Goal: Information Seeking & Learning: Compare options

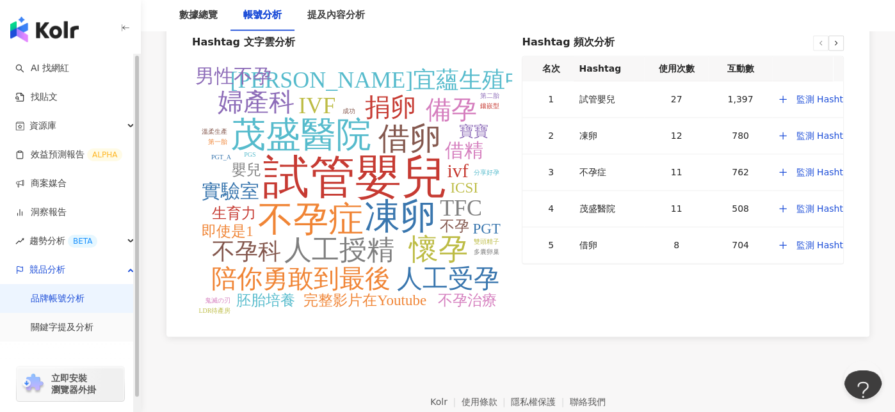
click at [74, 305] on link "品牌帳號分析" at bounding box center [58, 299] width 54 height 13
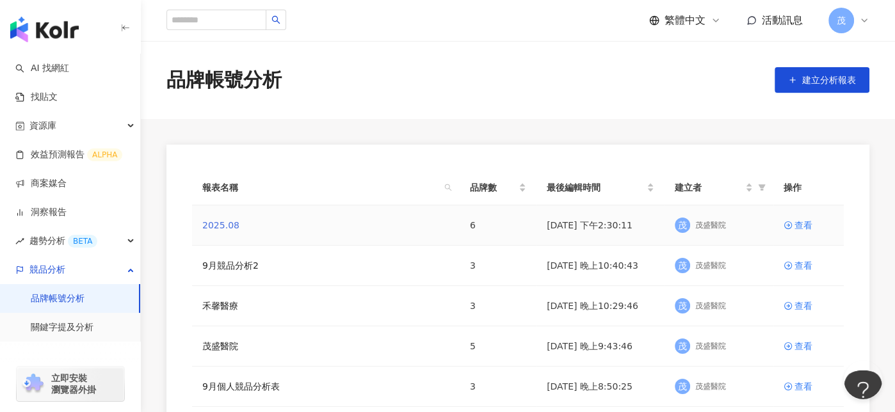
click at [215, 225] on link "2025.08" at bounding box center [220, 225] width 37 height 14
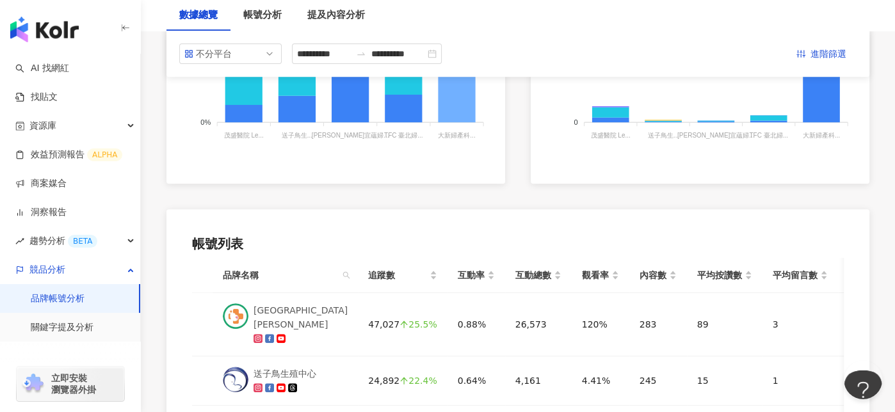
scroll to position [320, 0]
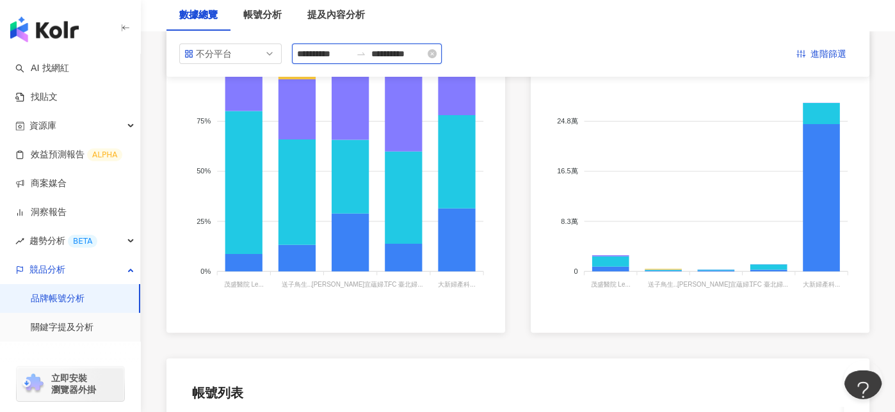
click at [327, 58] on input "**********" at bounding box center [324, 54] width 54 height 14
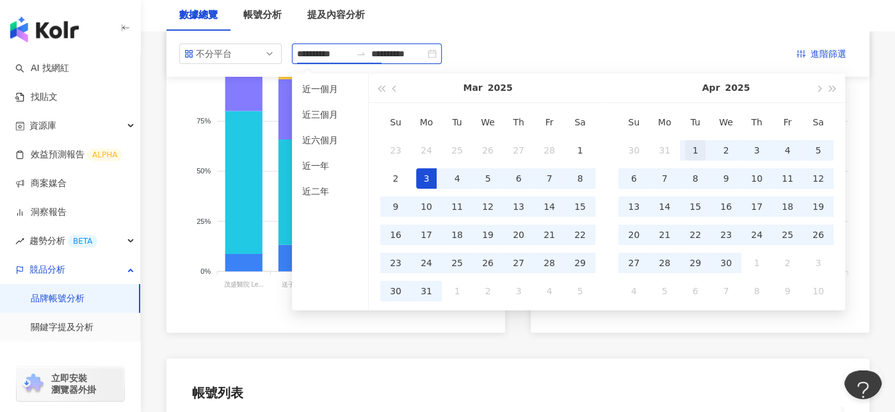
type input "**********"
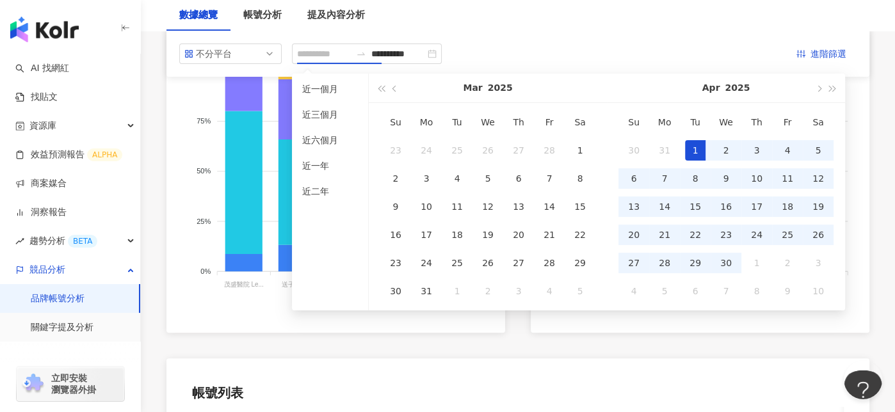
click at [695, 147] on div "1" at bounding box center [695, 150] width 20 height 20
click at [830, 89] on span "button" at bounding box center [833, 88] width 6 height 6
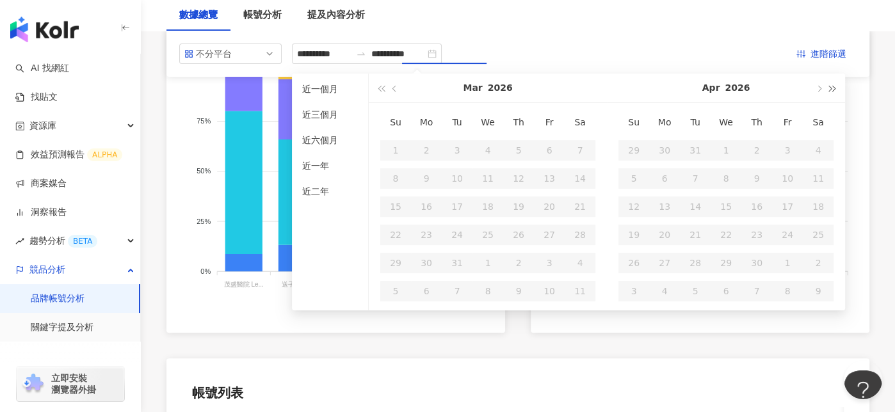
click at [830, 89] on span "button" at bounding box center [833, 88] width 6 height 6
click at [382, 87] on span "button" at bounding box center [381, 88] width 6 height 6
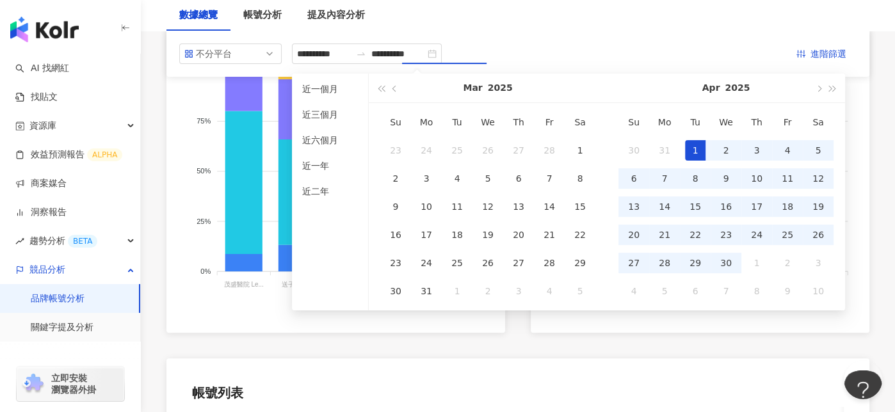
type input "**********"
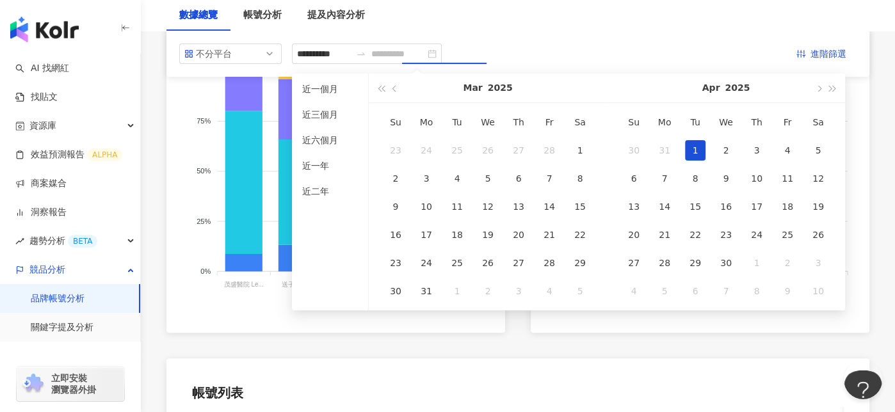
click at [693, 154] on div "1" at bounding box center [695, 150] width 20 height 20
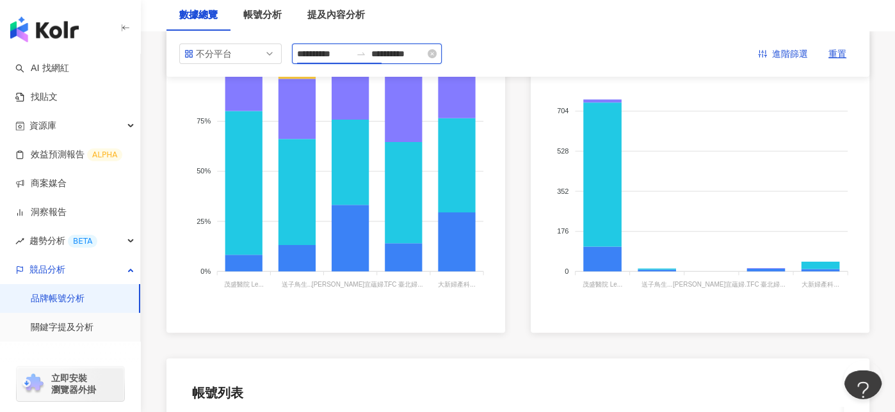
click at [330, 61] on div "**********" at bounding box center [367, 54] width 150 height 20
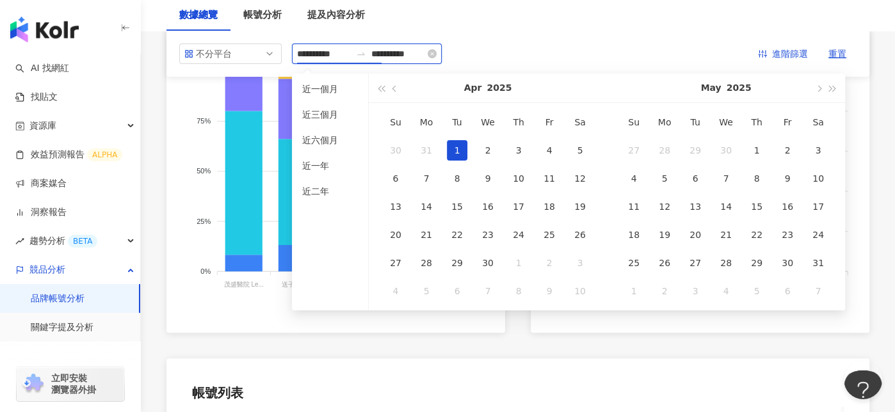
click at [326, 57] on input "**********" at bounding box center [324, 54] width 54 height 14
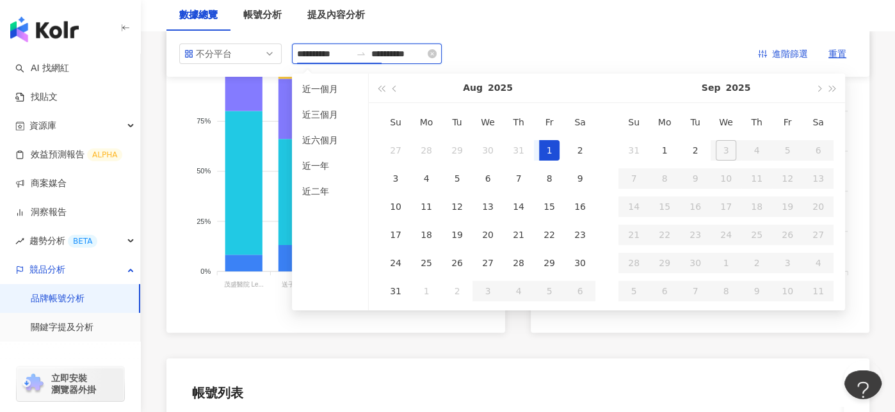
type input "**********"
click at [425, 53] on input "**********" at bounding box center [398, 54] width 54 height 14
click at [425, 56] on input "**********" at bounding box center [398, 54] width 54 height 14
click at [425, 58] on input "**********" at bounding box center [398, 54] width 54 height 14
click at [425, 56] on input "**********" at bounding box center [398, 54] width 54 height 14
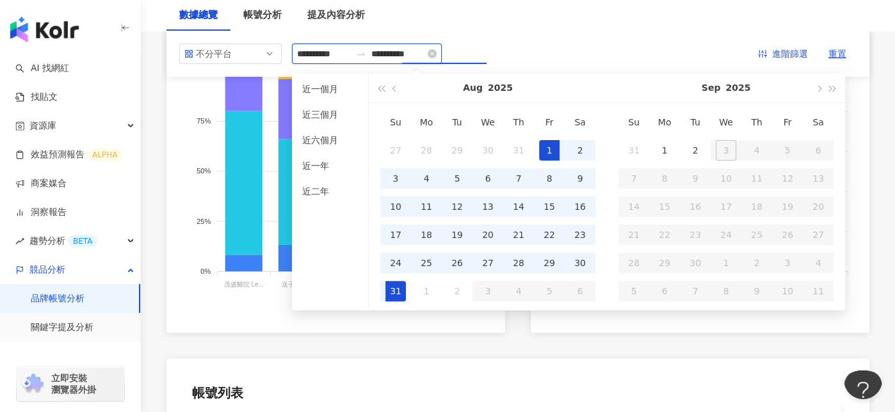
type input "**********"
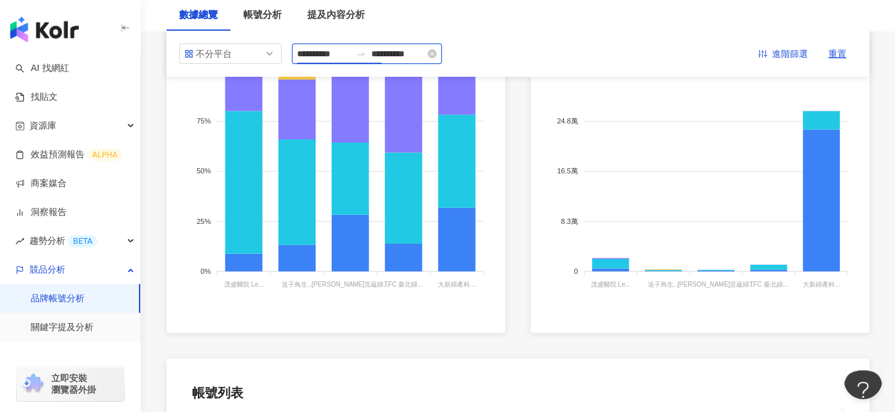
click at [329, 56] on input "**********" at bounding box center [324, 54] width 54 height 14
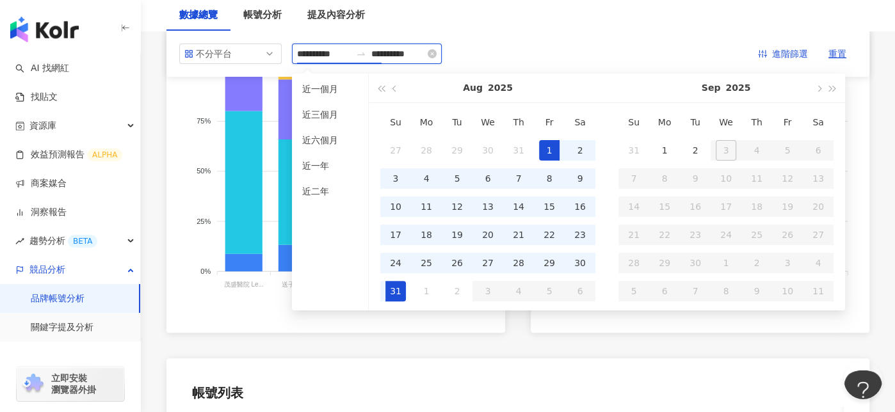
type input "**********"
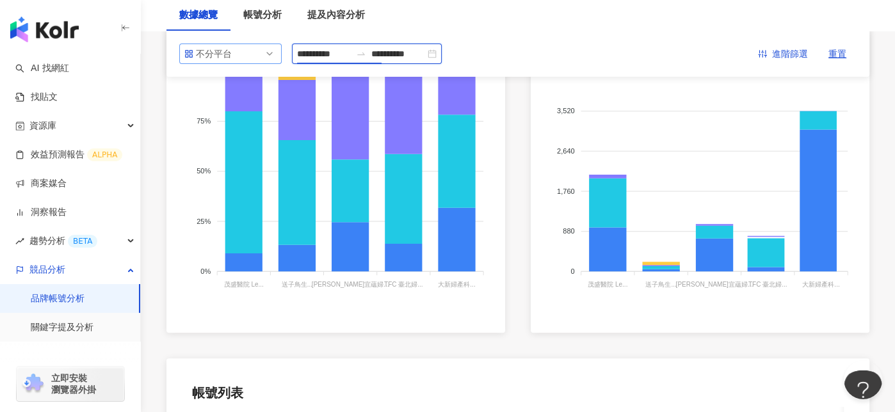
click at [281, 56] on div "不分平台" at bounding box center [230, 54] width 102 height 20
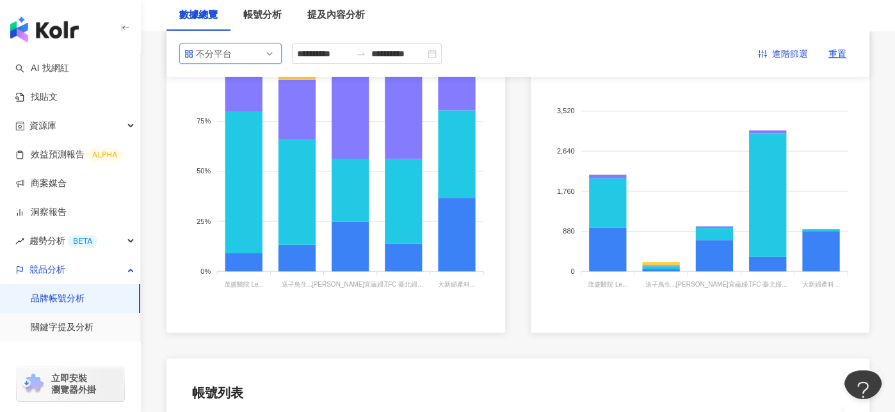
click at [270, 56] on span "不分平台" at bounding box center [230, 53] width 92 height 19
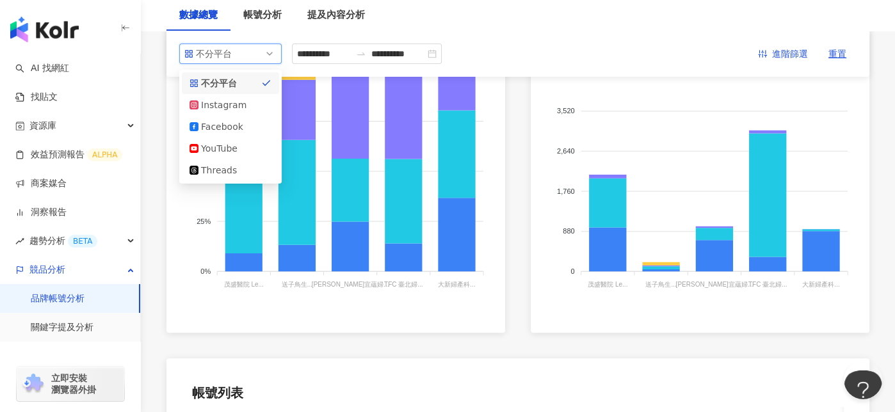
click at [270, 57] on span "不分平台" at bounding box center [230, 53] width 92 height 19
click at [248, 106] on div "Instagram" at bounding box center [231, 105] width 82 height 14
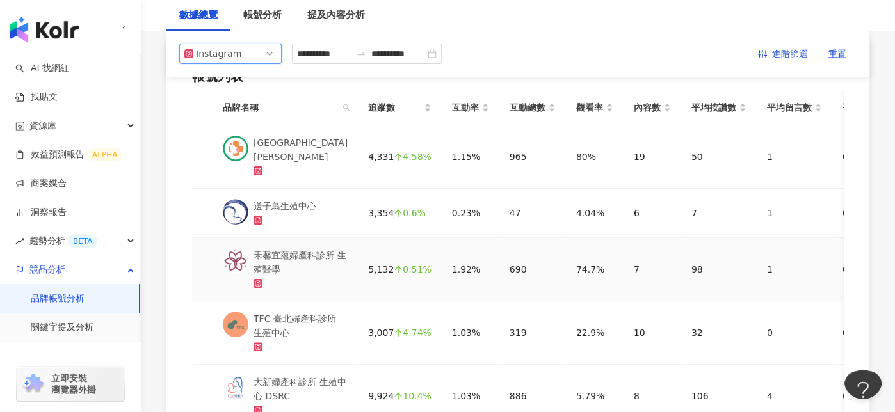
scroll to position [192, 0]
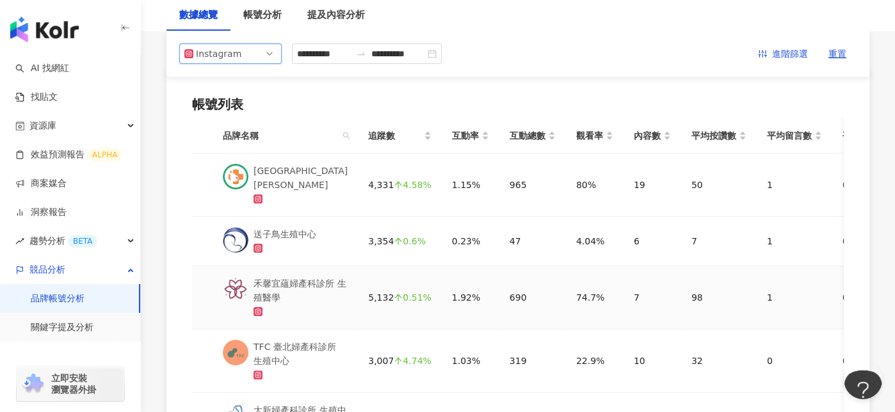
click at [301, 295] on div "禾馨宜蘊婦產科診所 生殖醫學" at bounding box center [301, 291] width 94 height 28
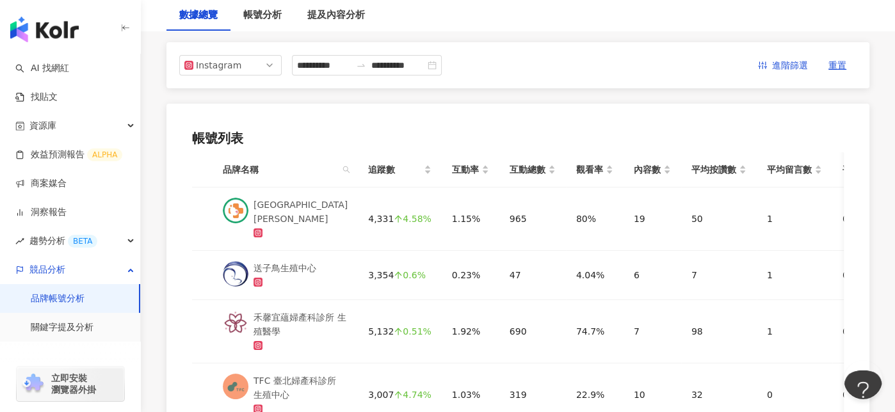
scroll to position [393, 0]
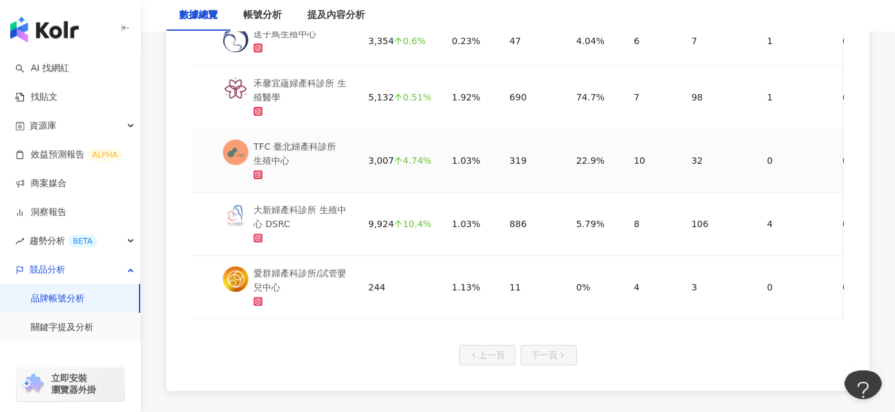
click at [289, 152] on div "TFC 臺北婦產科診所 生殖中心" at bounding box center [301, 154] width 94 height 28
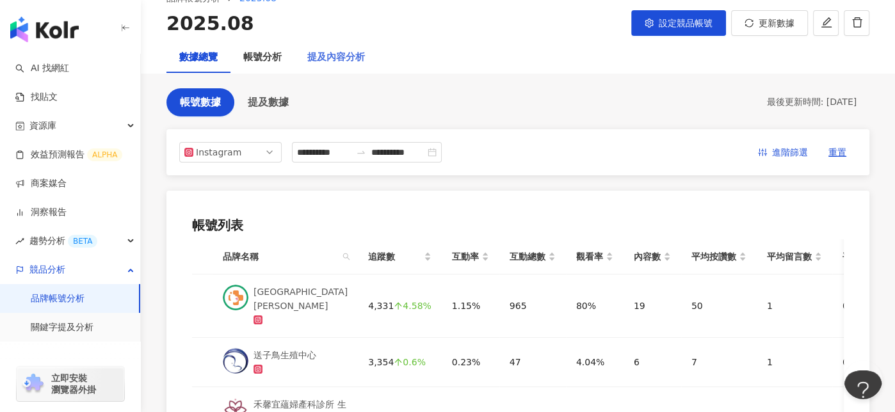
scroll to position [0, 0]
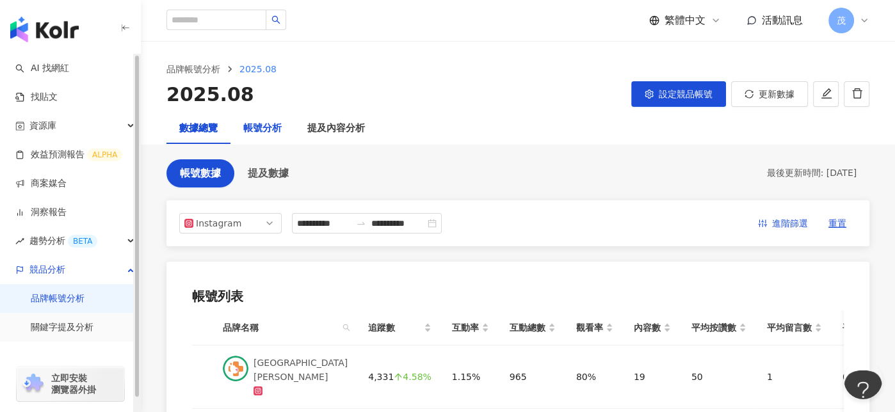
click at [280, 130] on div "帳號分析" at bounding box center [262, 128] width 38 height 15
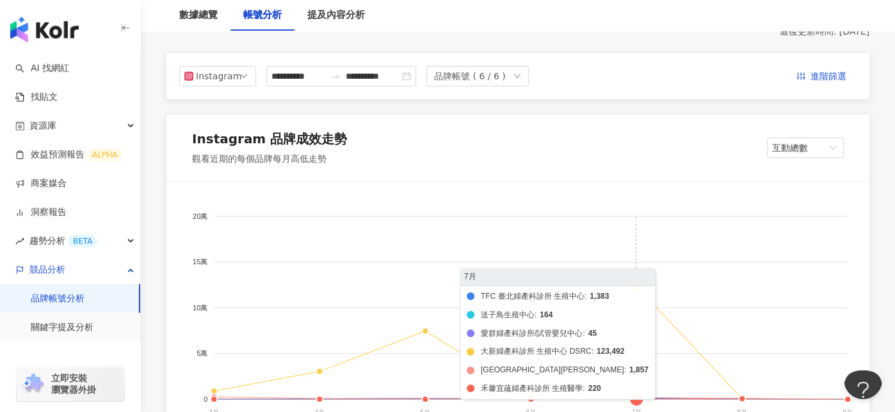
scroll to position [128, 0]
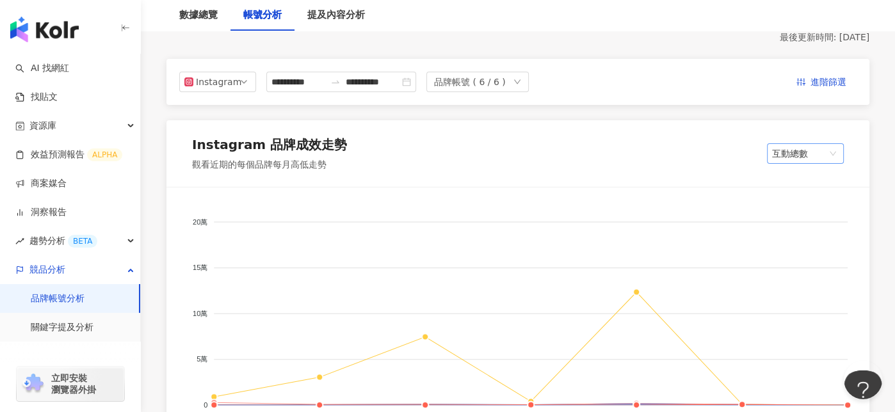
click at [781, 150] on span "互動總數" at bounding box center [805, 153] width 67 height 19
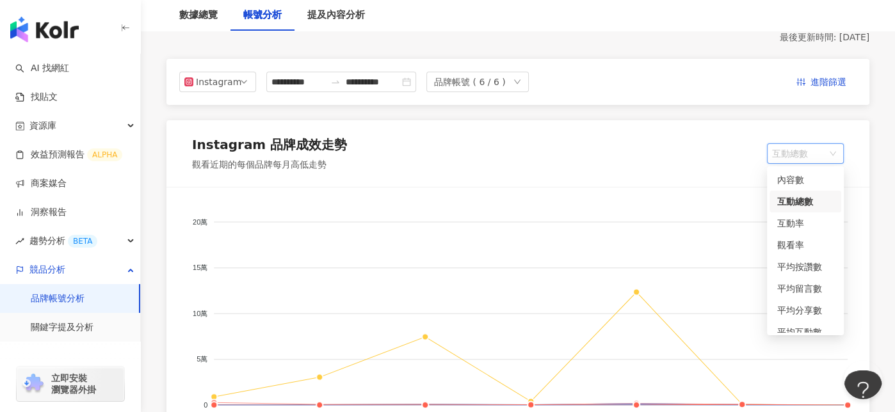
click at [529, 79] on div "品牌帳號 ( 6 / 6 )" at bounding box center [477, 82] width 102 height 20
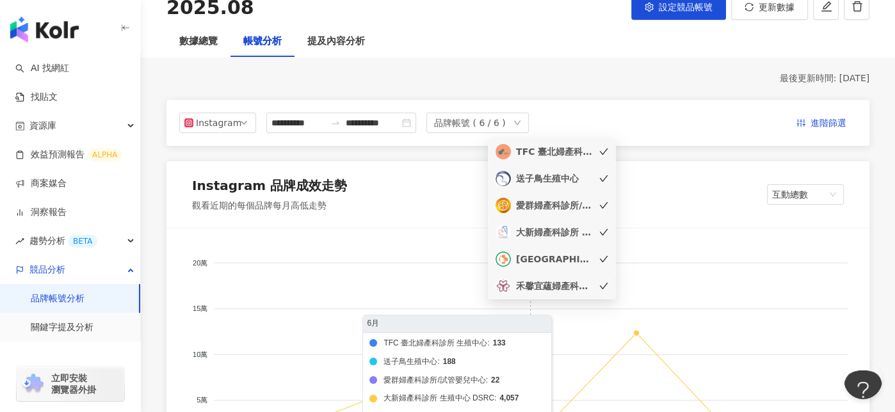
scroll to position [64, 0]
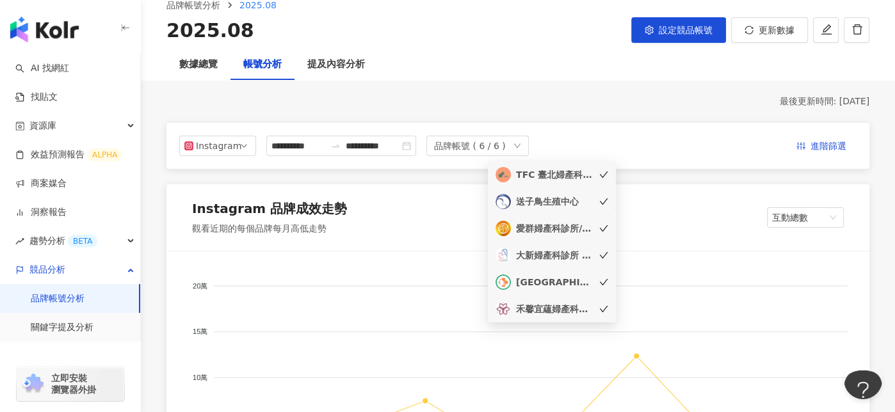
click at [595, 259] on div "大新婦產科診所 生殖中心 DSRC" at bounding box center [552, 255] width 113 height 15
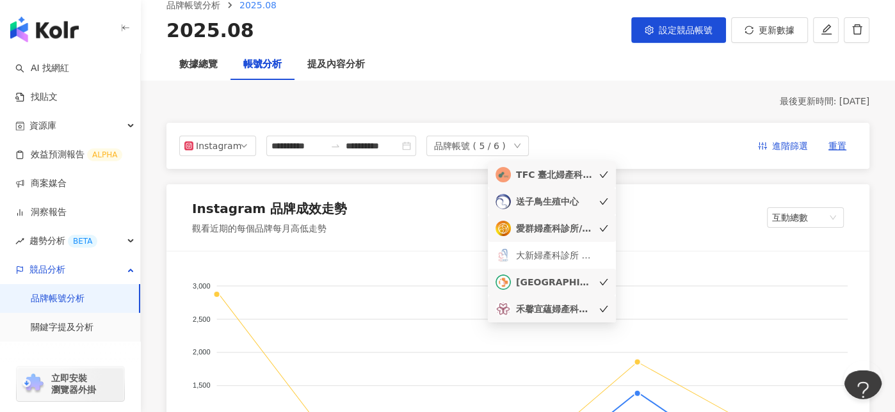
click at [650, 124] on div "**********" at bounding box center [517, 146] width 703 height 46
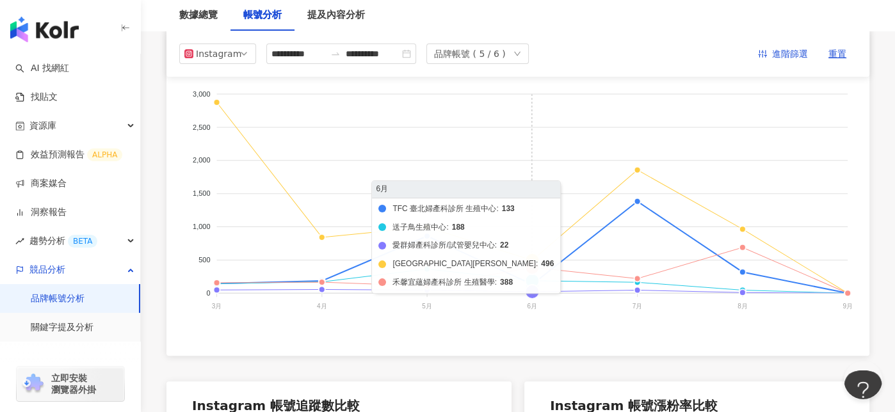
scroll to position [0, 0]
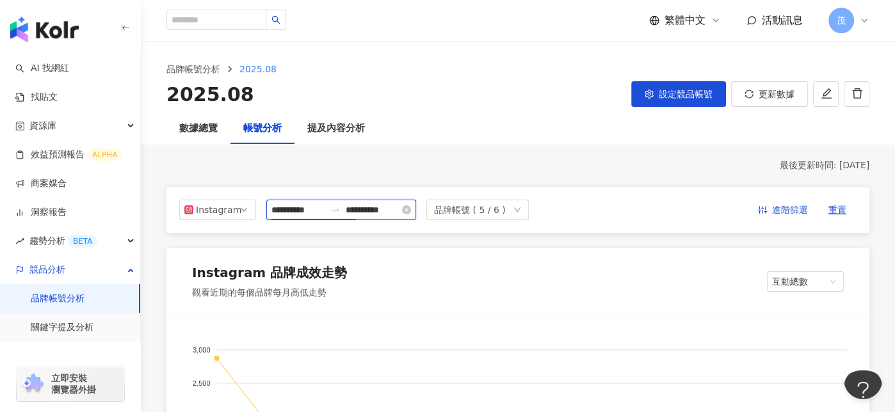
click at [314, 213] on input "**********" at bounding box center [298, 210] width 54 height 14
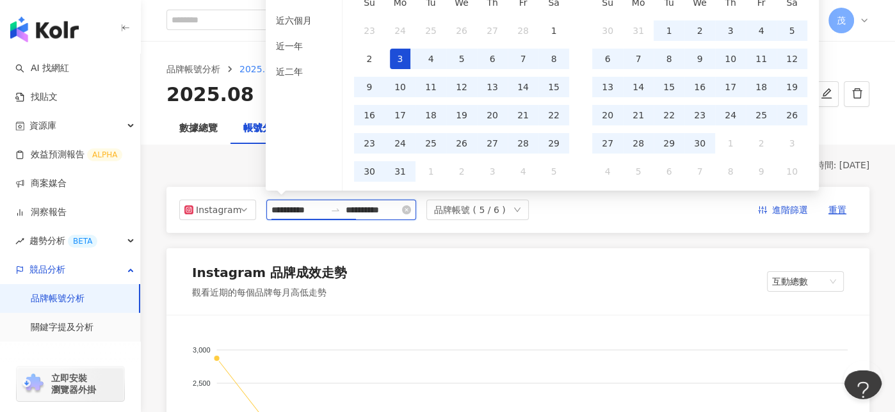
click at [300, 207] on input "**********" at bounding box center [298, 210] width 54 height 14
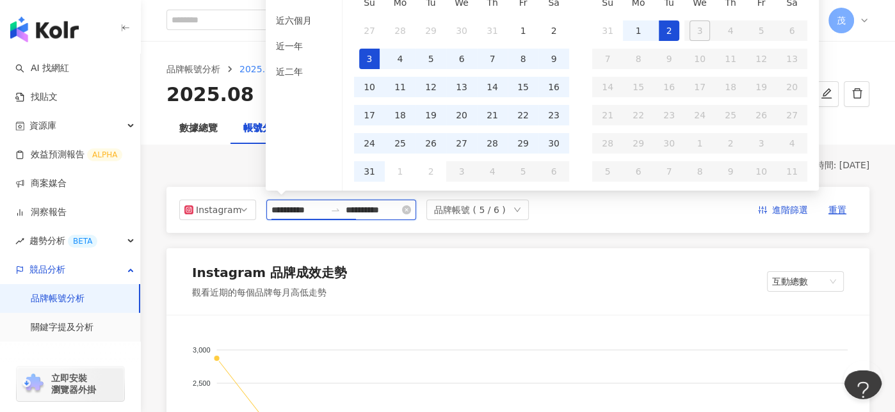
click at [317, 214] on input "**********" at bounding box center [298, 210] width 54 height 14
type input "**********"
click at [400, 207] on input "**********" at bounding box center [373, 210] width 54 height 14
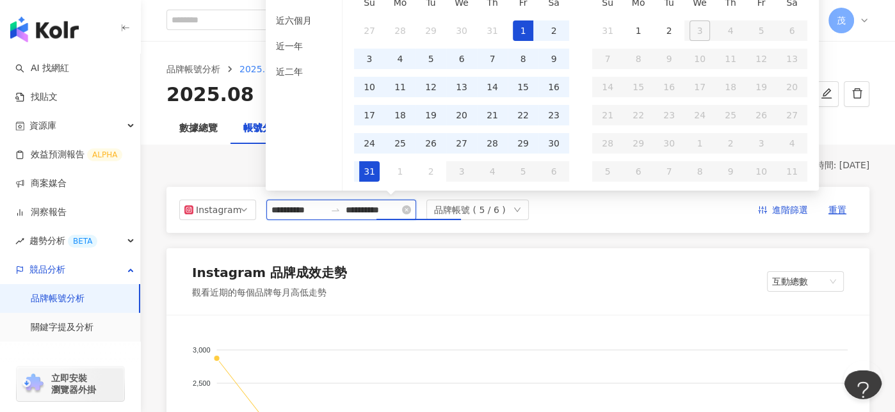
type input "**********"
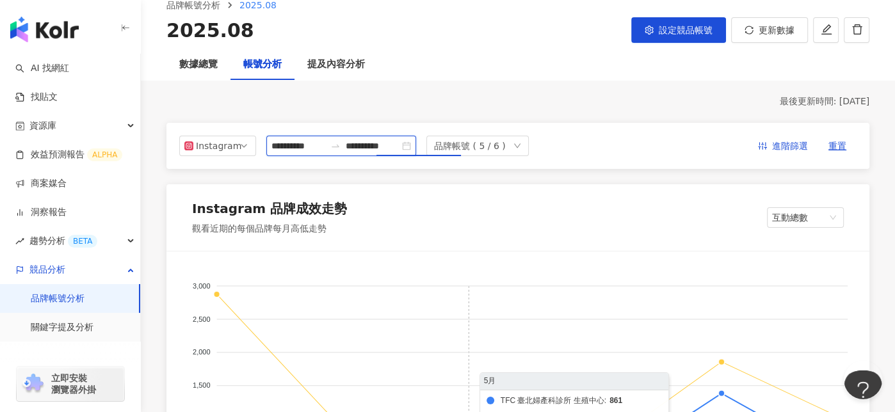
scroll to position [64, 0]
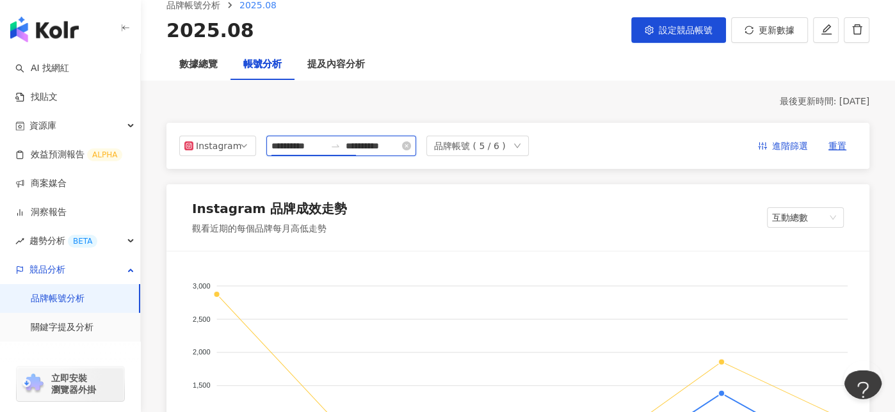
click at [302, 148] on input "**********" at bounding box center [298, 146] width 54 height 14
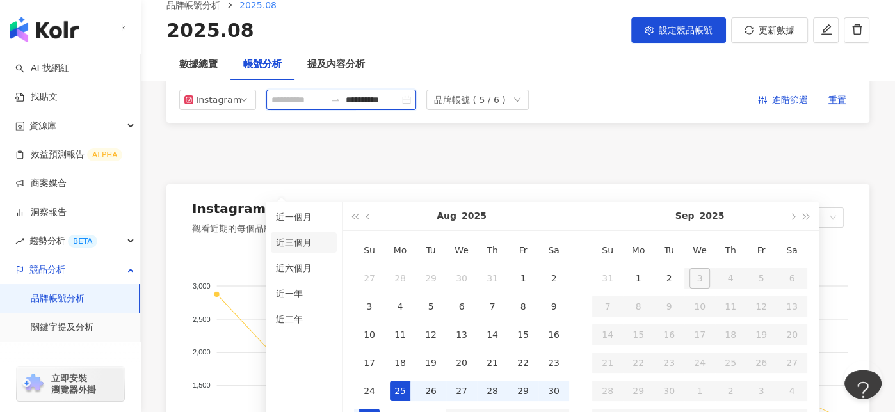
type input "**********"
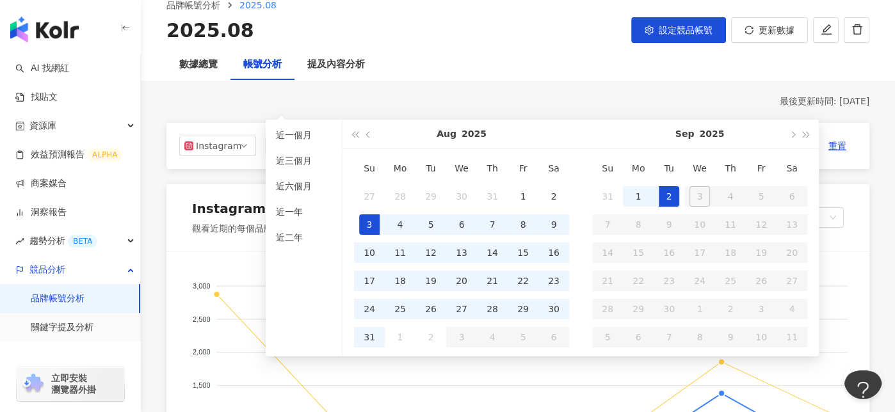
type input "**********"
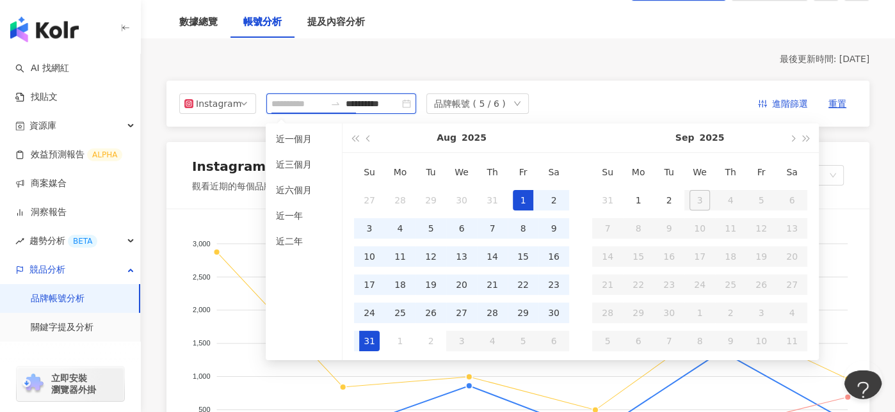
scroll to position [128, 0]
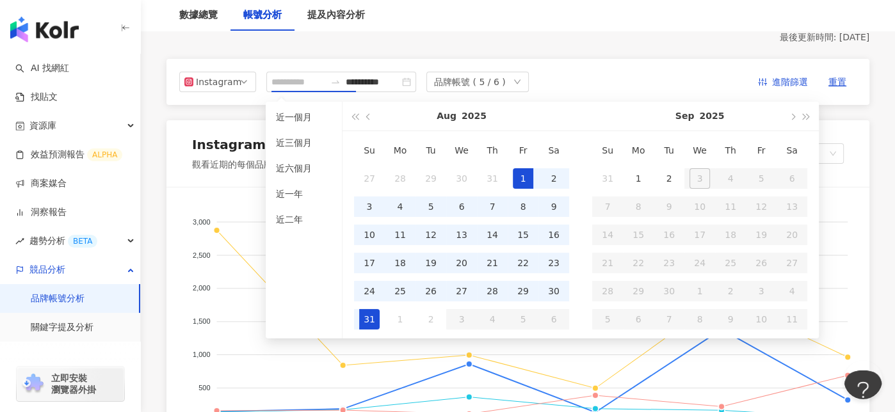
click at [526, 179] on div "1" at bounding box center [523, 178] width 20 height 20
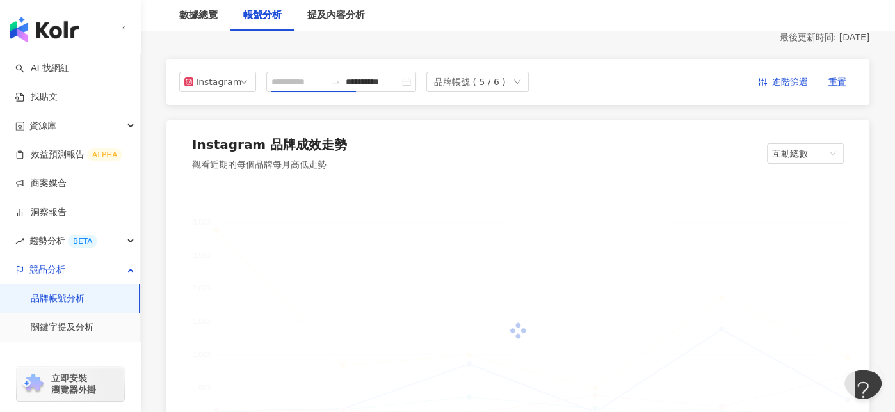
click at [367, 283] on div "31" at bounding box center [369, 274] width 20 height 17
click at [307, 80] on input "**********" at bounding box center [298, 82] width 54 height 14
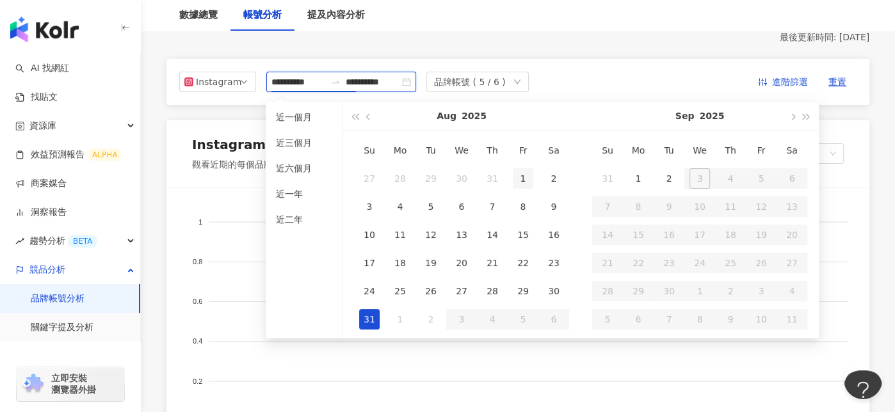
type input "**********"
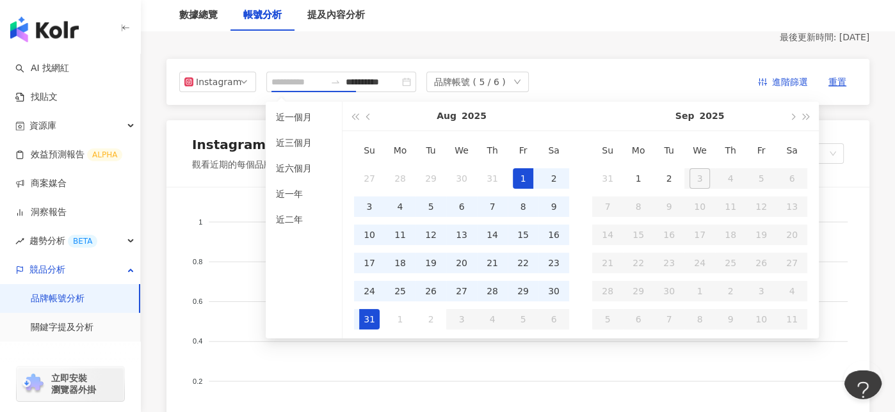
click at [528, 175] on div "1" at bounding box center [523, 178] width 20 height 20
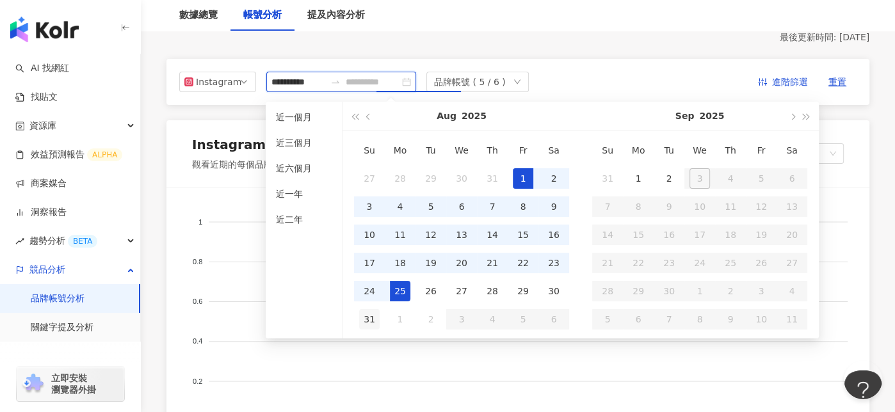
type input "**********"
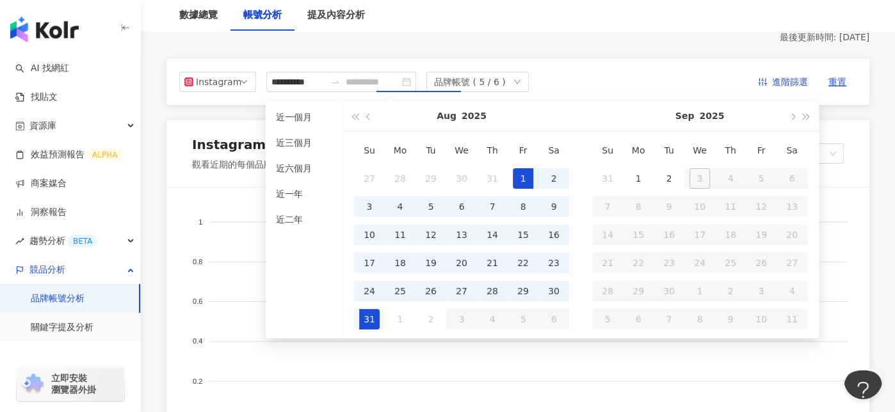
click at [363, 318] on div "31" at bounding box center [369, 319] width 20 height 20
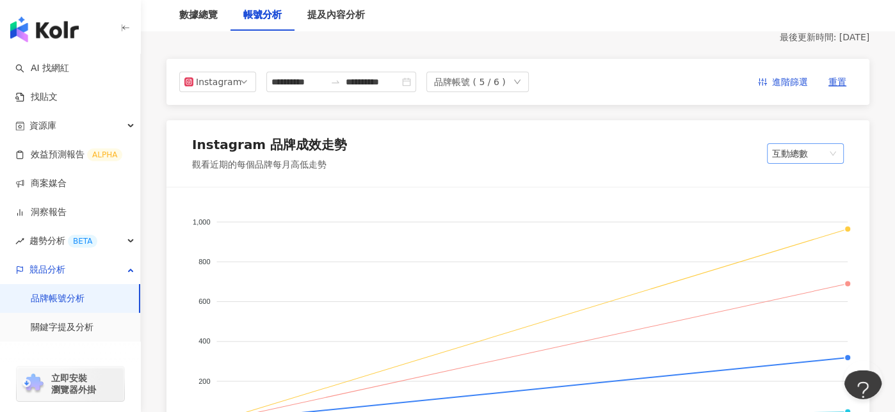
click at [789, 154] on span "互動總數" at bounding box center [805, 153] width 67 height 19
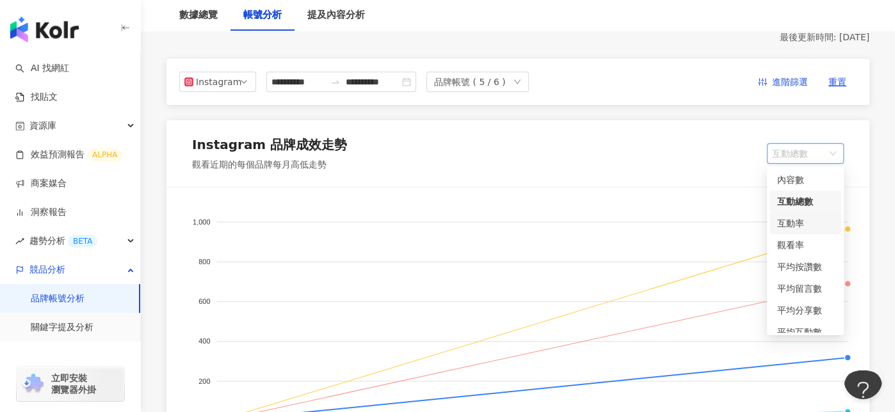
click at [806, 229] on div "互動率" at bounding box center [805, 223] width 56 height 14
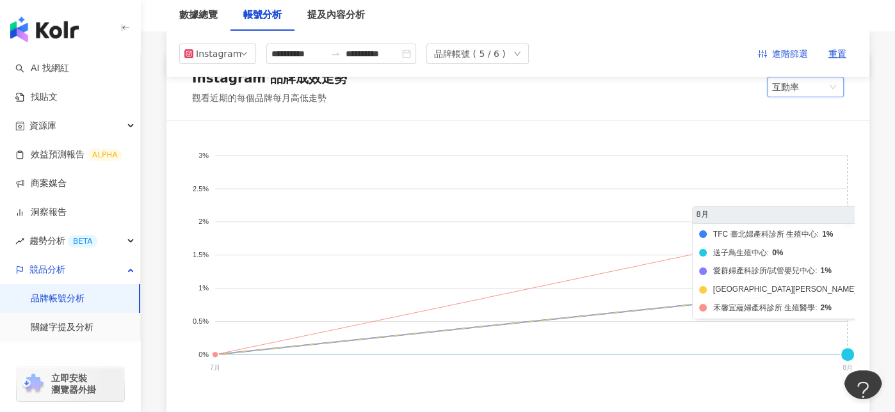
scroll to position [192, 0]
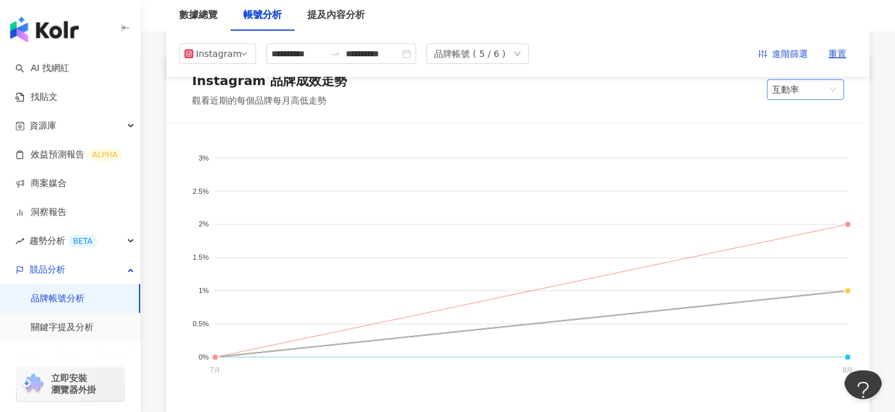
click at [798, 99] on span at bounding box center [798, 89] width 53 height 19
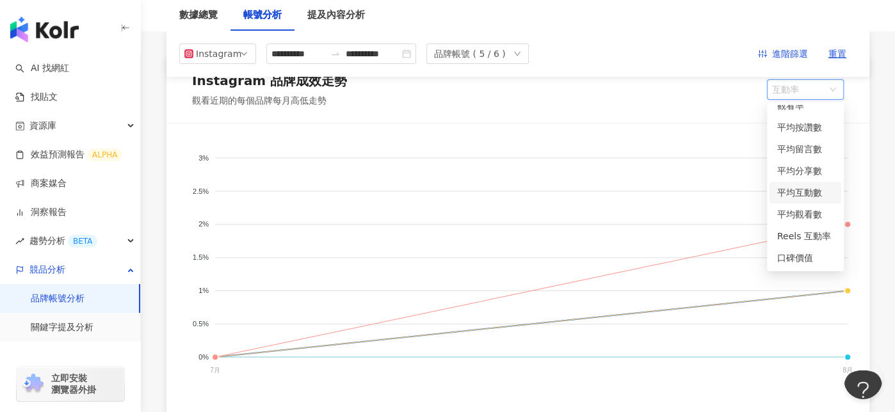
scroll to position [0, 0]
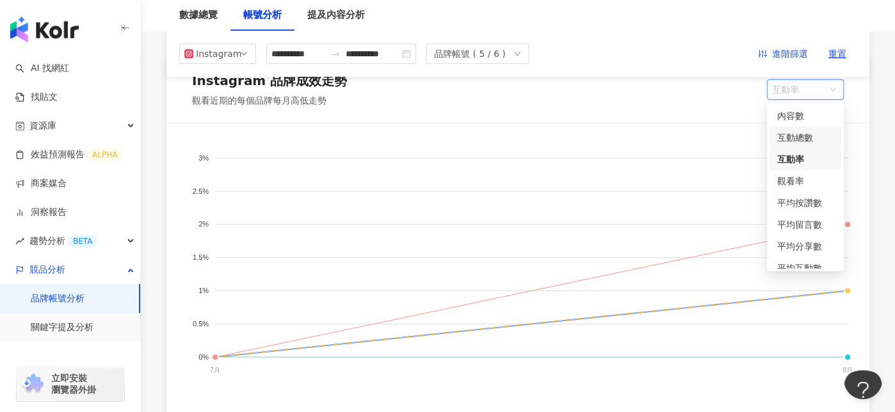
click at [802, 142] on div "互動總數" at bounding box center [805, 138] width 56 height 14
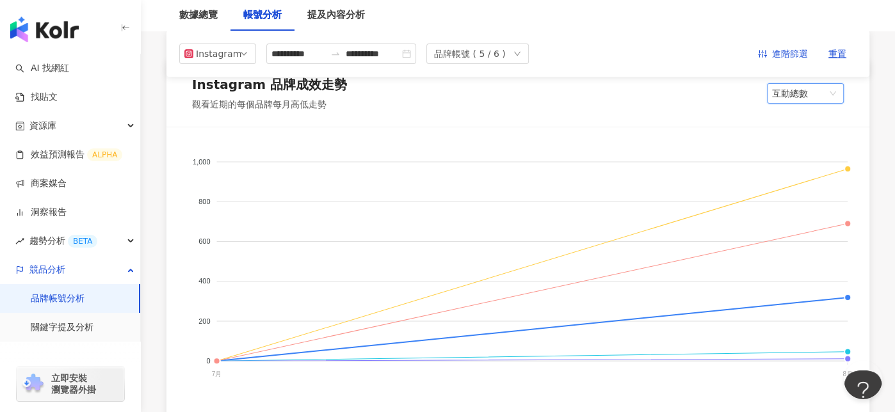
scroll to position [192, 0]
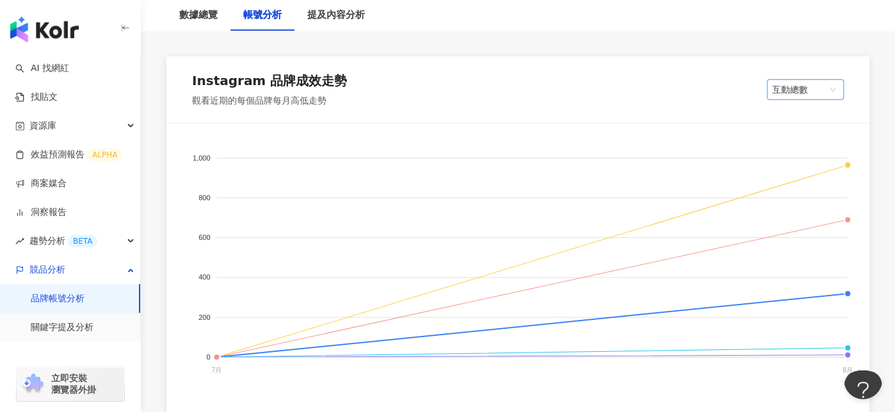
click at [836, 93] on span "互動總數" at bounding box center [805, 89] width 67 height 19
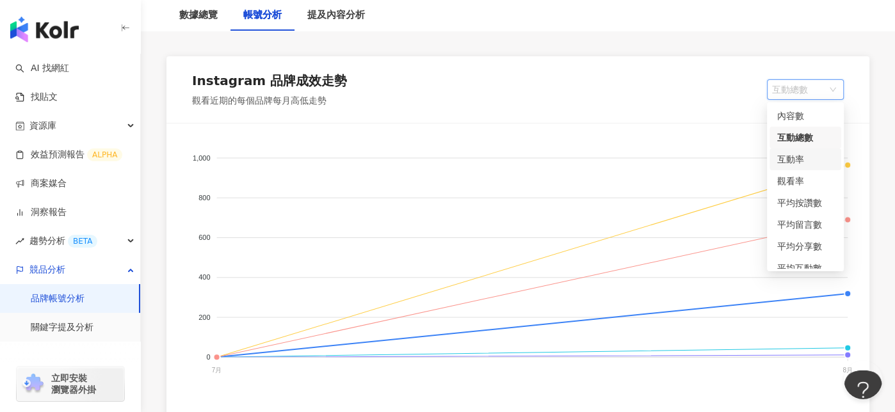
click at [807, 163] on div "互動率" at bounding box center [805, 159] width 56 height 14
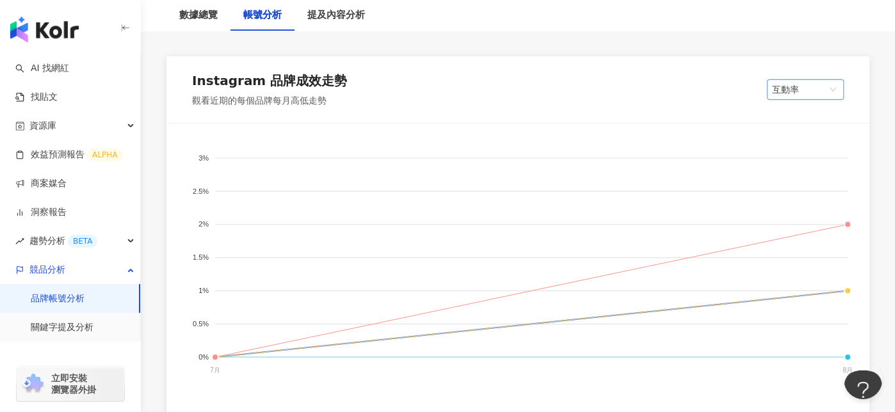
click at [813, 102] on div "Instagram 品牌成效走勢 觀看近期的每個品牌每月高低走勢 互動率 互動率" at bounding box center [517, 89] width 703 height 67
click at [811, 90] on span "互動率" at bounding box center [805, 89] width 67 height 19
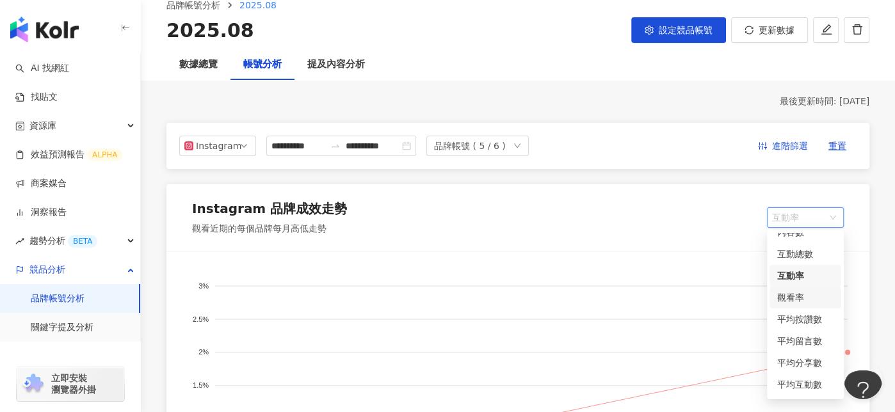
scroll to position [0, 0]
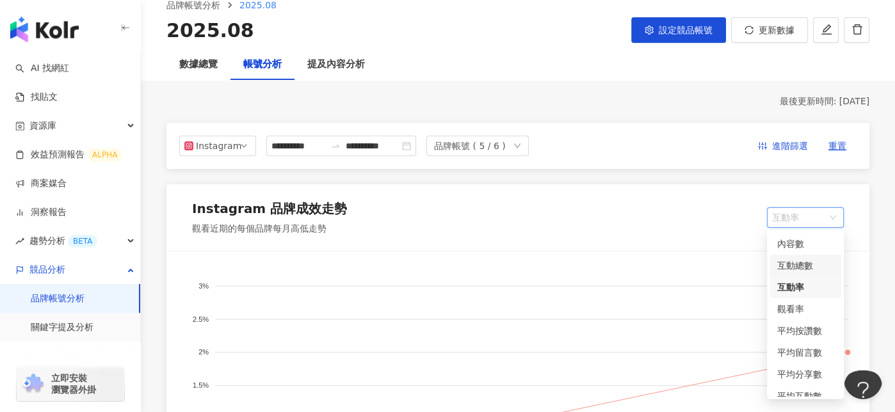
click at [805, 260] on div "互動總數" at bounding box center [805, 266] width 56 height 14
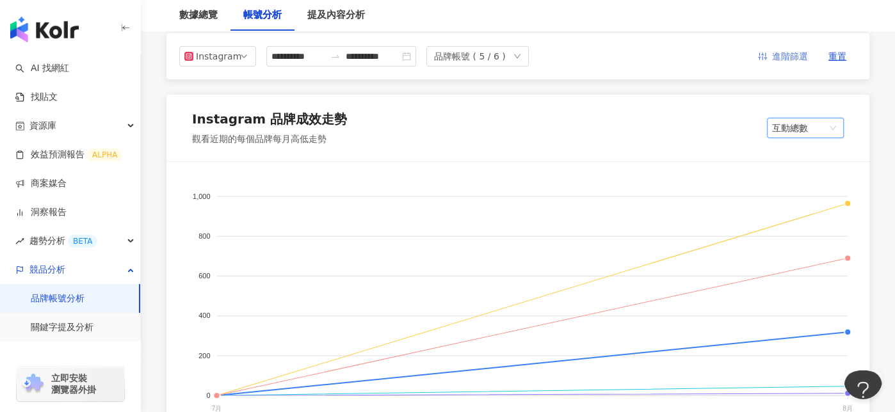
scroll to position [64, 0]
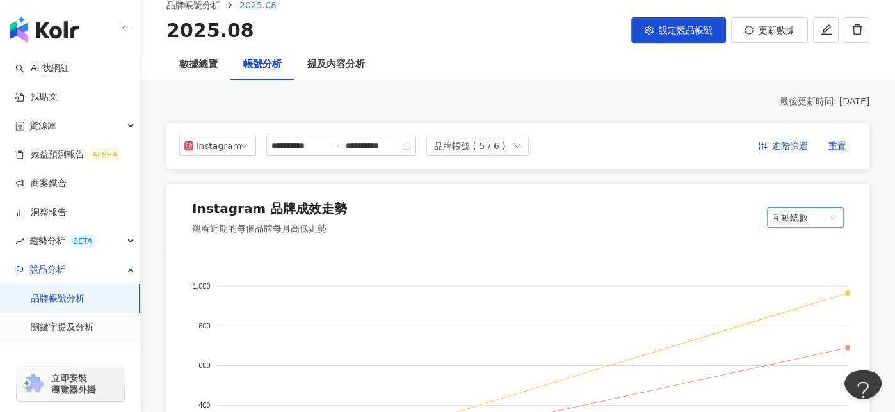
click at [805, 214] on span "互動總數" at bounding box center [805, 217] width 67 height 19
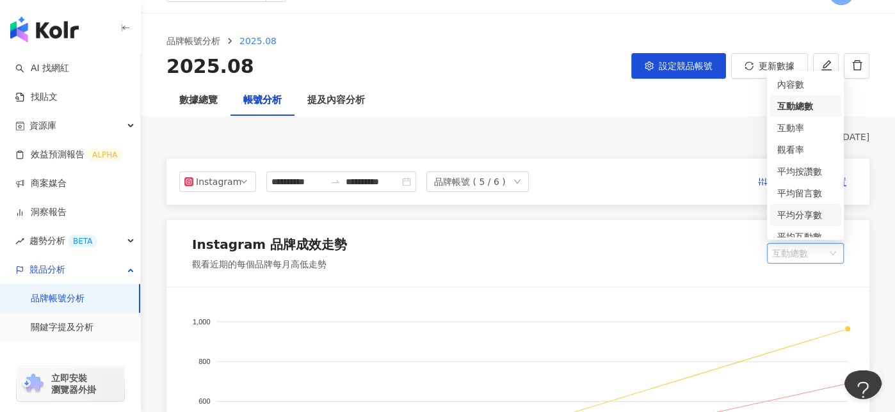
scroll to position [1, 0]
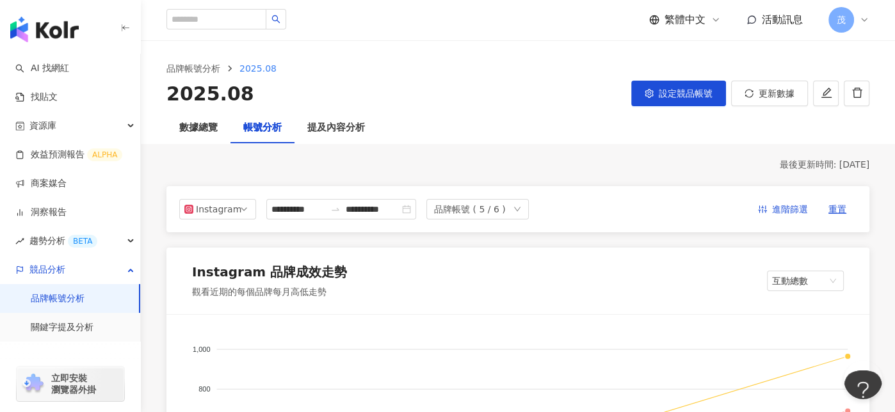
click at [781, 90] on span "更新數據" at bounding box center [777, 93] width 36 height 10
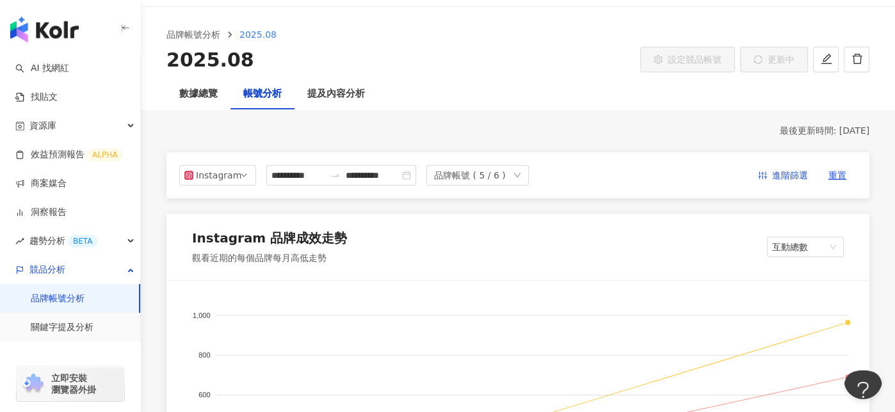
scroll to position [65, 0]
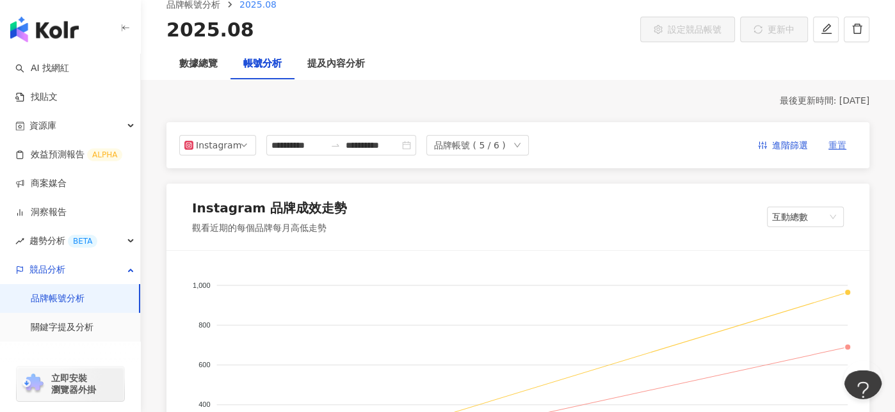
click at [837, 147] on span "重置" at bounding box center [838, 146] width 18 height 20
type input "**********"
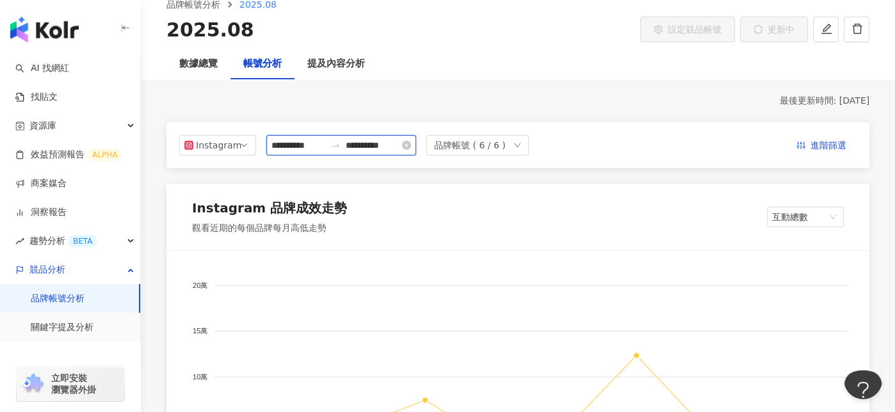
click at [305, 145] on input "**********" at bounding box center [298, 145] width 54 height 14
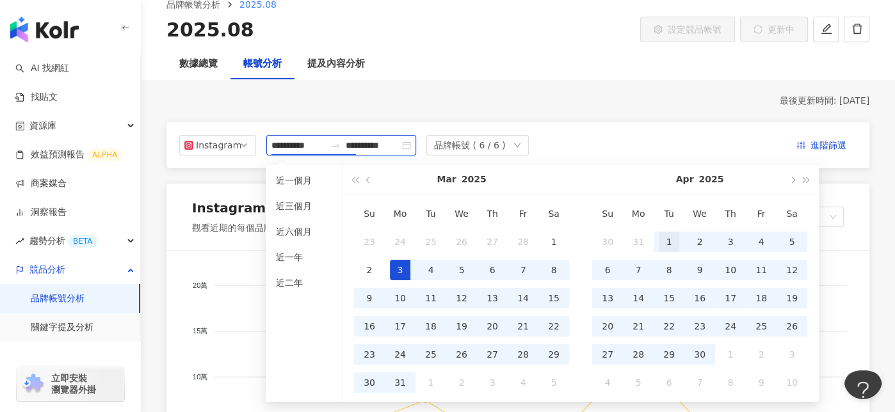
type input "**********"
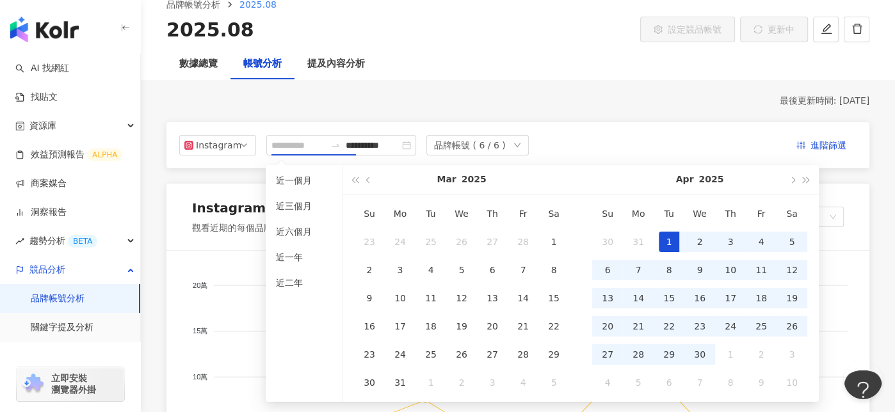
click at [667, 242] on div "1" at bounding box center [669, 242] width 20 height 20
click at [791, 186] on button "button" at bounding box center [792, 179] width 14 height 29
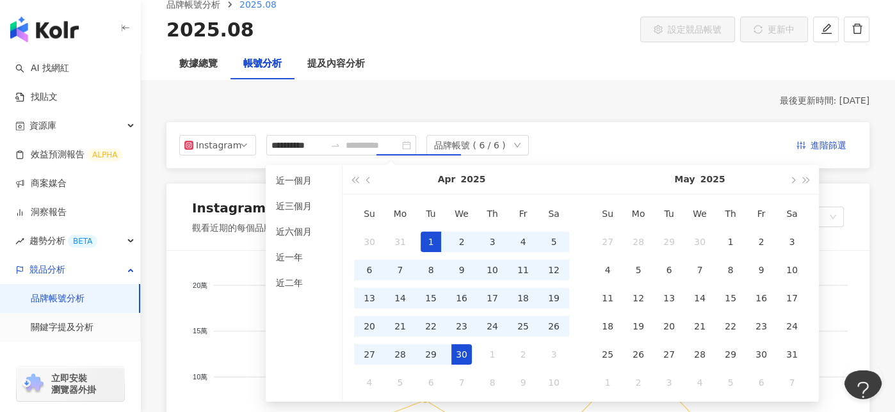
click at [466, 350] on div "30" at bounding box center [461, 354] width 20 height 20
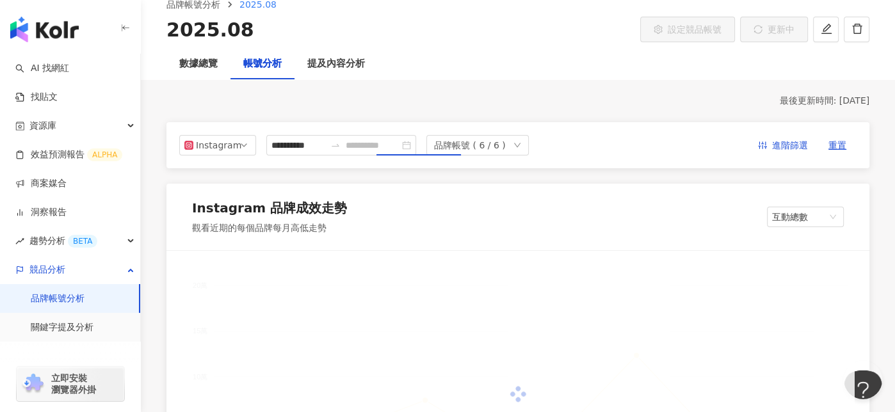
type input "**********"
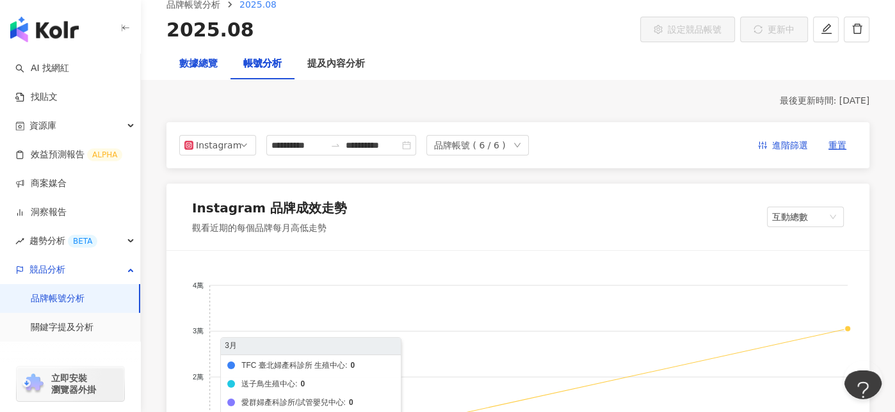
click at [203, 61] on div "數據總覽" at bounding box center [198, 63] width 38 height 15
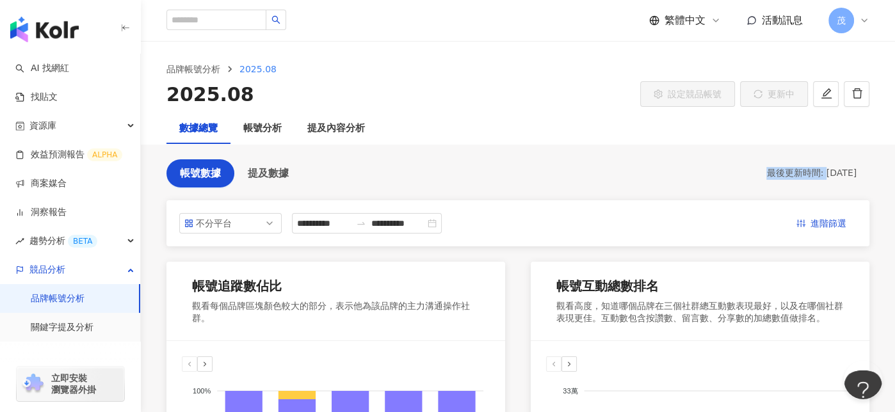
drag, startPoint x: 816, startPoint y: 172, endPoint x: 862, endPoint y: 181, distance: 47.5
drag, startPoint x: 811, startPoint y: 193, endPoint x: 822, endPoint y: 180, distance: 17.2
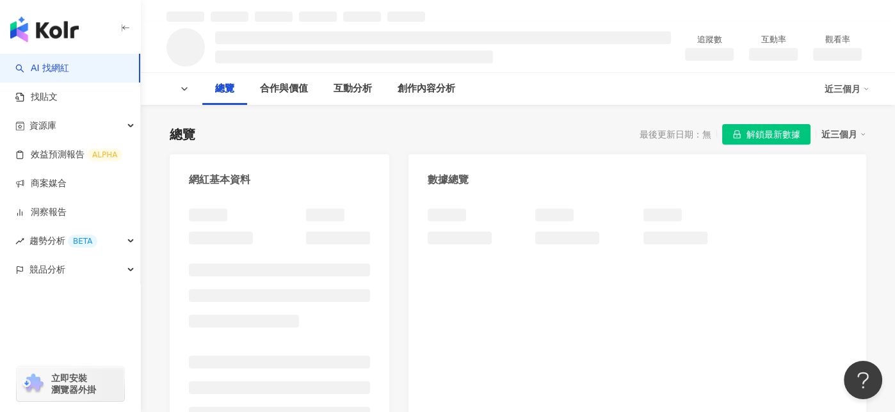
scroll to position [64, 0]
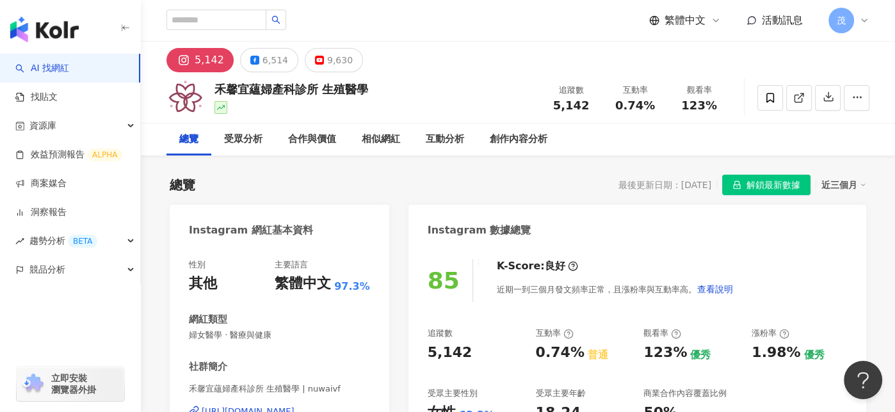
click at [838, 187] on div "近三個月" at bounding box center [844, 185] width 45 height 17
click at [686, 188] on div "最後更新日期：2025/8/24" at bounding box center [665, 185] width 93 height 10
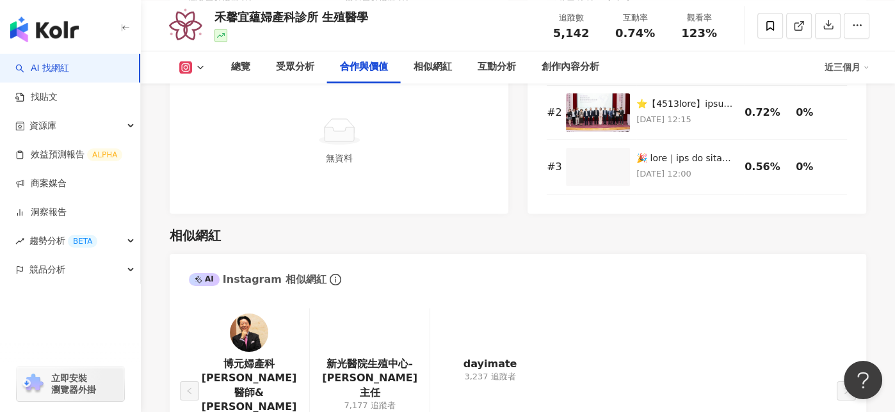
scroll to position [1921, 0]
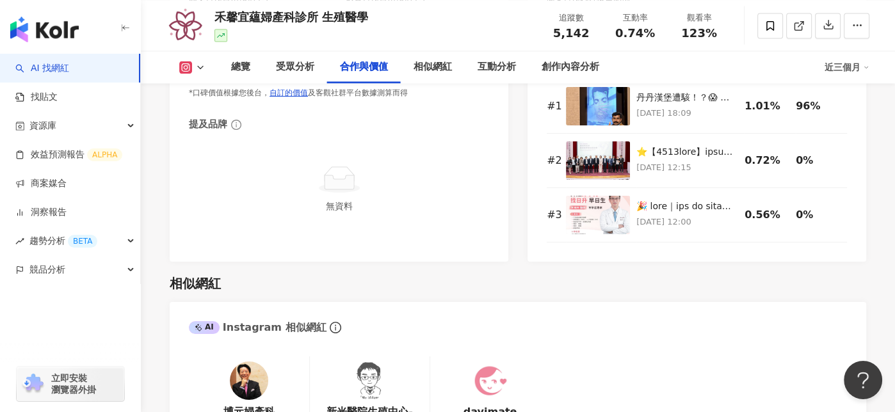
click at [850, 73] on div "近三個月" at bounding box center [847, 67] width 45 height 20
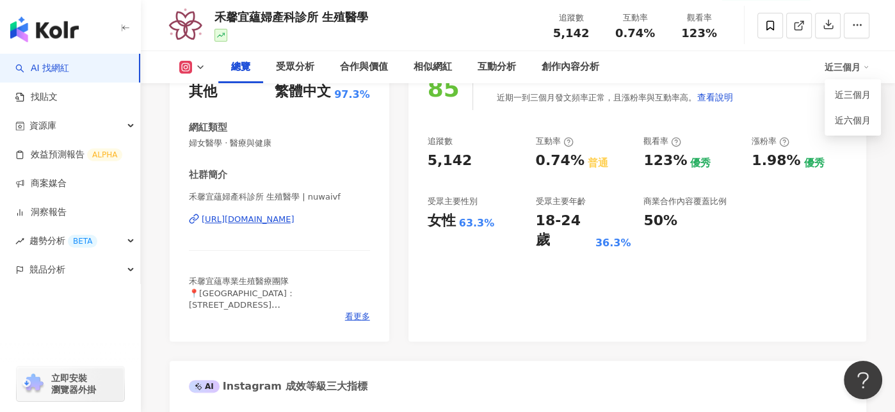
scroll to position [0, 0]
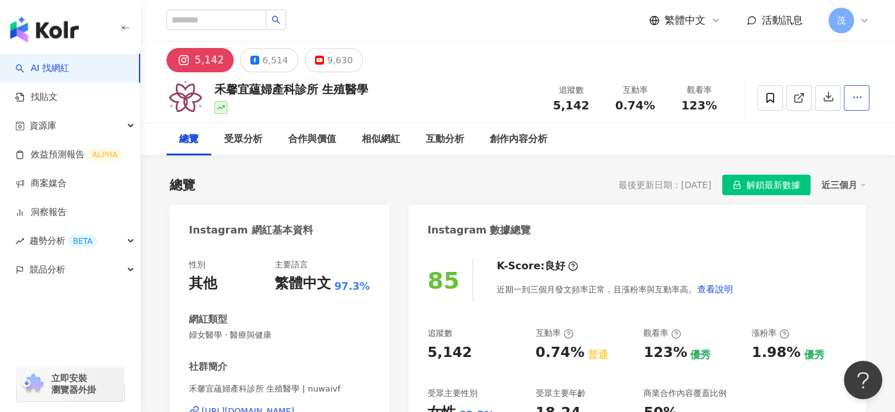
click at [852, 100] on icon "button" at bounding box center [858, 98] width 12 height 12
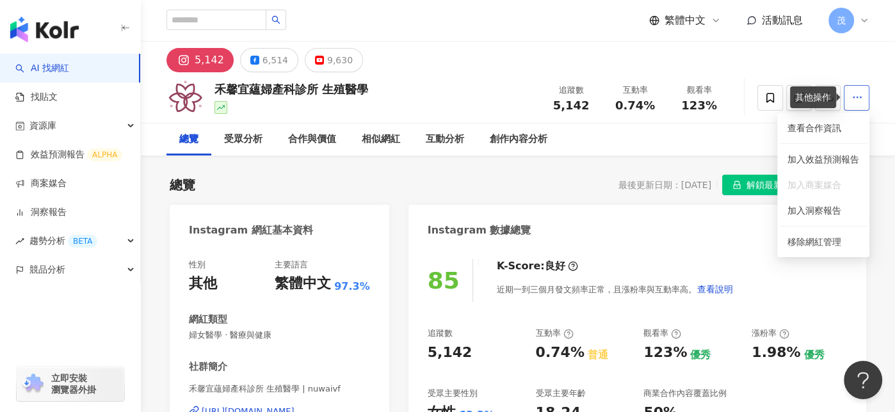
click at [852, 100] on icon "button" at bounding box center [858, 98] width 12 height 12
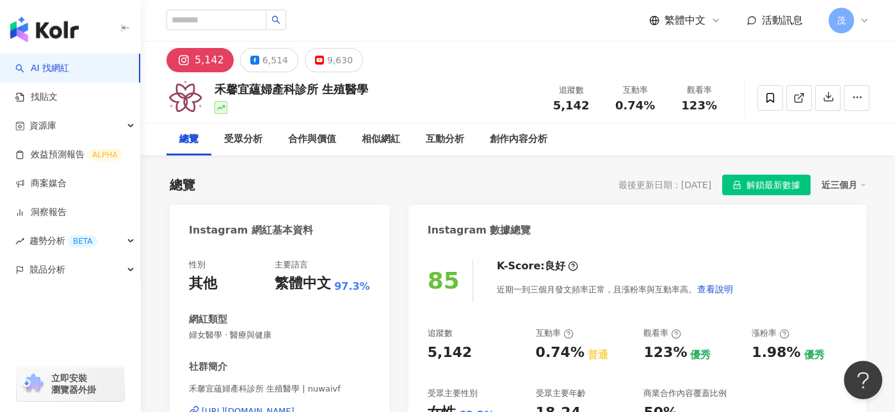
click at [845, 189] on div "近三個月" at bounding box center [844, 185] width 45 height 17
click at [665, 184] on div "最後更新日期：2025/8/24" at bounding box center [665, 185] width 93 height 10
click at [670, 190] on div "最後更新日期：2025/8/24" at bounding box center [665, 185] width 93 height 10
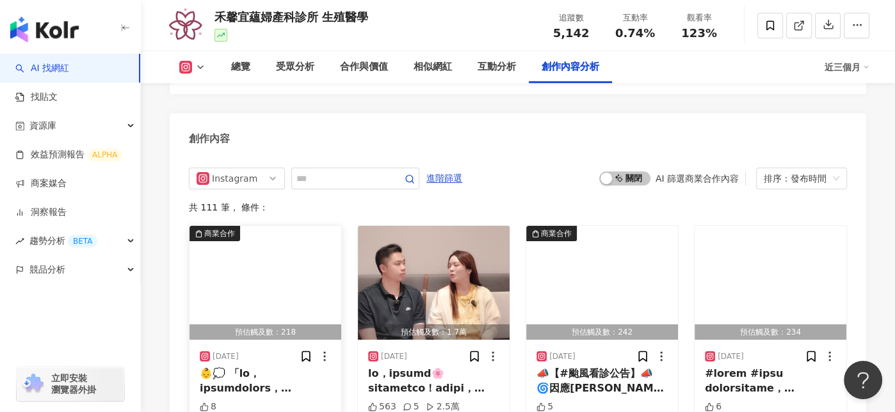
scroll to position [3906, 0]
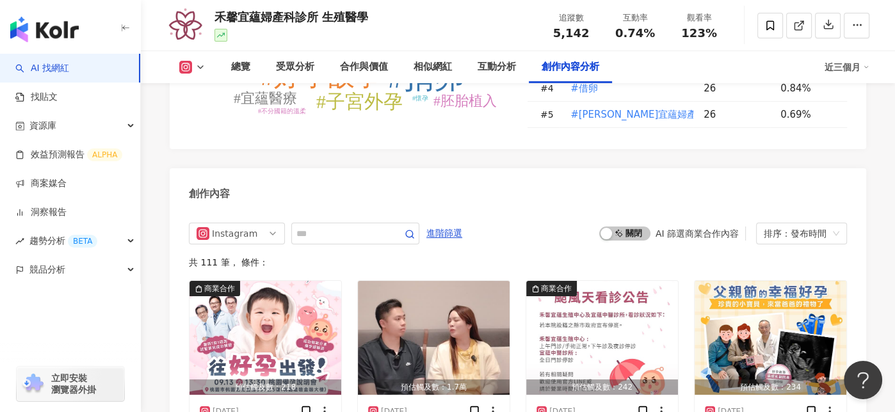
click at [849, 77] on div "近三個月" at bounding box center [847, 67] width 45 height 20
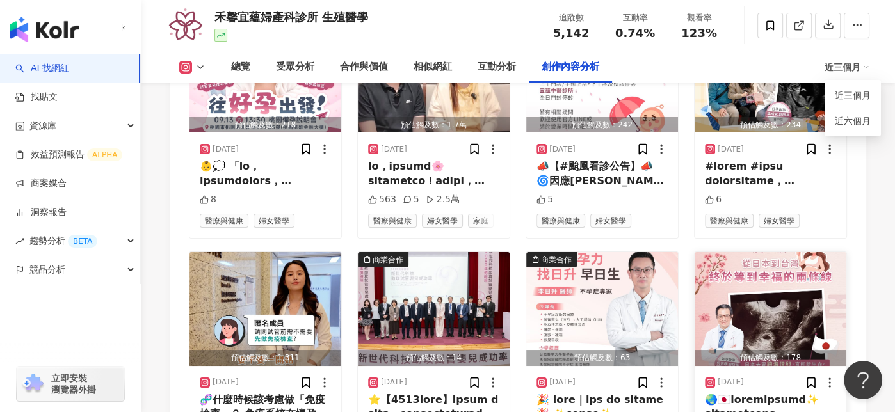
scroll to position [4034, 0]
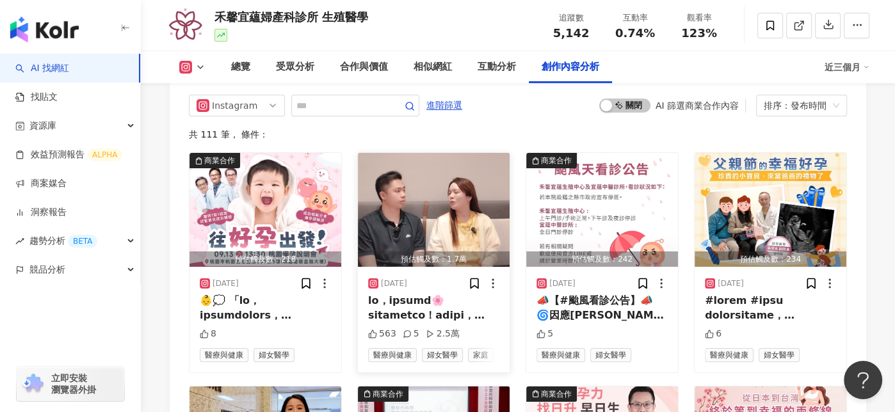
click at [419, 294] on div at bounding box center [433, 308] width 131 height 29
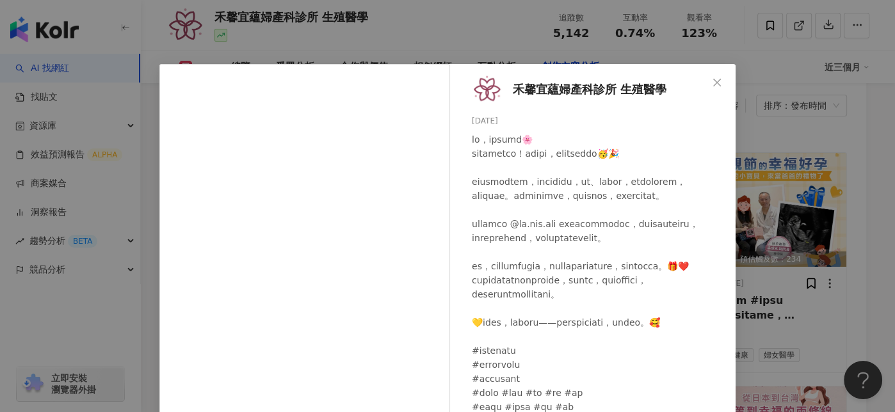
click at [610, 289] on div at bounding box center [599, 274] width 254 height 282
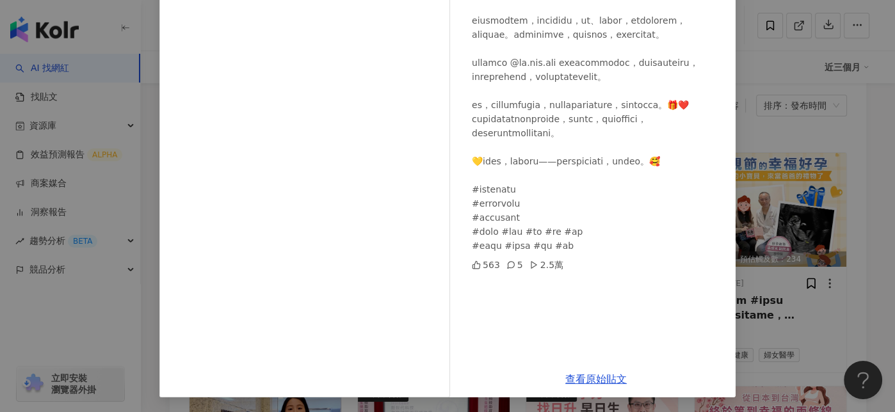
scroll to position [161, 0]
click at [608, 379] on link "查看原始貼文" at bounding box center [595, 379] width 61 height 12
click at [852, 190] on div "禾馨宜蘊婦產科診所 生殖醫學 2025/8/13 563 5 2.5萬 查看原始貼文" at bounding box center [447, 206] width 895 height 412
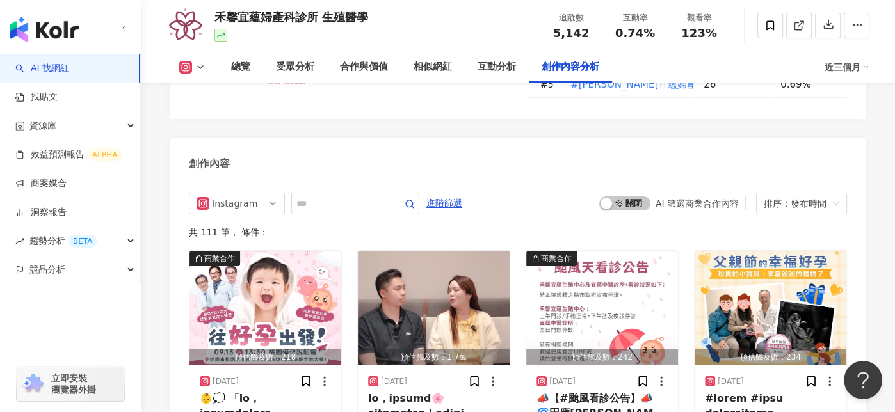
scroll to position [3906, 0]
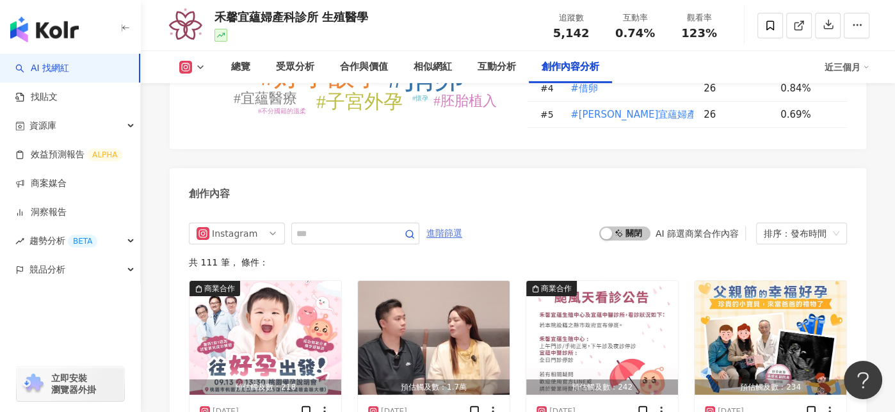
click at [462, 223] on span "進階篩選" at bounding box center [444, 233] width 36 height 20
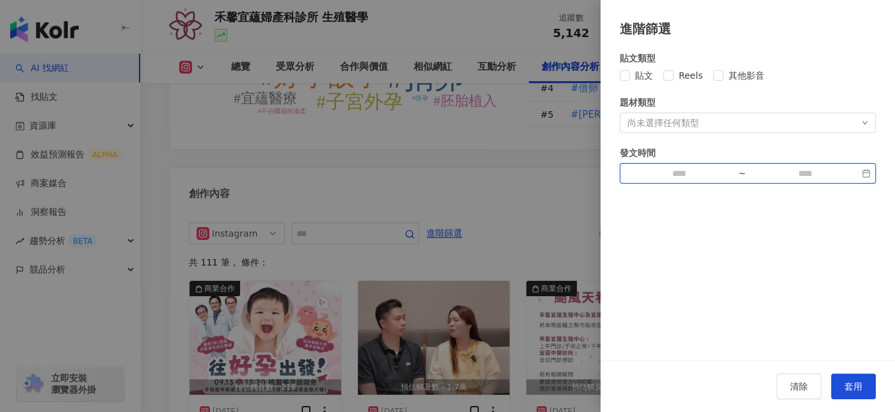
click at [684, 177] on input at bounding box center [679, 173] width 108 height 14
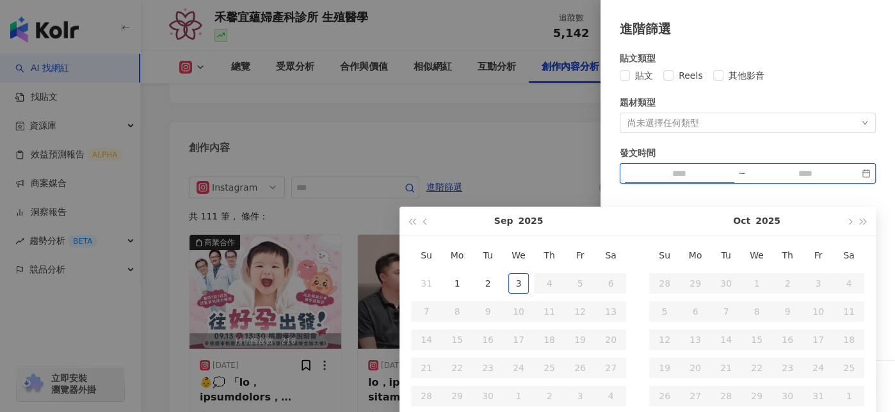
scroll to position [4034, 0]
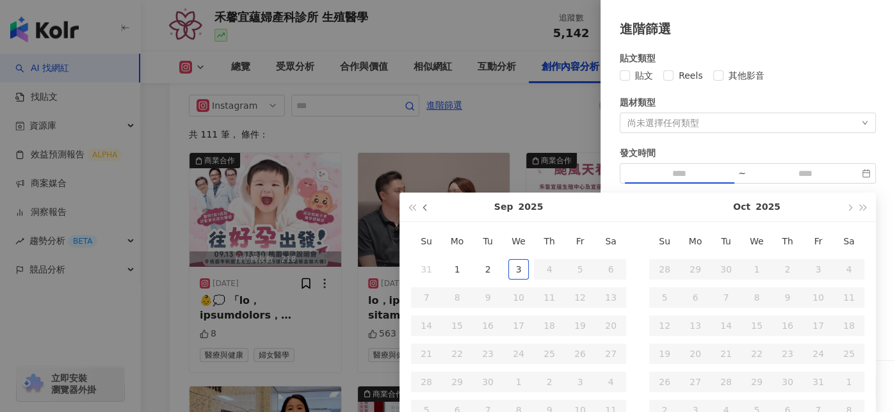
click at [425, 209] on span "button" at bounding box center [426, 207] width 6 height 6
type input "**********"
click at [576, 271] on div "1" at bounding box center [580, 269] width 20 height 20
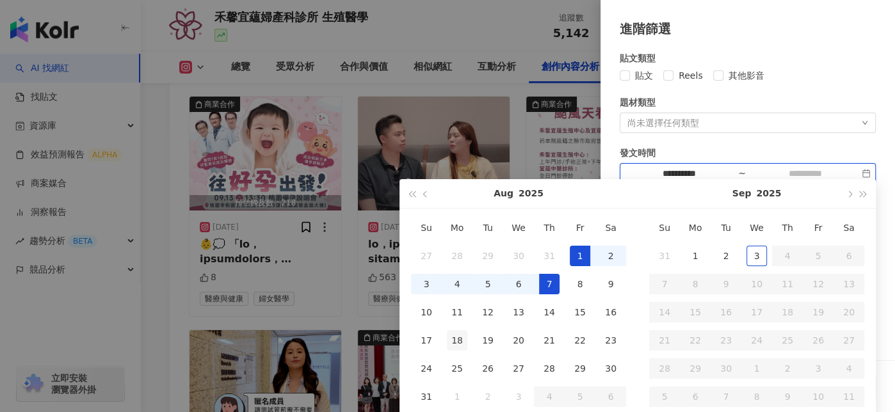
scroll to position [4098, 0]
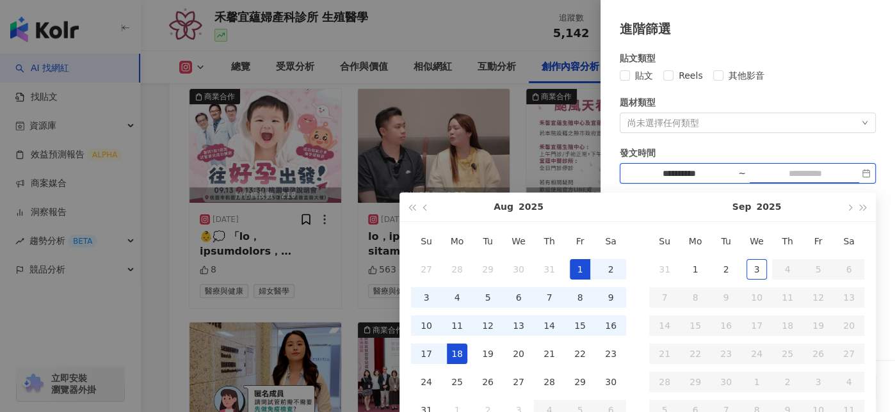
type input "**********"
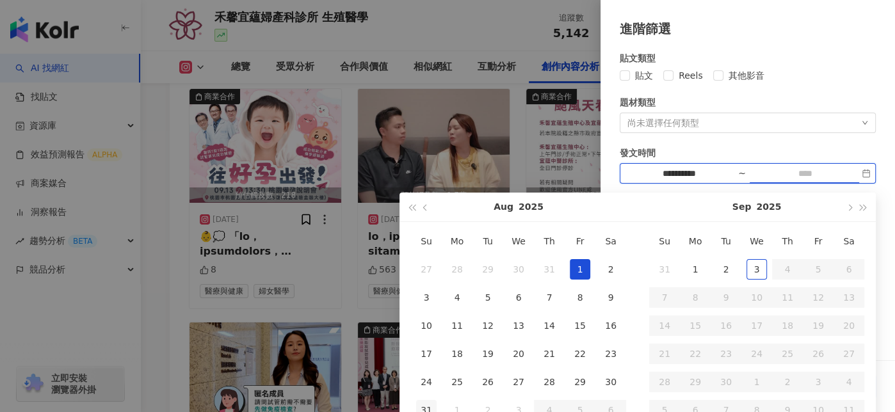
type input "**********"
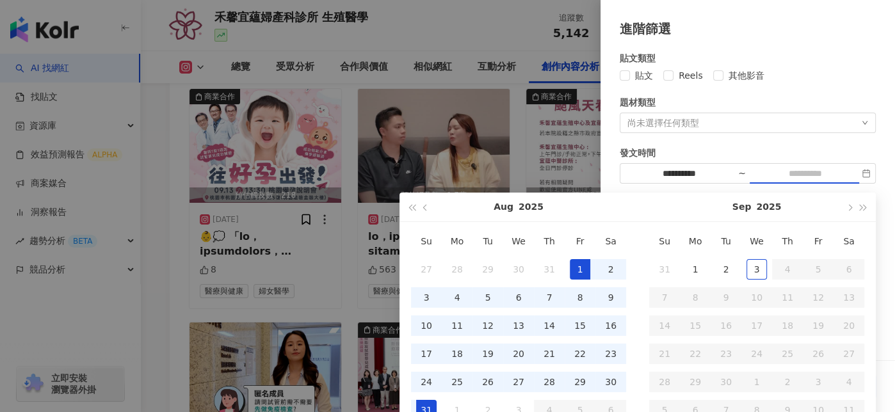
click at [417, 406] on div "31" at bounding box center [426, 410] width 20 height 20
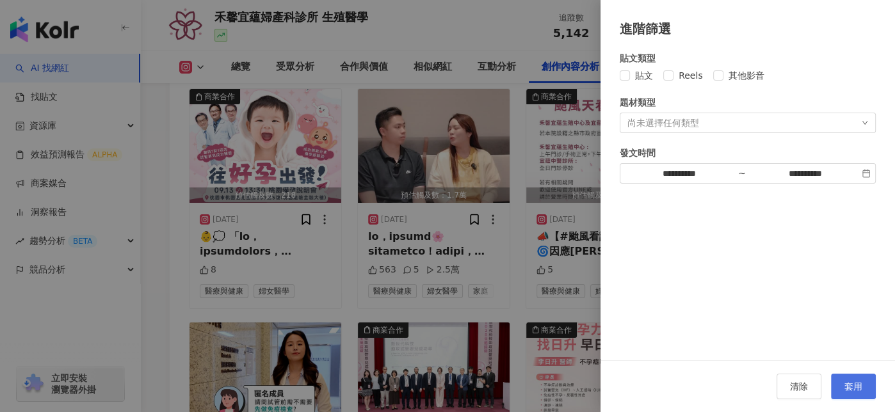
click at [845, 384] on span "套用" at bounding box center [854, 387] width 18 height 10
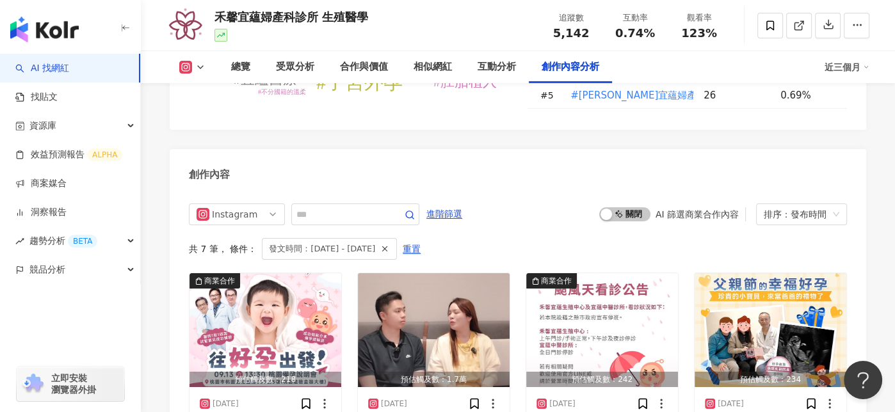
scroll to position [3923, 0]
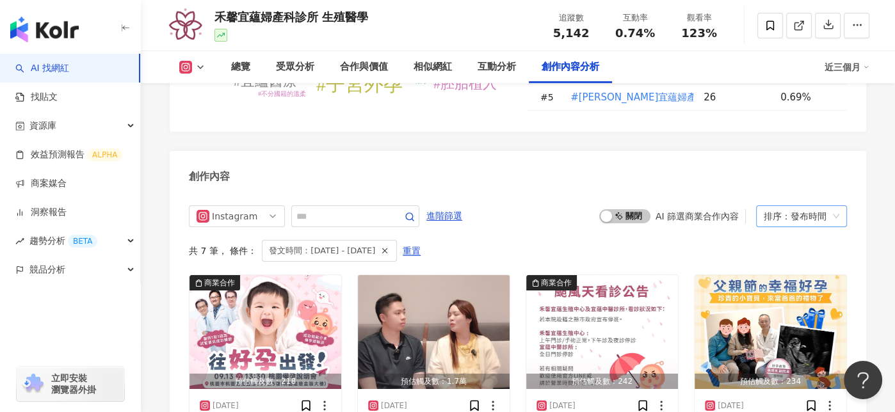
click at [784, 206] on div "排序：發布時間" at bounding box center [796, 216] width 64 height 20
click at [789, 200] on div "互動數" at bounding box center [801, 198] width 70 height 14
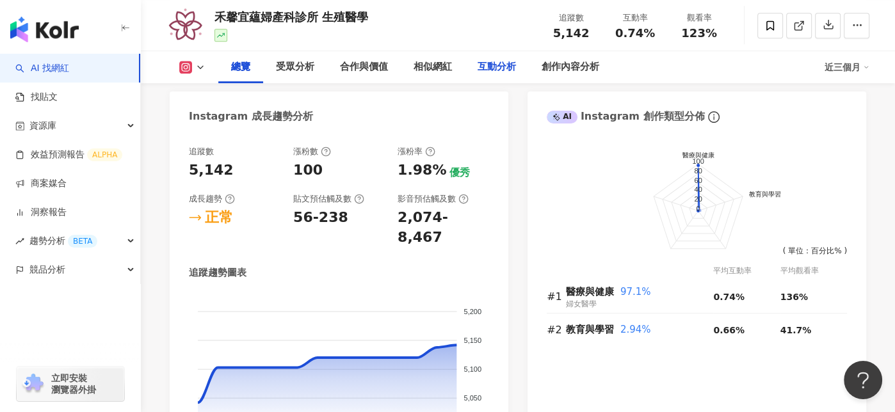
scroll to position [896, 0]
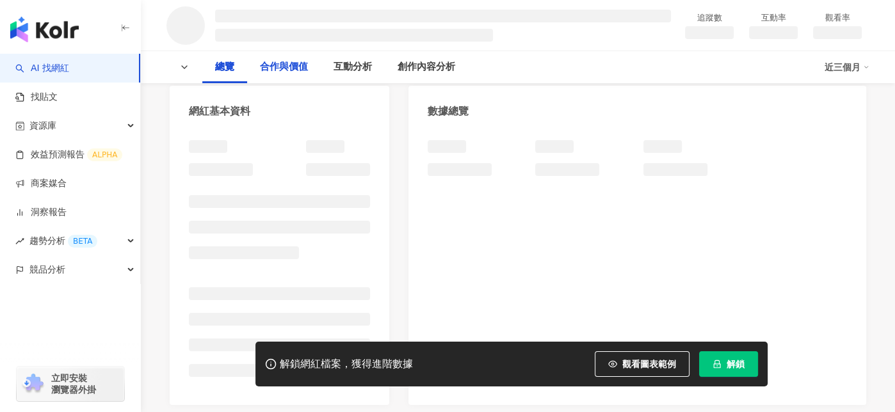
scroll to position [129, 0]
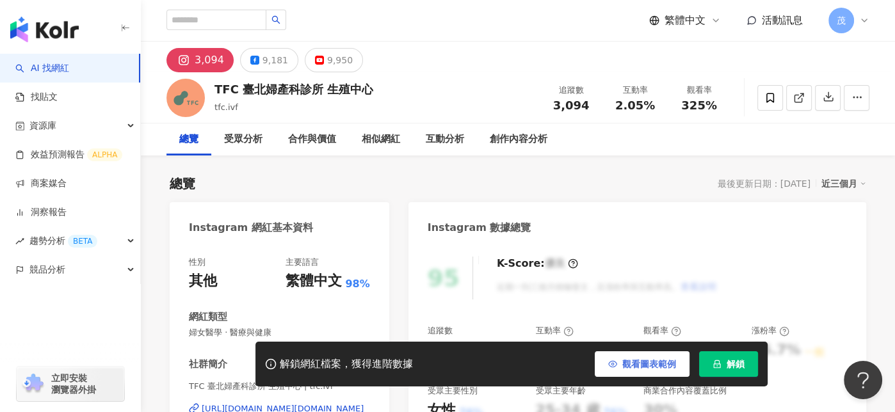
click at [626, 365] on span "觀看圖表範例" at bounding box center [649, 364] width 54 height 10
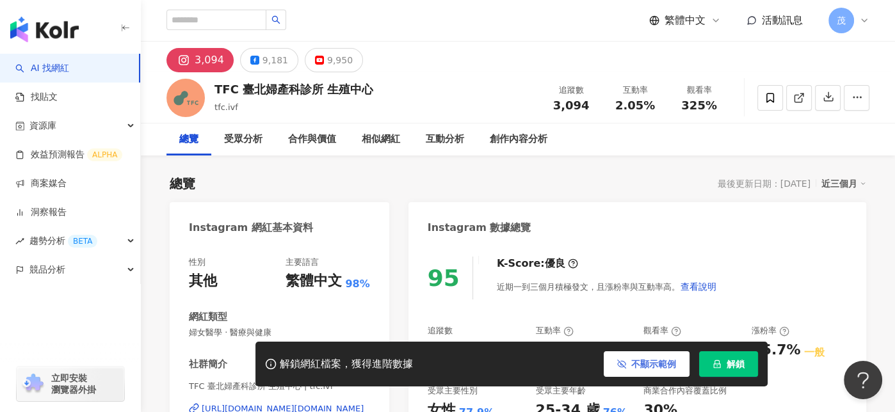
click at [626, 365] on icon "button" at bounding box center [622, 364] width 8 height 6
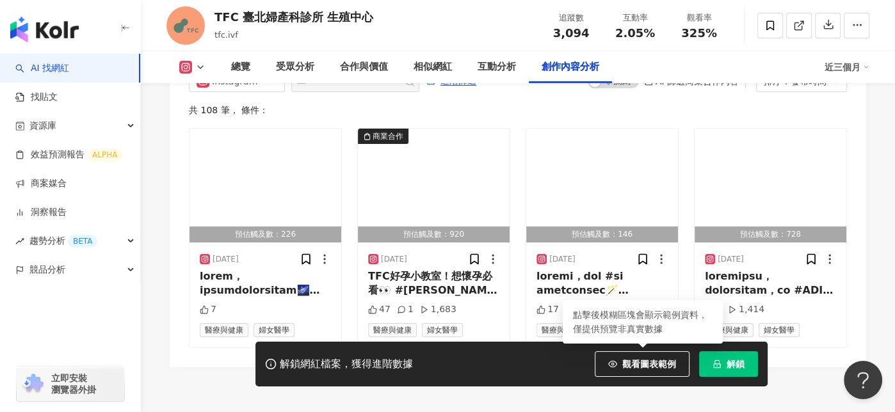
scroll to position [4056, 0]
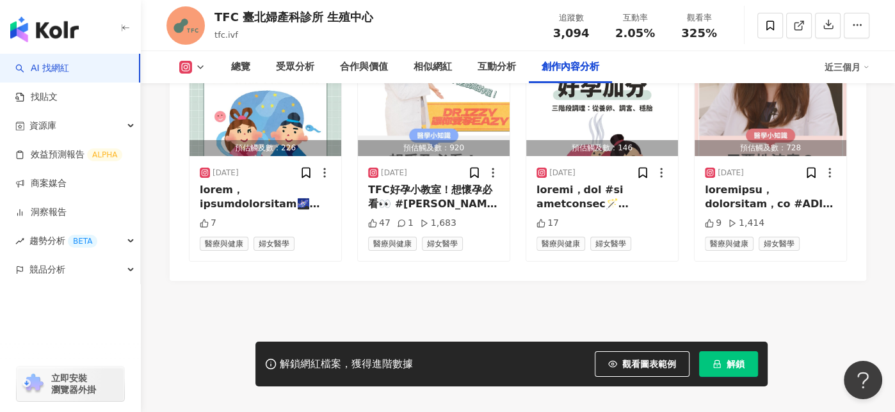
click at [721, 360] on button "解鎖" at bounding box center [728, 365] width 59 height 26
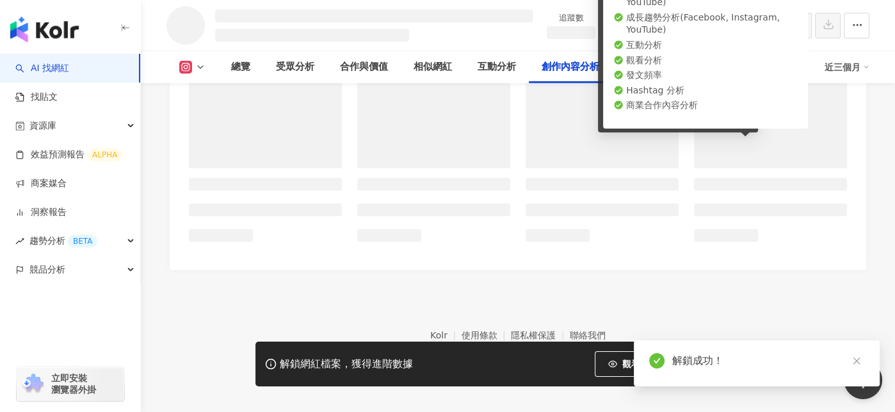
click at [814, 168] on span at bounding box center [770, 111] width 153 height 114
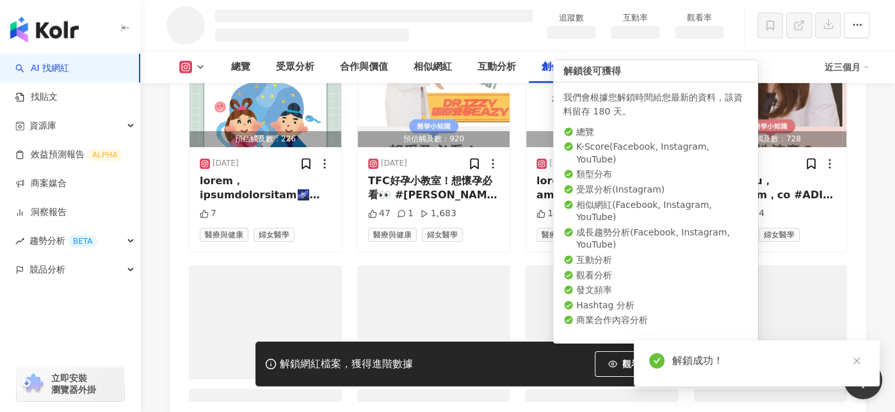
scroll to position [3564, 0]
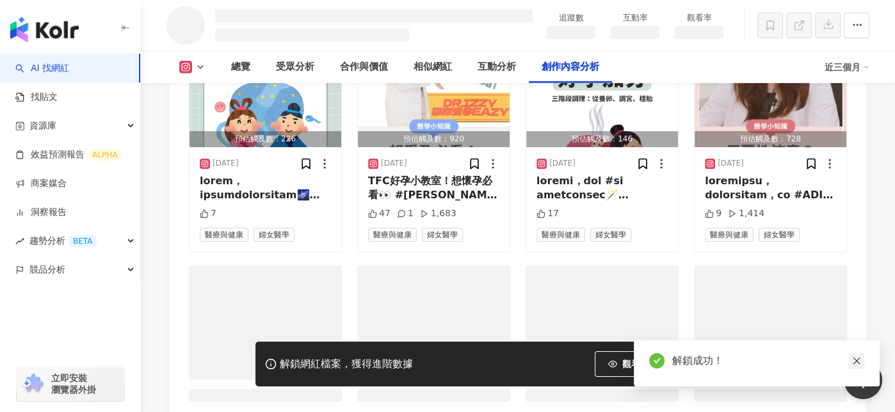
click at [855, 362] on icon "close" at bounding box center [856, 361] width 7 height 7
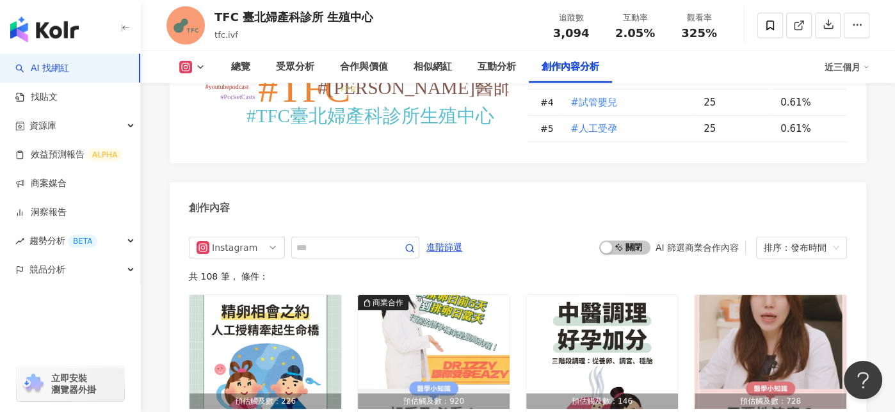
scroll to position [3773, 0]
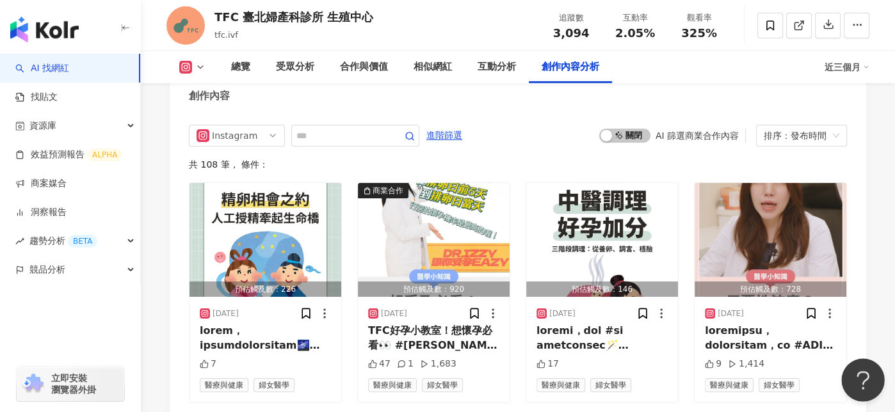
click at [853, 363] on button "Open Beacon popover" at bounding box center [860, 378] width 38 height 38
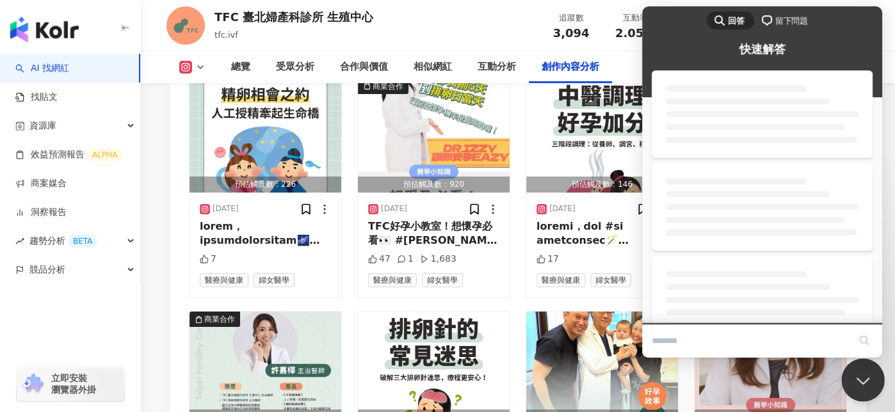
scroll to position [0, 0]
click at [857, 375] on button "Close Beacon popover" at bounding box center [860, 378] width 38 height 38
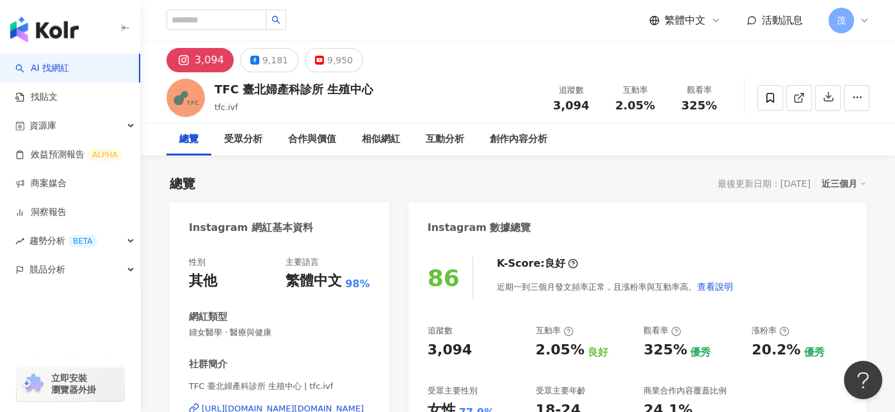
click at [773, 184] on div "最後更新日期：[DATE]" at bounding box center [764, 184] width 93 height 10
click at [855, 190] on div "近三個月" at bounding box center [844, 183] width 45 height 17
click at [505, 177] on div "總覽 最後更新日期：[DATE] 近三個月" at bounding box center [518, 184] width 697 height 18
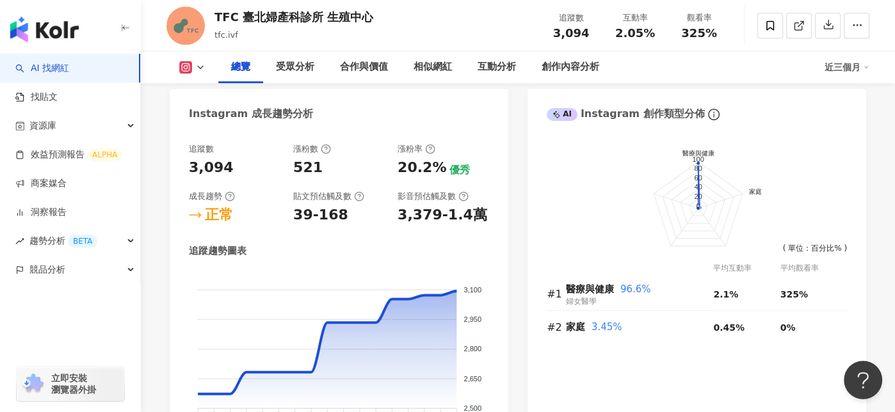
scroll to position [832, 0]
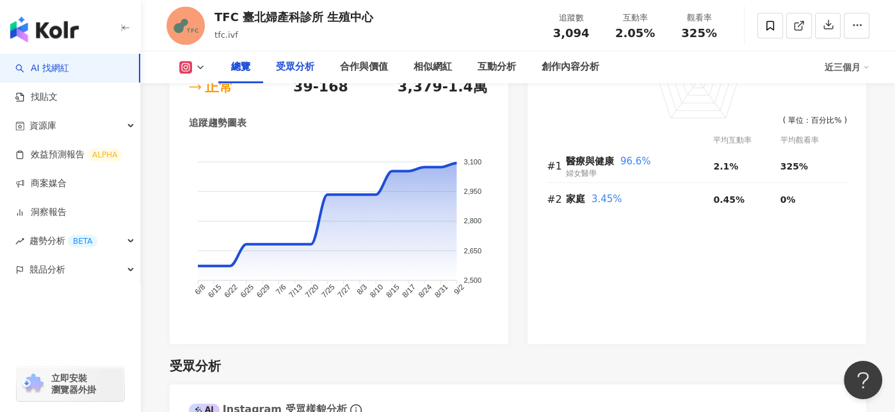
click at [292, 65] on div "受眾分析" at bounding box center [295, 67] width 38 height 15
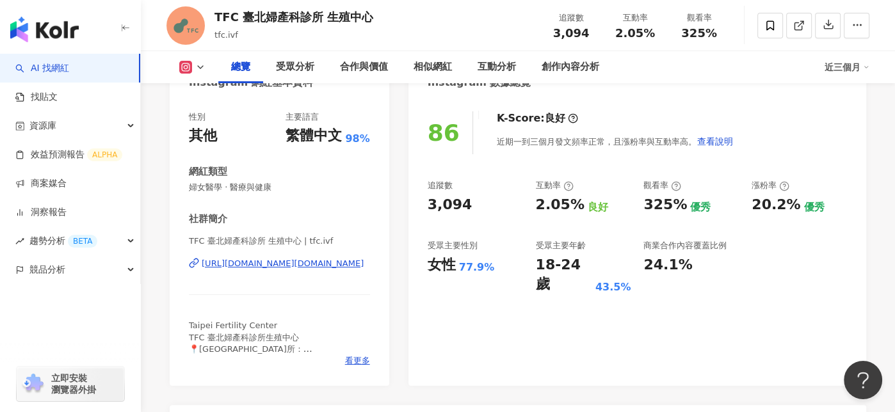
scroll to position [95, 0]
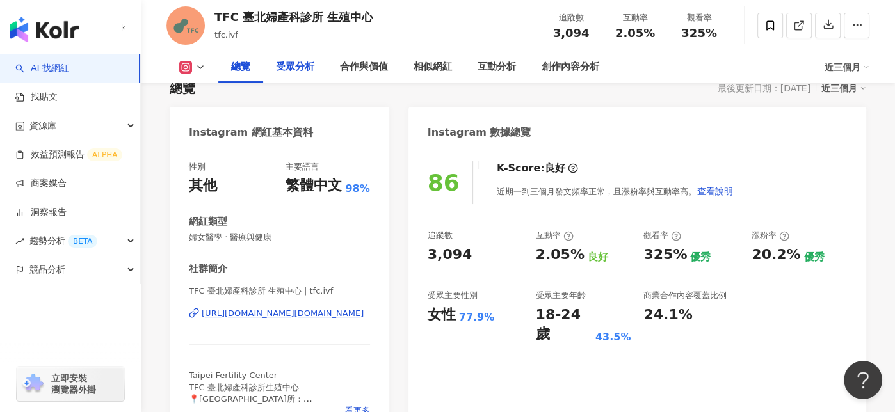
click at [307, 67] on div "受眾分析" at bounding box center [295, 67] width 38 height 15
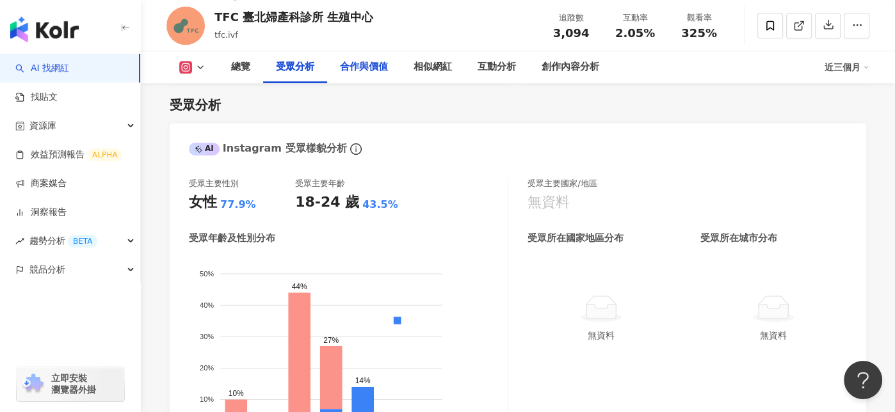
click at [375, 68] on div "合作與價值" at bounding box center [364, 67] width 48 height 15
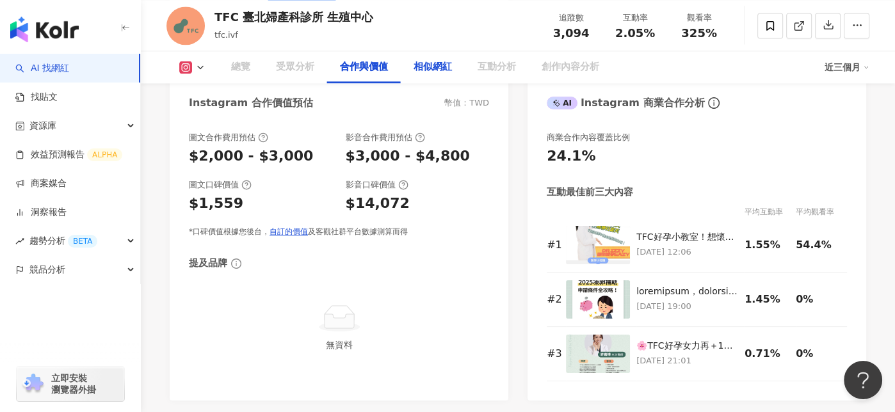
click at [448, 70] on div "相似網紅" at bounding box center [433, 67] width 38 height 15
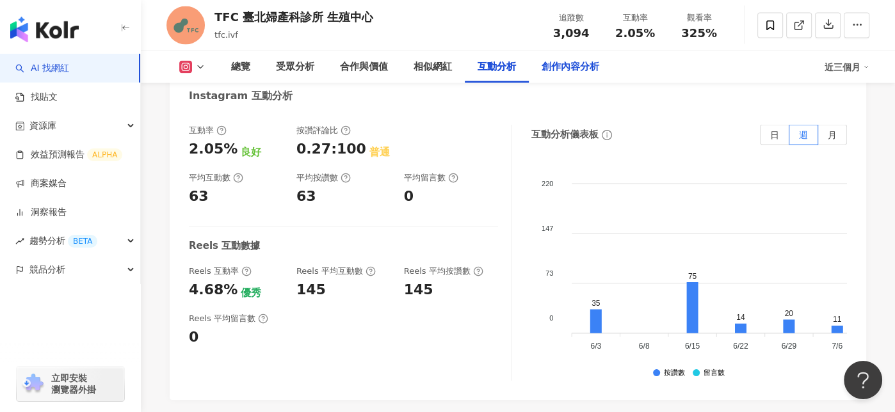
click at [530, 61] on div "創作內容分析" at bounding box center [570, 67] width 83 height 32
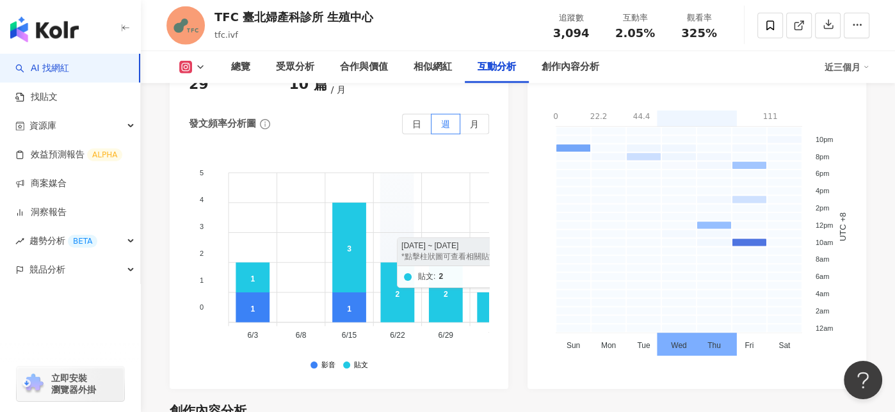
scroll to position [3305, 0]
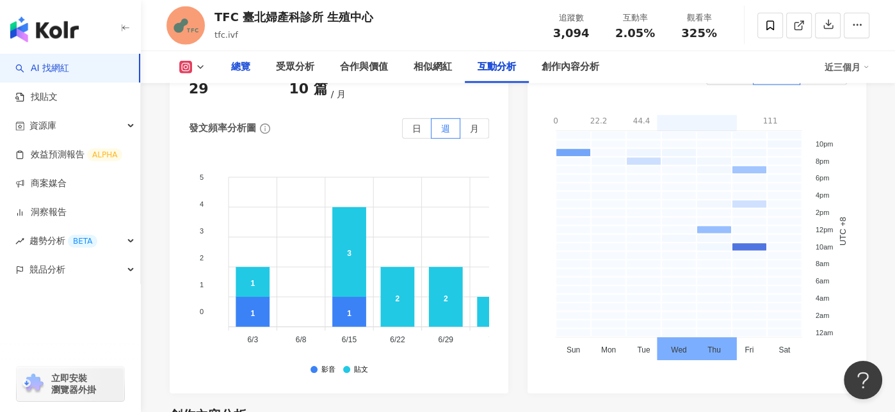
click at [255, 65] on div "總覽" at bounding box center [240, 67] width 45 height 32
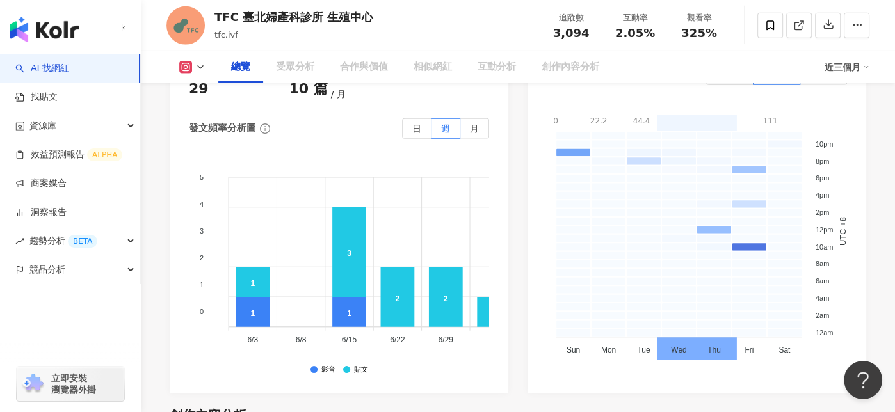
scroll to position [78, 0]
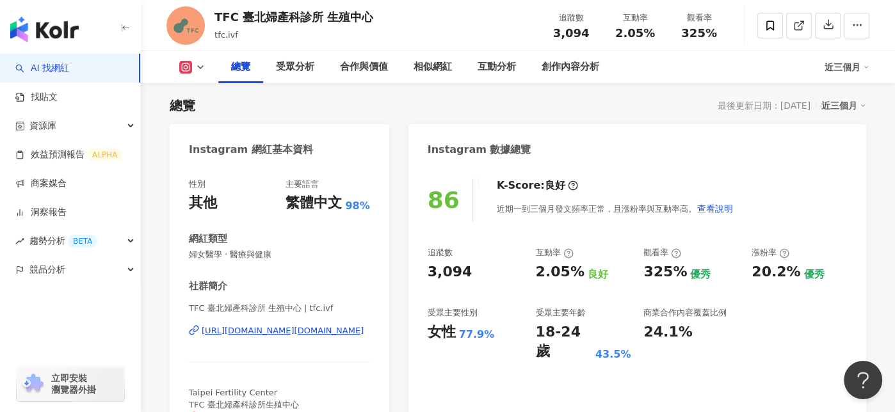
click at [572, 31] on span "3,094" at bounding box center [571, 32] width 36 height 13
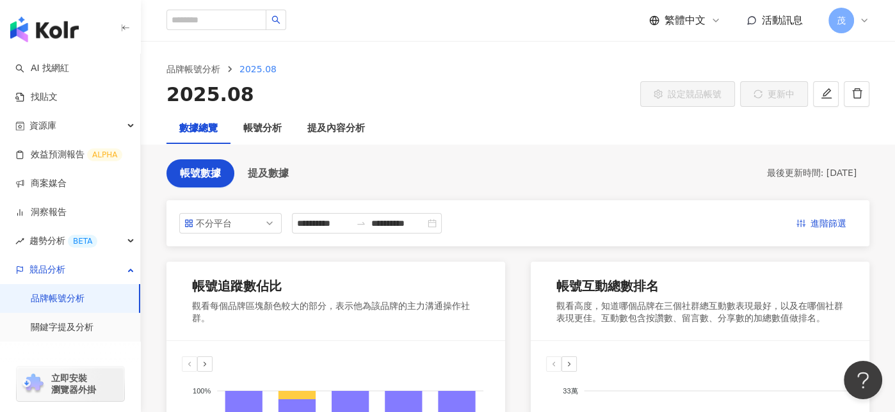
drag, startPoint x: 793, startPoint y: 179, endPoint x: 855, endPoint y: 172, distance: 63.1
click at [855, 172] on div "最後更新時間: 2025/9/3" at bounding box center [811, 173] width 90 height 13
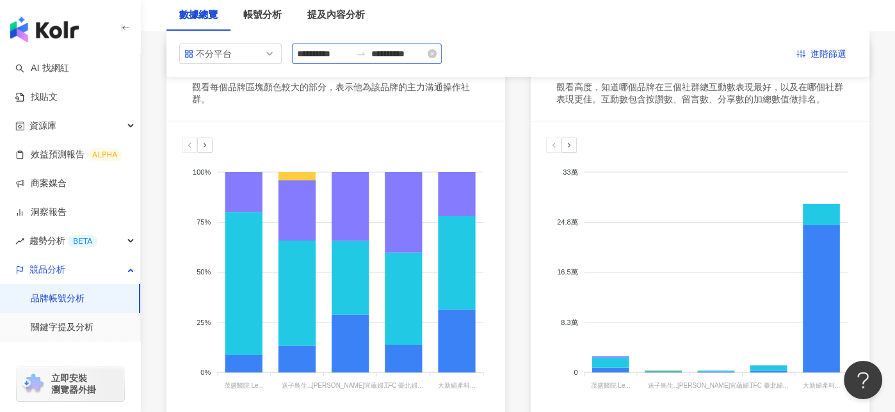
scroll to position [64, 0]
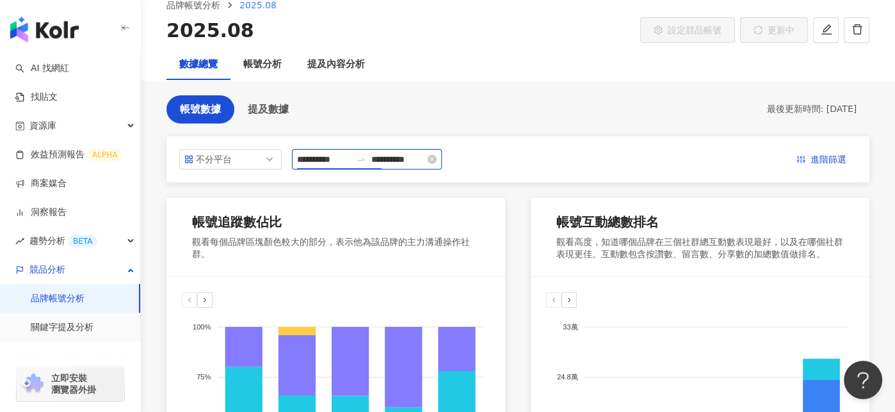
click at [328, 158] on input "**********" at bounding box center [324, 159] width 54 height 14
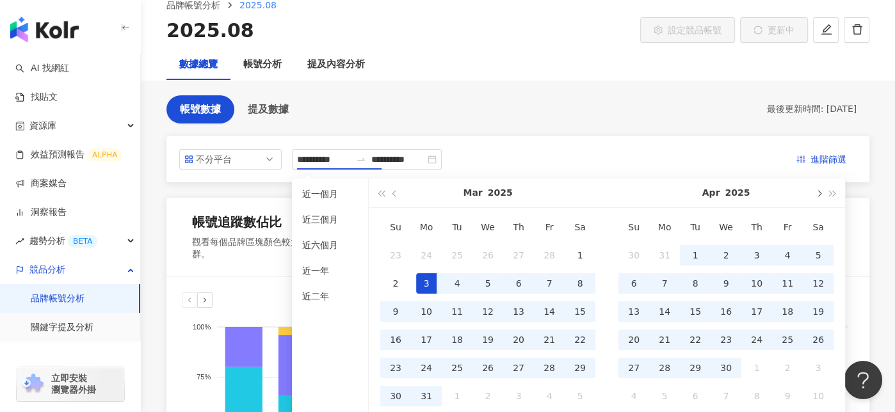
click at [820, 196] on span "button" at bounding box center [818, 193] width 6 height 6
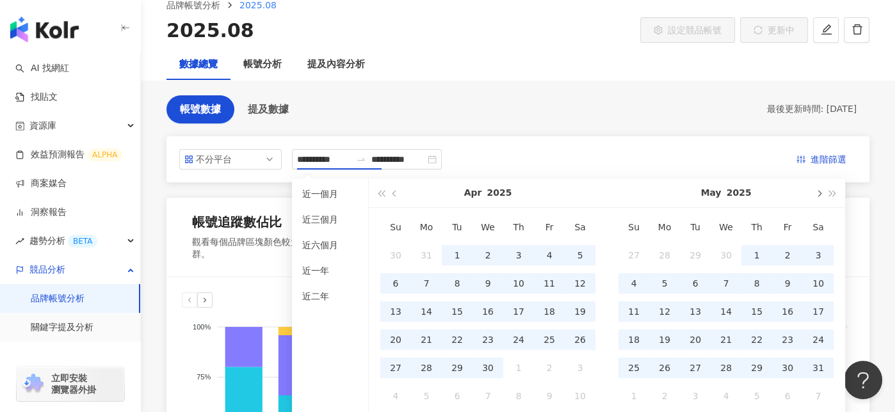
click at [820, 196] on span "button" at bounding box center [818, 193] width 6 height 6
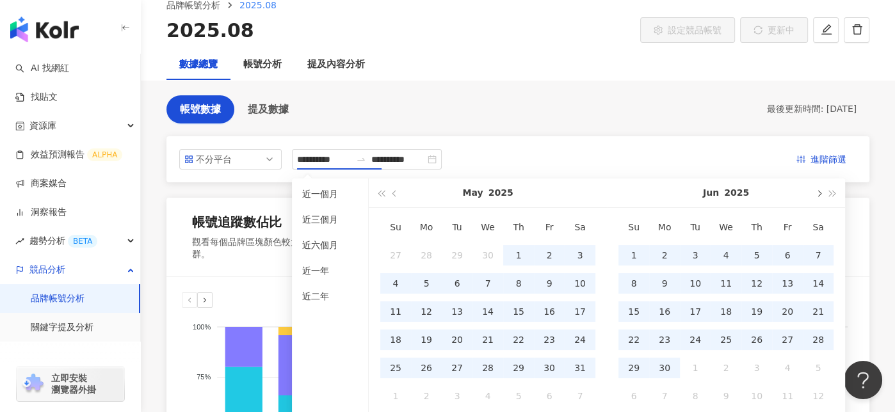
click at [820, 196] on span "button" at bounding box center [818, 193] width 6 height 6
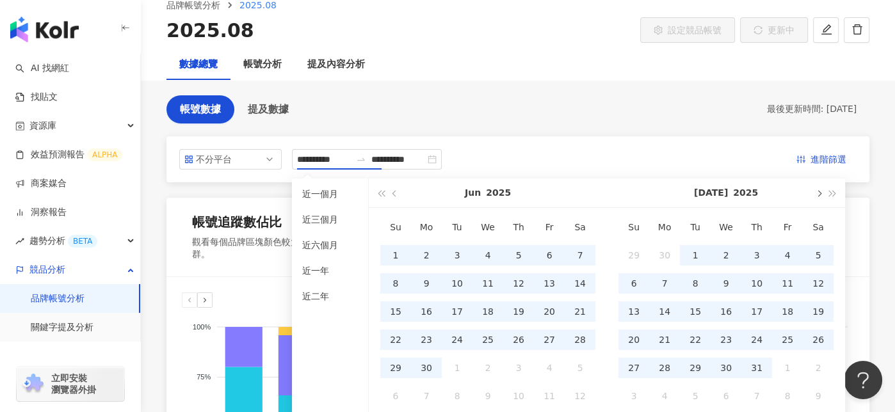
click at [820, 196] on span "button" at bounding box center [818, 193] width 6 height 6
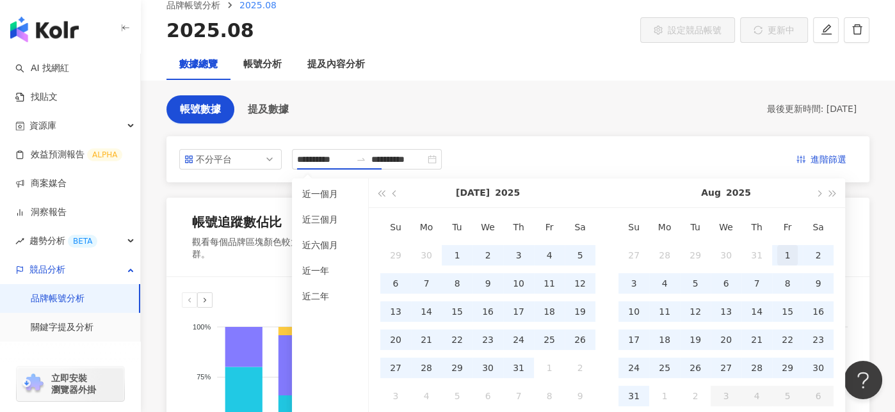
type input "**********"
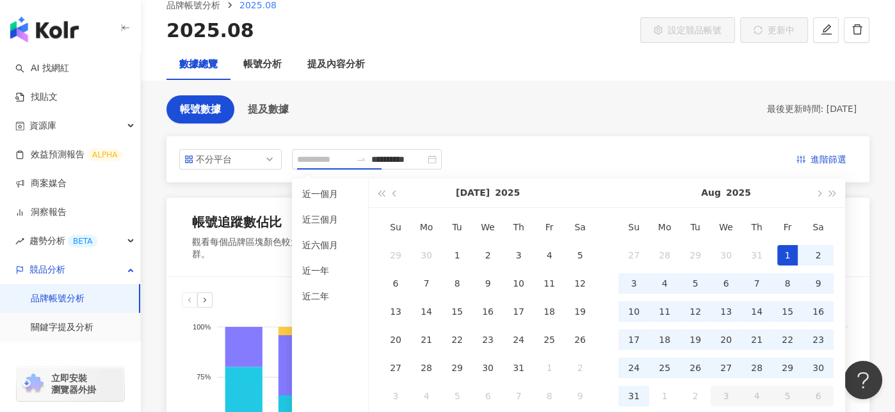
click at [789, 253] on div "1" at bounding box center [787, 255] width 20 height 20
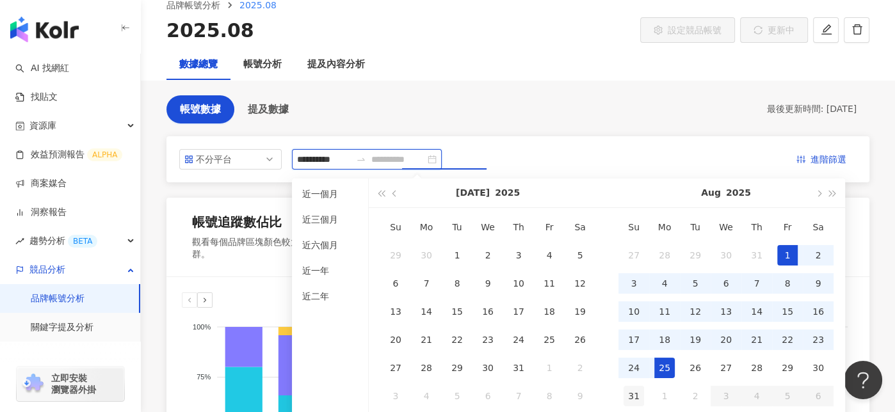
type input "**********"
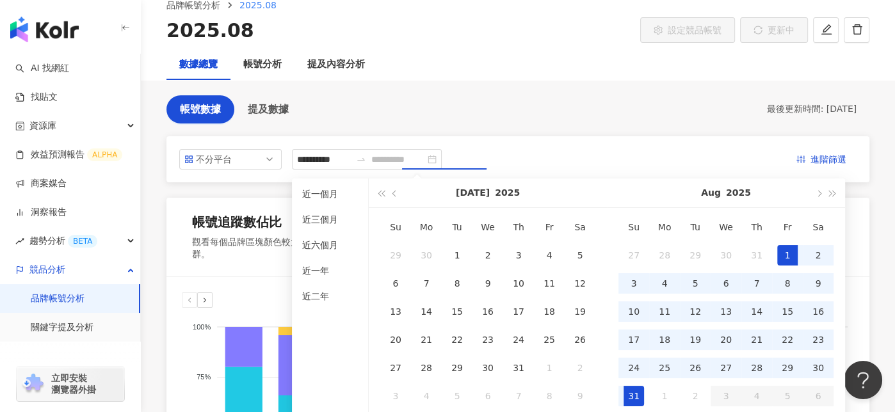
click at [633, 394] on div "31" at bounding box center [634, 396] width 20 height 20
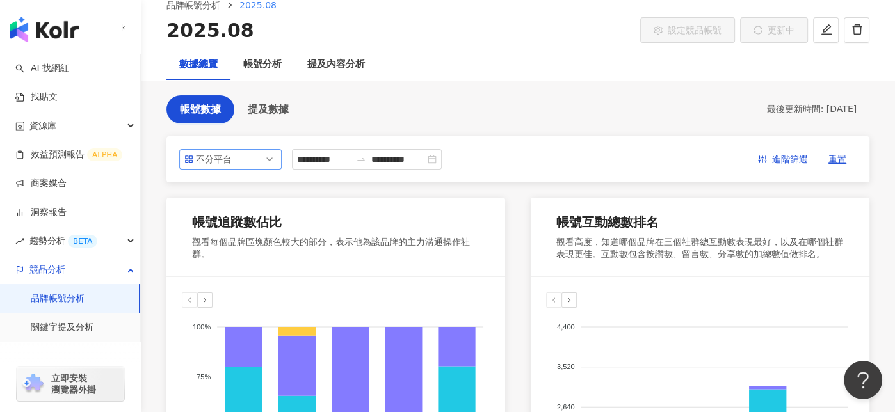
click at [243, 162] on span "不分平台" at bounding box center [230, 159] width 92 height 19
click at [250, 152] on span "不分平台" at bounding box center [230, 159] width 92 height 19
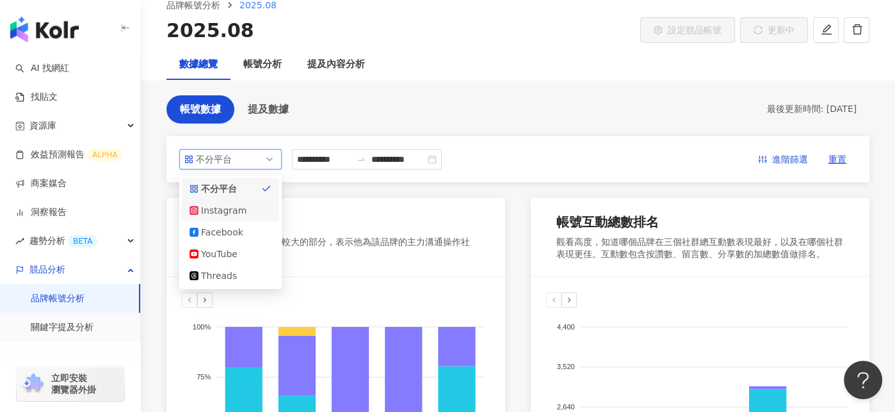
click at [224, 212] on div "Instagram" at bounding box center [222, 211] width 42 height 14
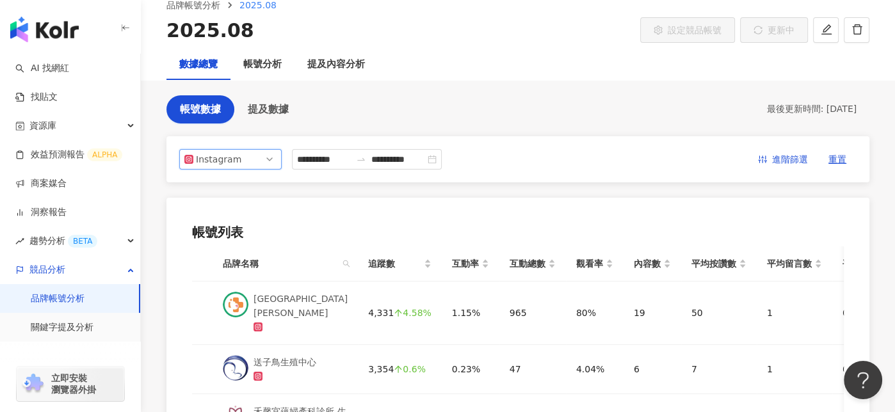
click at [435, 104] on div "**********" at bounding box center [517, 407] width 703 height 624
click at [276, 62] on div "帳號分析" at bounding box center [262, 64] width 38 height 15
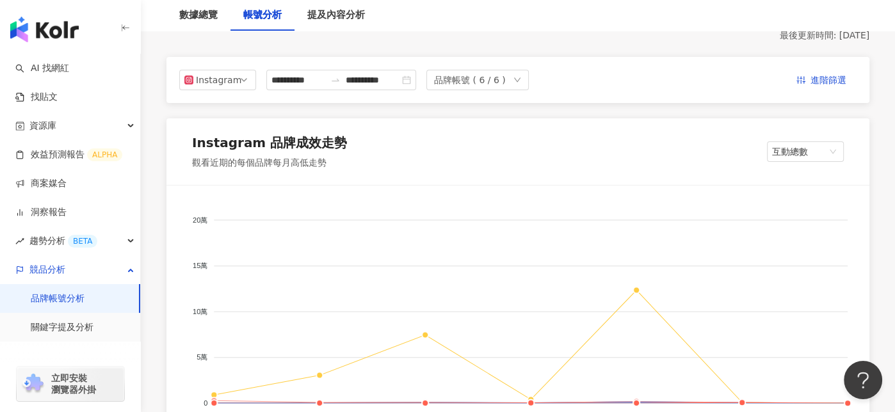
scroll to position [128, 0]
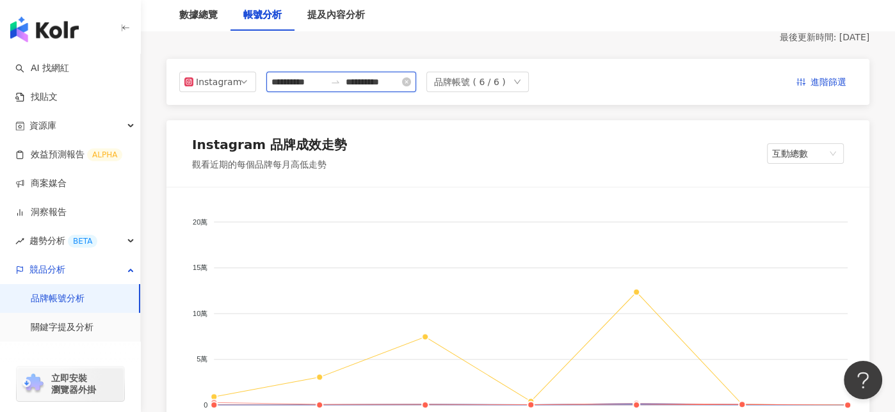
click at [294, 84] on input "**********" at bounding box center [298, 82] width 54 height 14
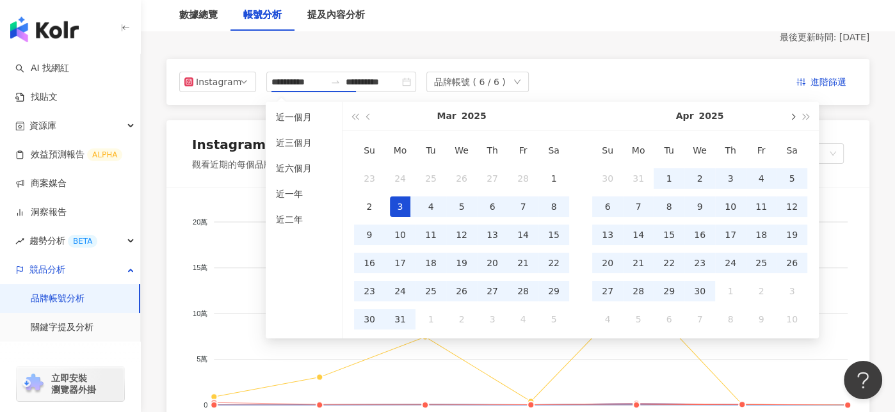
click at [793, 116] on span "button" at bounding box center [792, 116] width 6 height 6
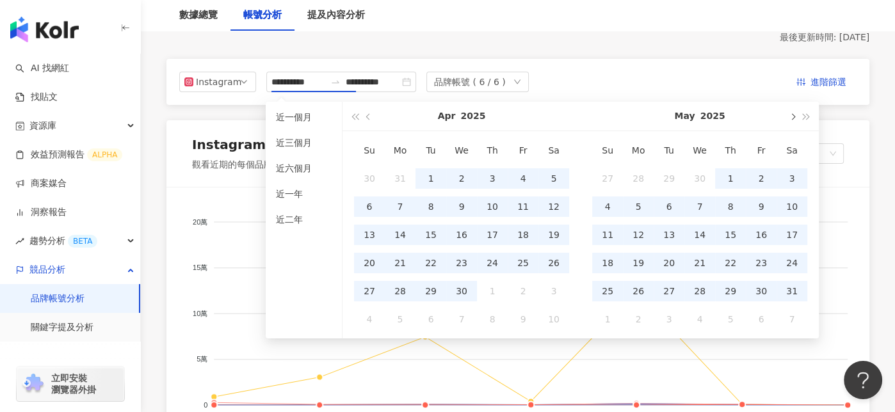
click at [793, 116] on span "button" at bounding box center [792, 116] width 6 height 6
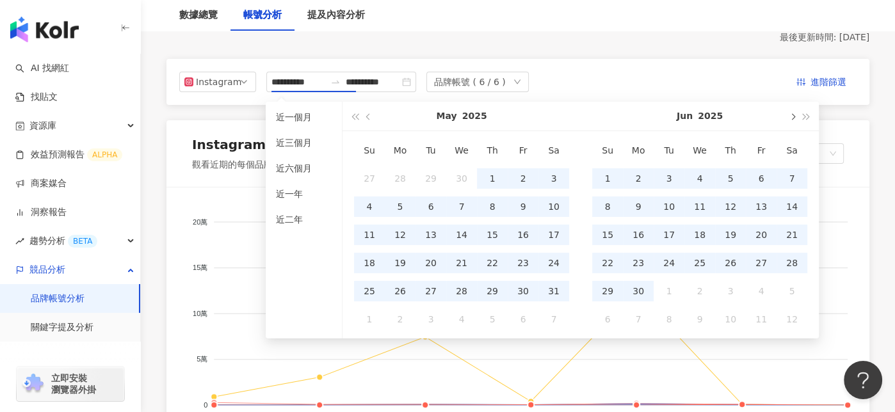
click at [793, 118] on span "button" at bounding box center [792, 116] width 6 height 6
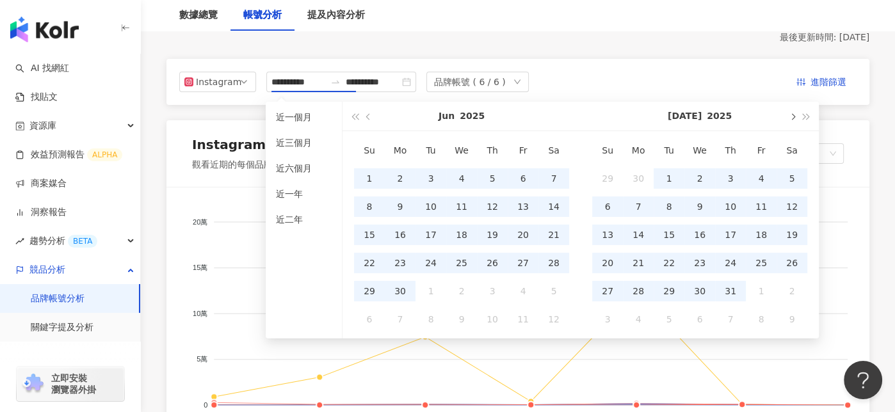
click at [793, 118] on span "button" at bounding box center [792, 116] width 6 height 6
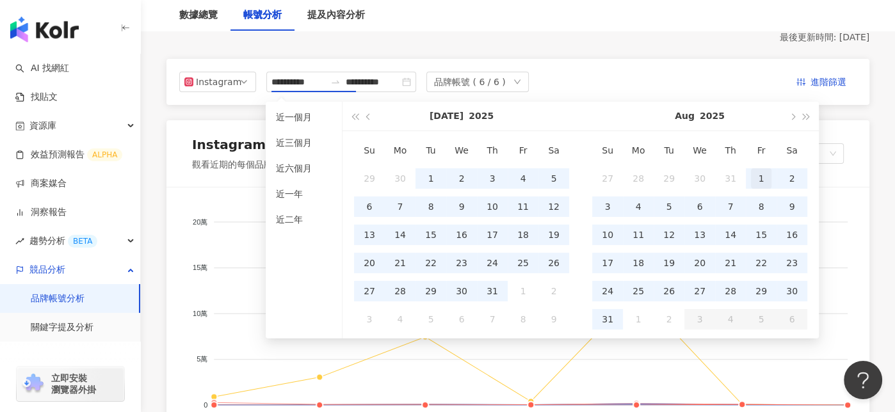
type input "**********"
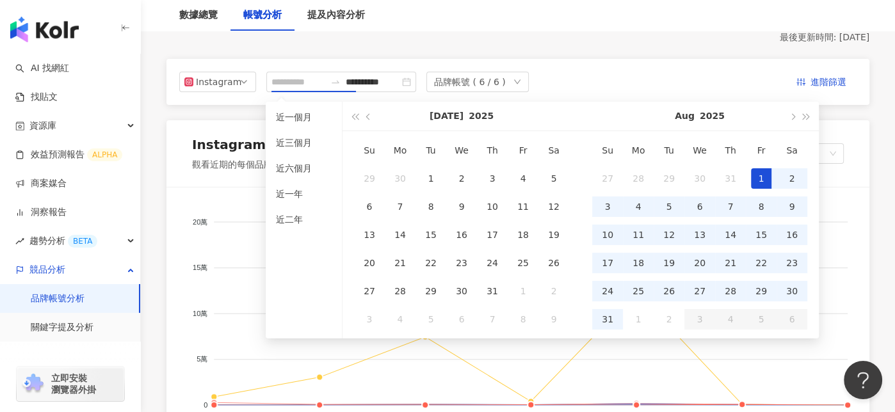
click at [757, 181] on div "1" at bounding box center [761, 178] width 20 height 20
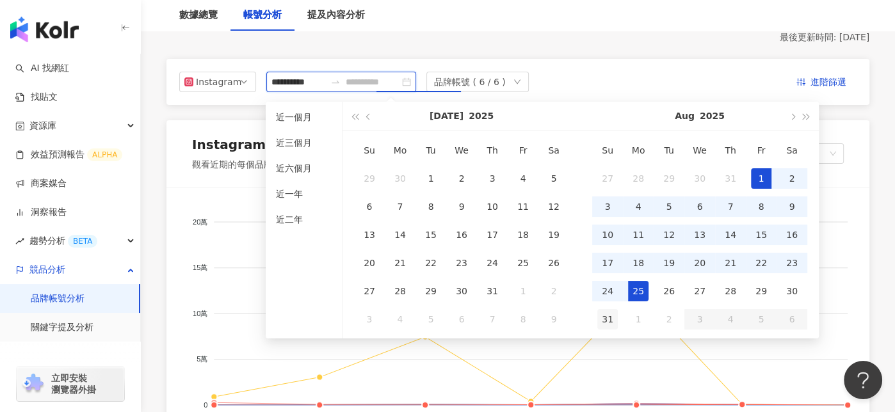
type input "**********"
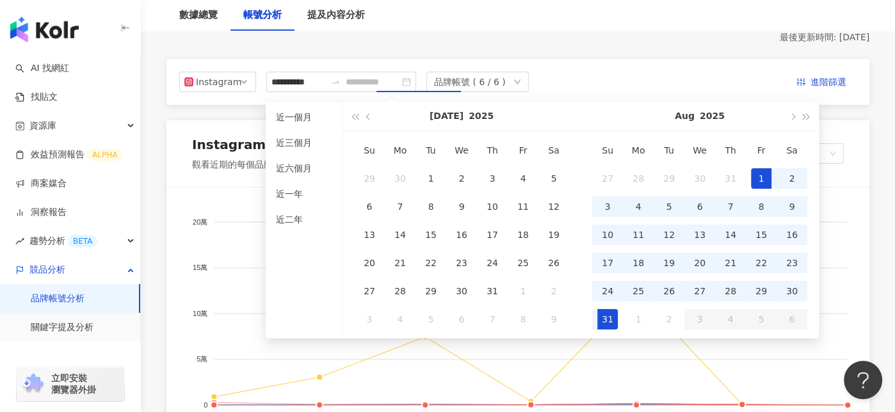
click at [606, 319] on div "31" at bounding box center [607, 319] width 20 height 20
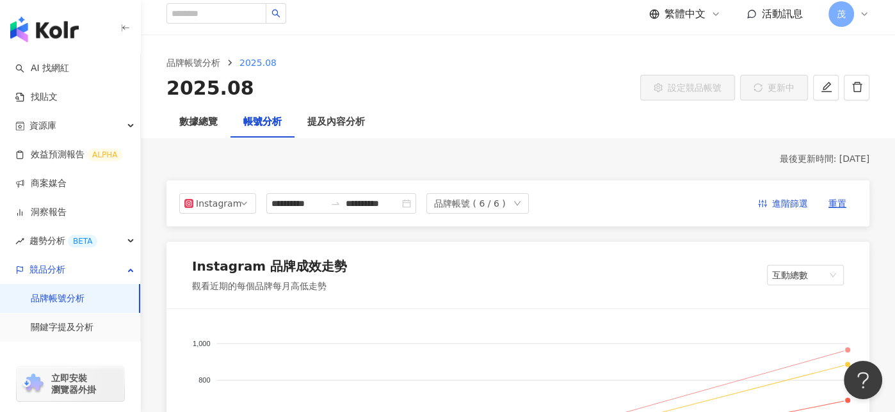
scroll to position [0, 0]
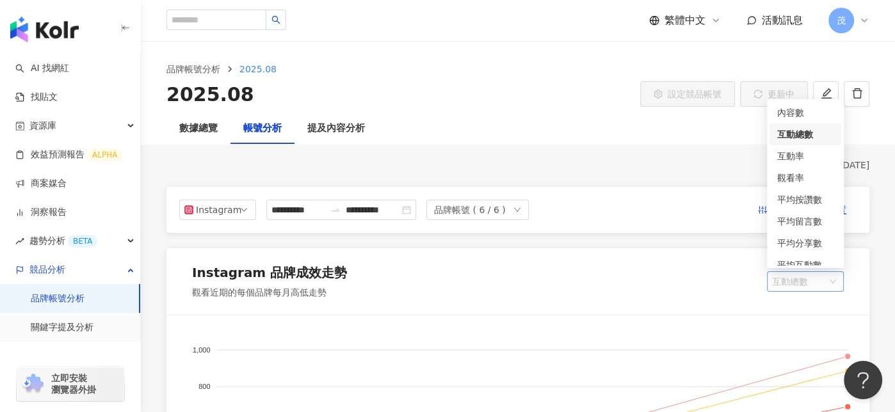
click at [793, 280] on span "互動總數" at bounding box center [805, 281] width 67 height 19
click at [786, 115] on div "內容數" at bounding box center [805, 113] width 56 height 14
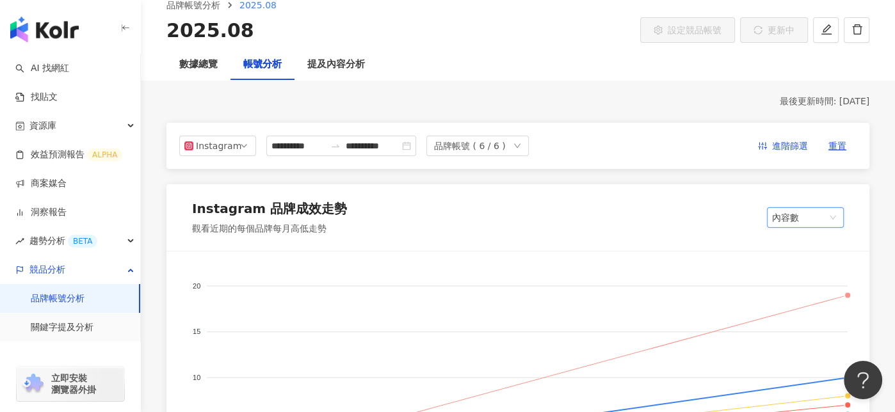
scroll to position [128, 0]
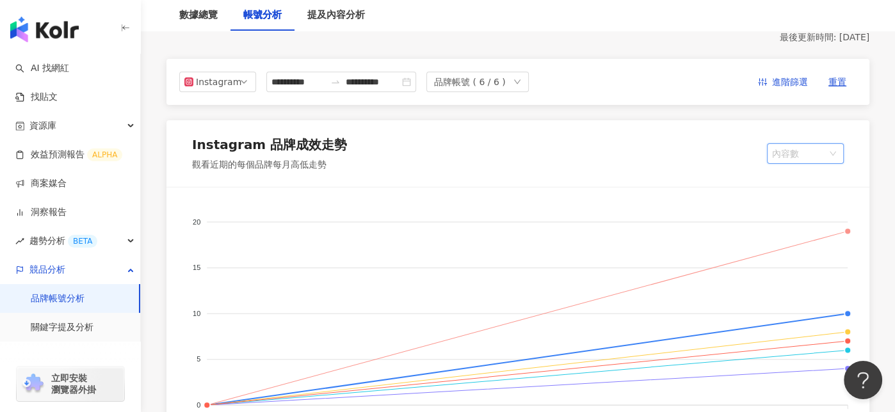
click at [789, 157] on span "內容數" at bounding box center [805, 153] width 67 height 19
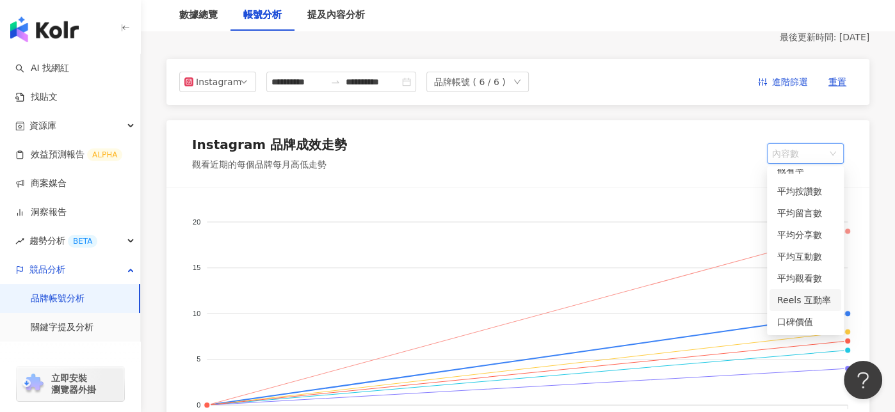
scroll to position [0, 0]
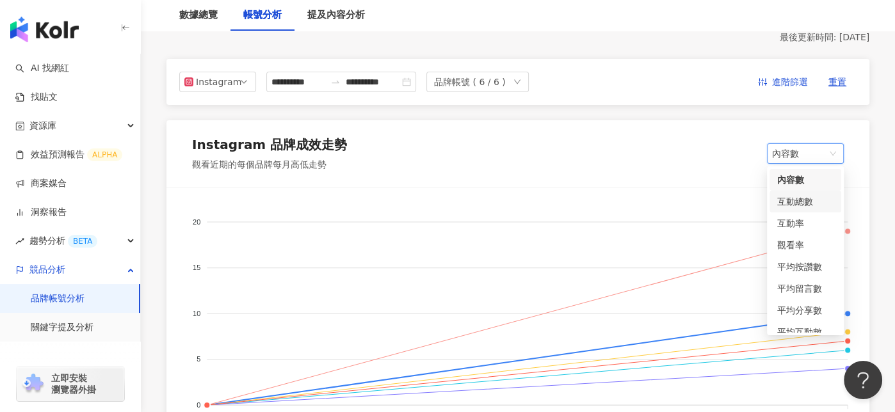
click at [555, 155] on div "Instagram 品牌成效走勢 觀看近期的每個品牌每月高低走勢 內容數 內容數" at bounding box center [517, 153] width 703 height 67
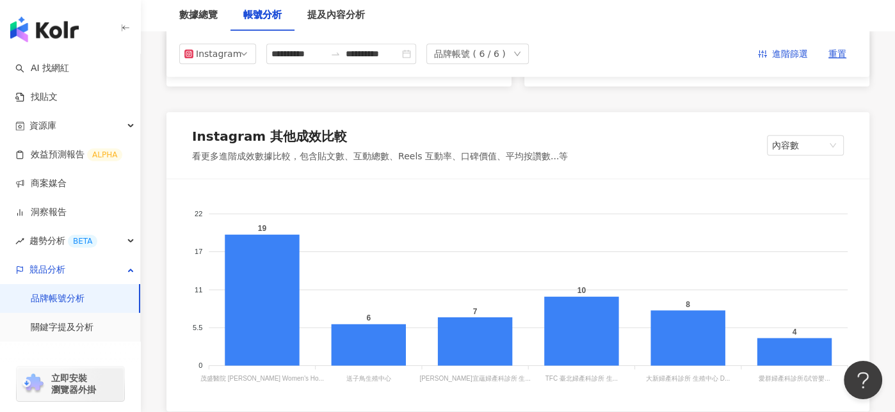
scroll to position [1153, 0]
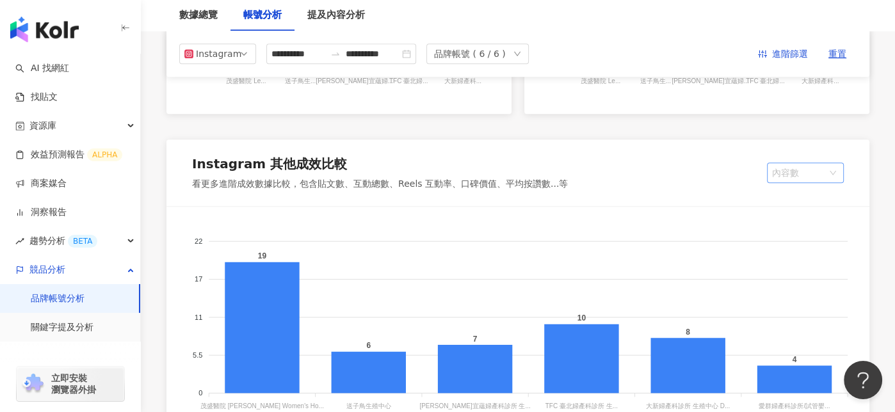
click at [809, 170] on span "內容數" at bounding box center [805, 172] width 67 height 19
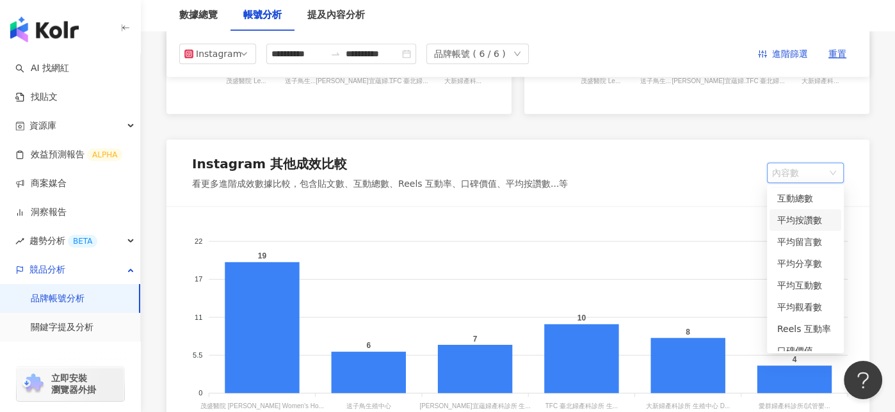
scroll to position [32, 0]
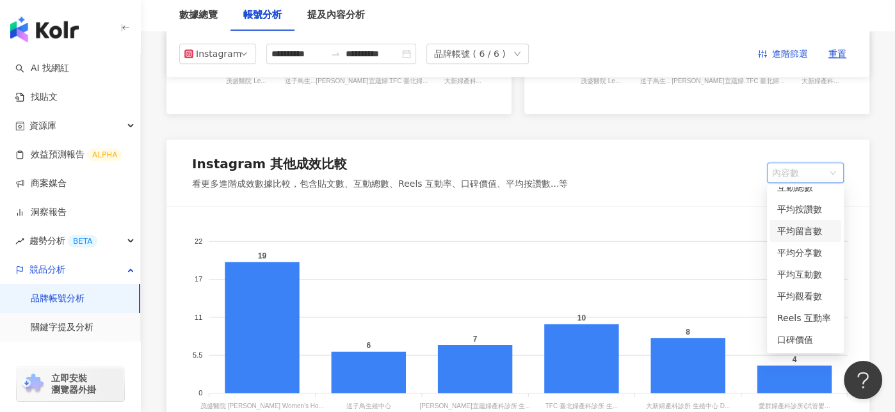
click at [689, 229] on foreignobject at bounding box center [518, 318] width 672 height 192
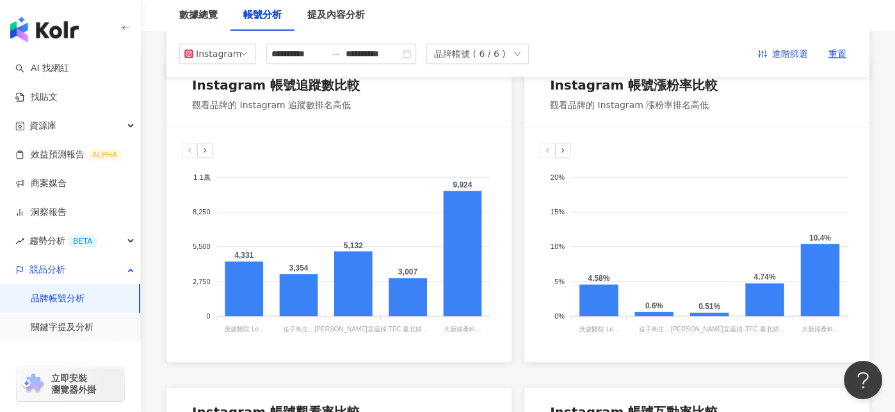
scroll to position [513, 0]
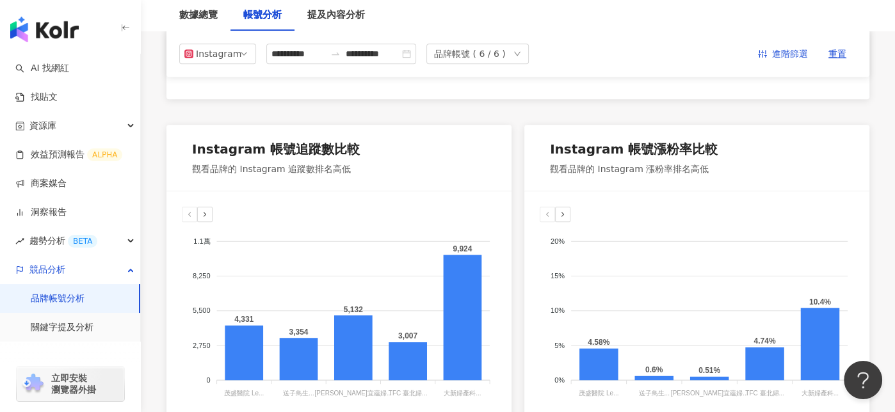
click at [567, 209] on div at bounding box center [562, 214] width 15 height 15
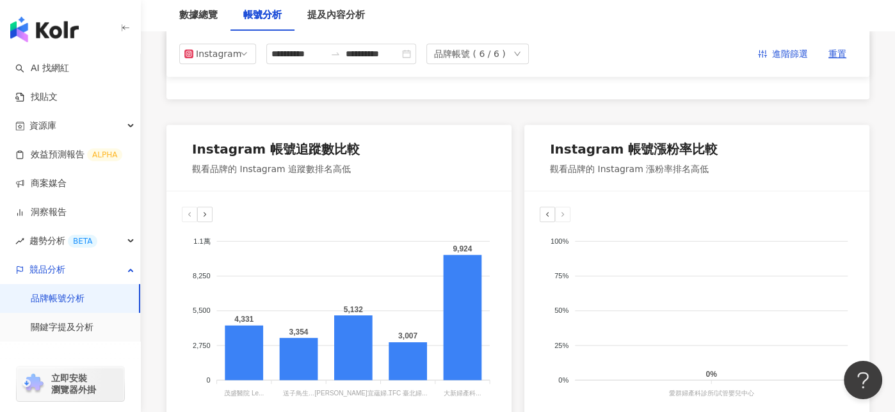
click at [549, 211] on icon at bounding box center [548, 215] width 8 height 8
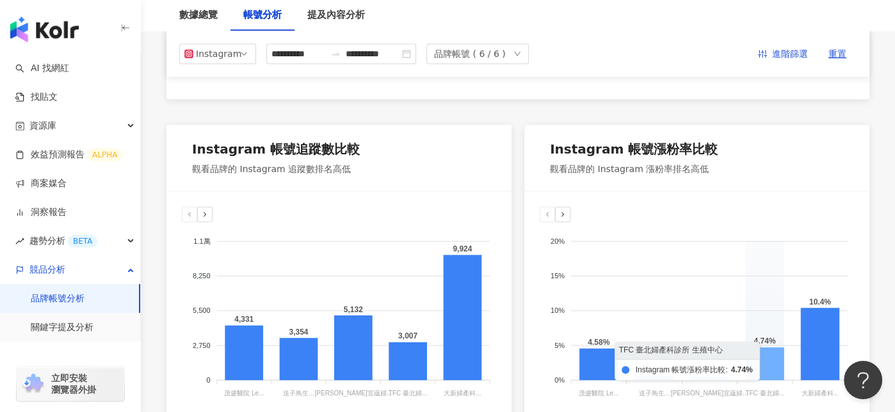
click at [770, 358] on icon at bounding box center [764, 364] width 38 height 33
click at [757, 352] on icon at bounding box center [764, 364] width 38 height 33
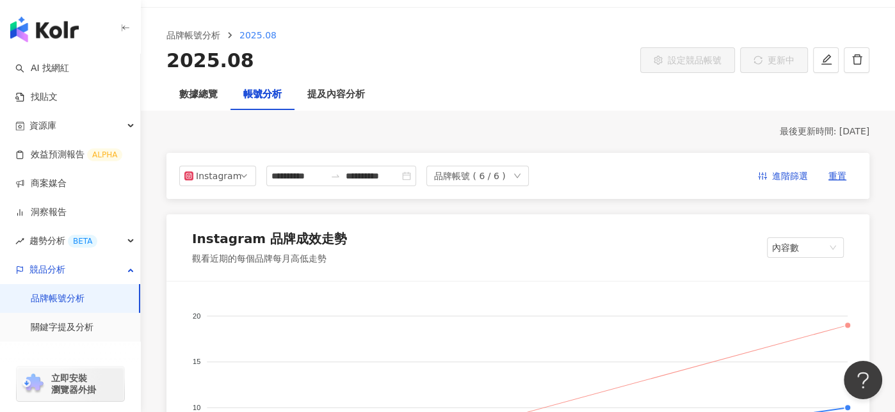
scroll to position [64, 0]
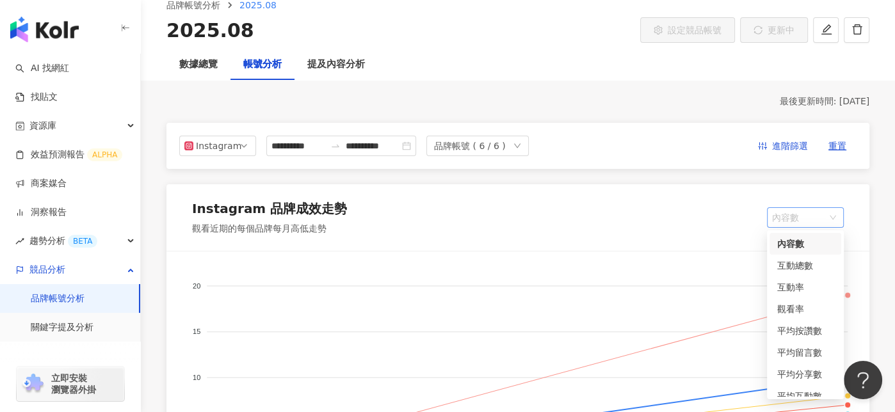
click at [789, 212] on span "內容數" at bounding box center [805, 217] width 67 height 19
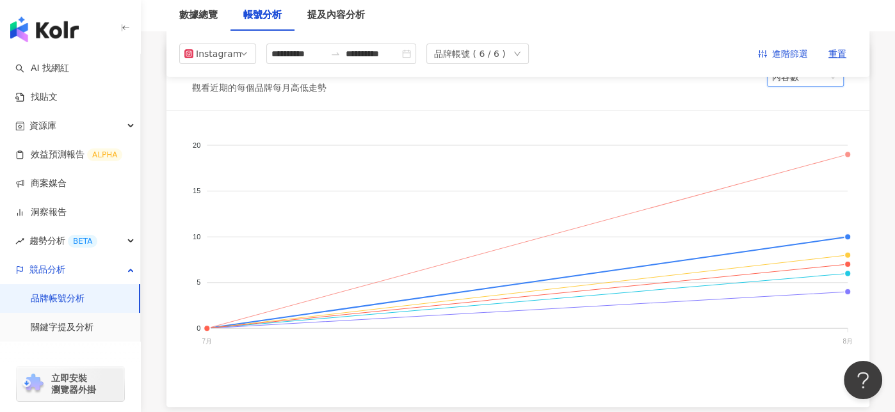
scroll to position [192, 0]
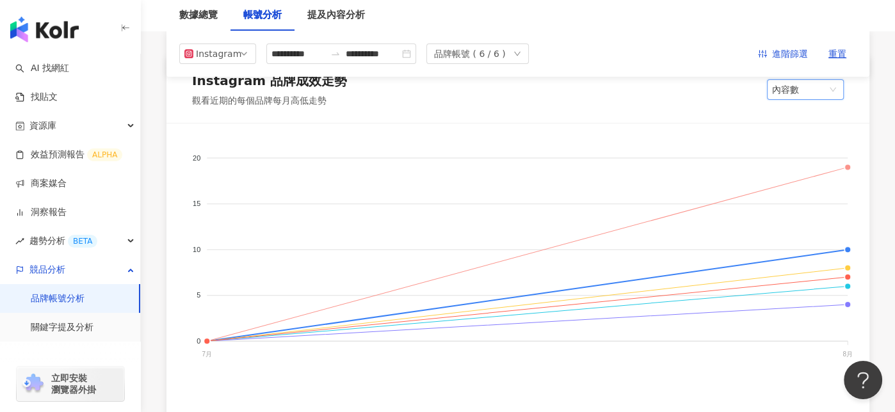
click at [767, 97] on div "內容數" at bounding box center [805, 89] width 77 height 20
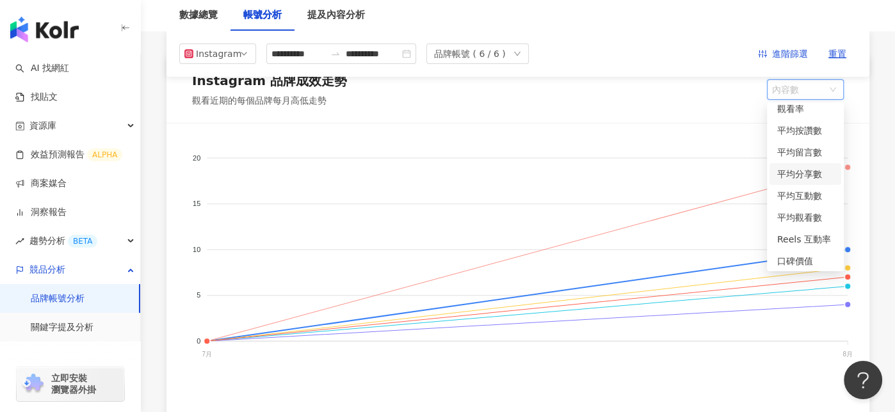
scroll to position [76, 0]
click at [565, 142] on foreignobject "TFC 臺北婦產科診所 生殖中心 送子鳥生殖中心 愛群婦產科診所/試管嬰兒中心 大新婦產科診所 生殖中心 DSRC 茂盛醫院 Lee Women's Hosp…" at bounding box center [518, 267] width 672 height 256
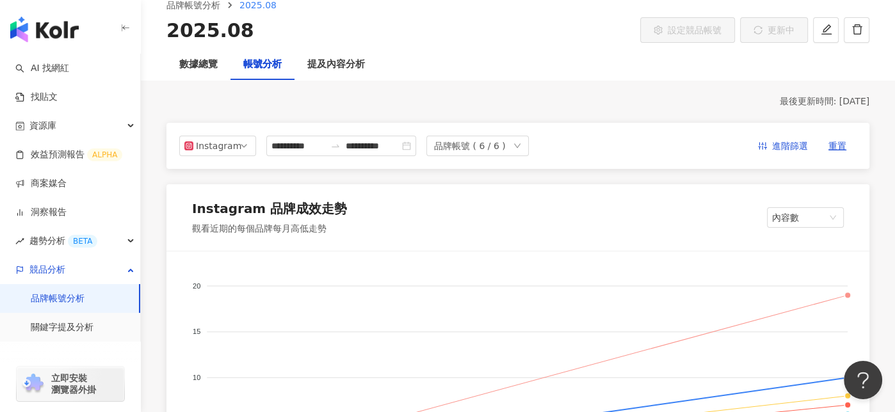
scroll to position [128, 0]
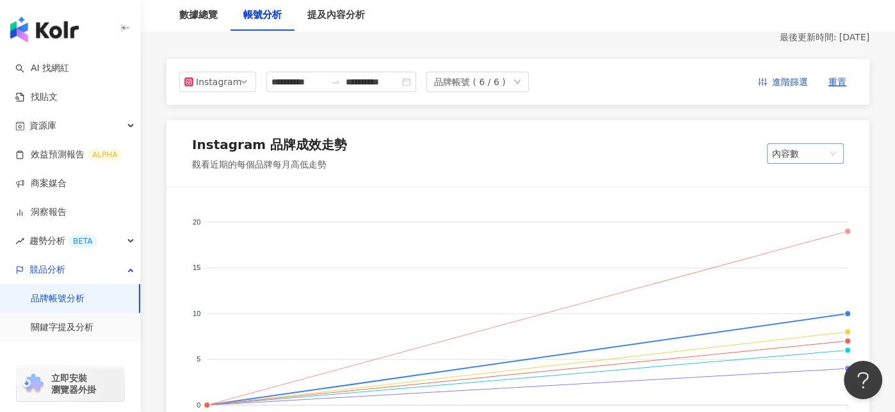
click at [797, 156] on span "內容數" at bounding box center [805, 153] width 67 height 19
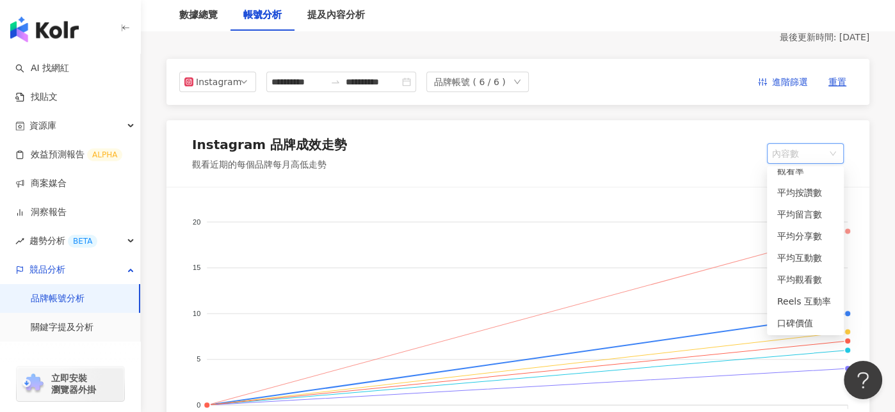
scroll to position [76, 0]
click at [634, 157] on div "Instagram 品牌成效走勢 觀看近期的每個品牌每月高低走勢 內容數 內容數" at bounding box center [517, 153] width 703 height 67
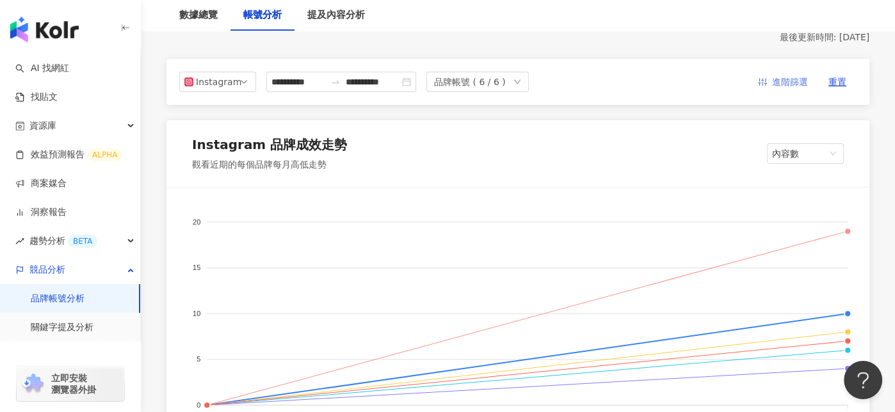
click at [791, 85] on span "進階篩選" at bounding box center [790, 82] width 36 height 20
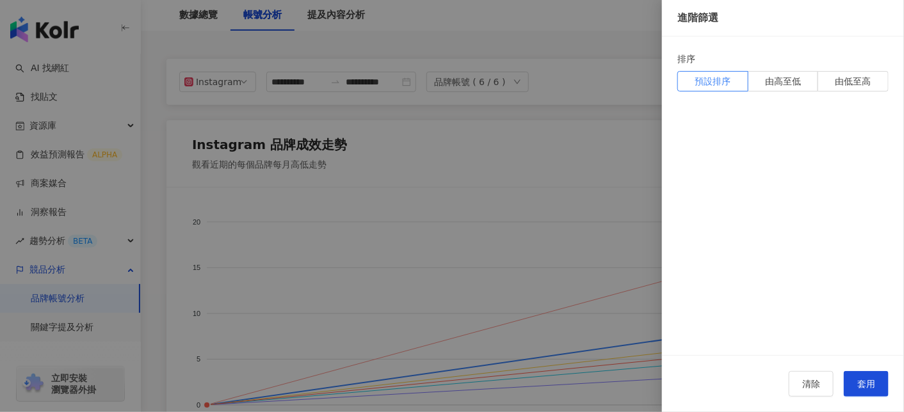
click at [583, 136] on div at bounding box center [452, 206] width 904 height 412
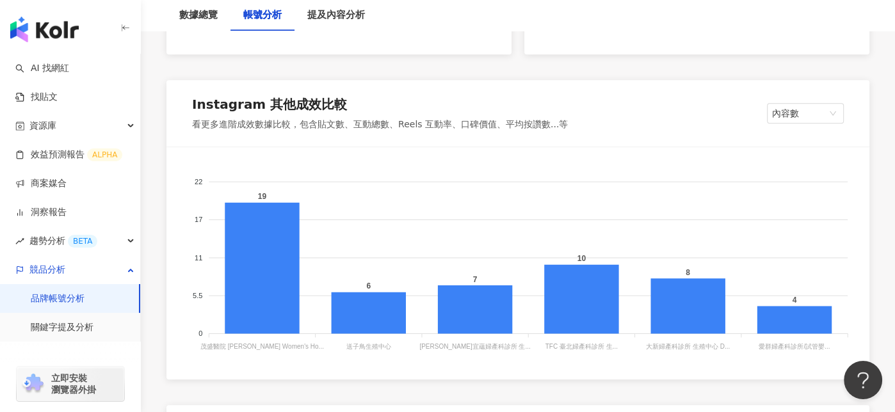
scroll to position [1281, 0]
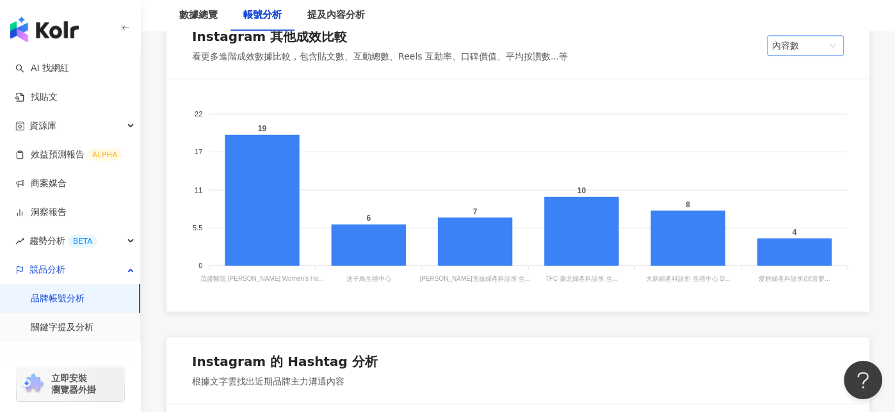
click at [803, 45] on span "內容數" at bounding box center [805, 45] width 67 height 19
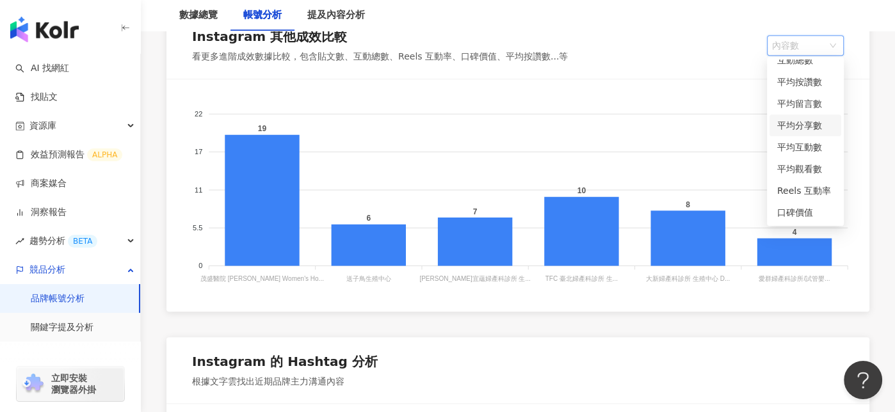
scroll to position [0, 0]
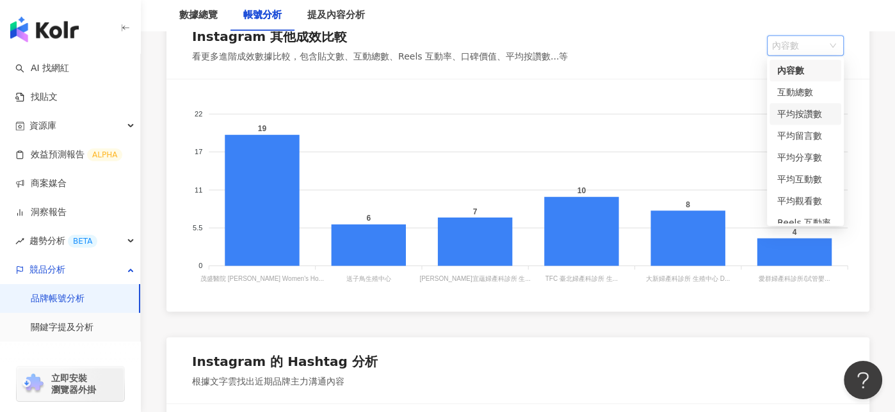
click at [679, 81] on div "22 22 17 17 11 11 5.5 5.5 0 0 19 6 7 10 8 4 茂盛醫院 Lee Women's Ho... 茂盛醫院 Lee Wom…" at bounding box center [517, 195] width 703 height 232
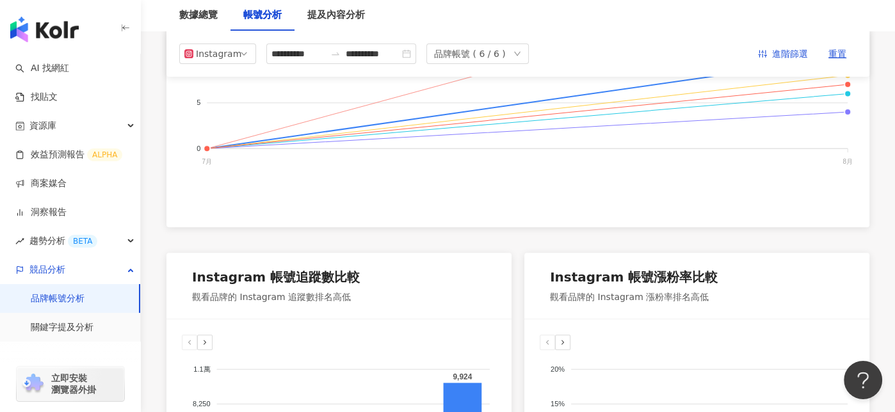
scroll to position [65, 0]
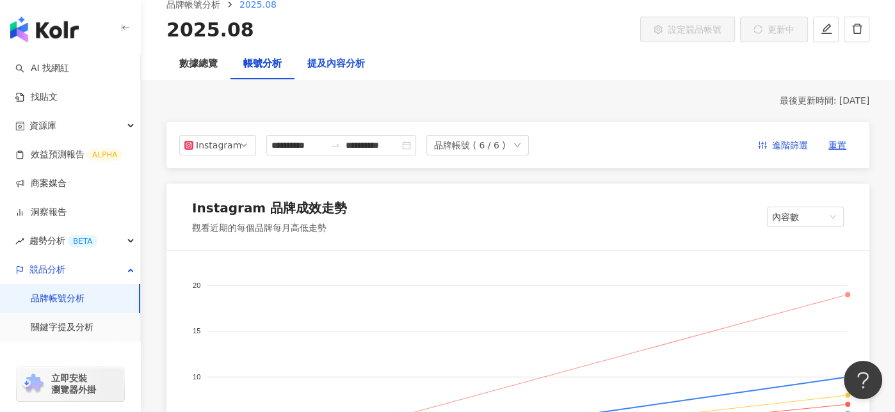
click at [314, 59] on div "提及內容分析" at bounding box center [336, 63] width 58 height 15
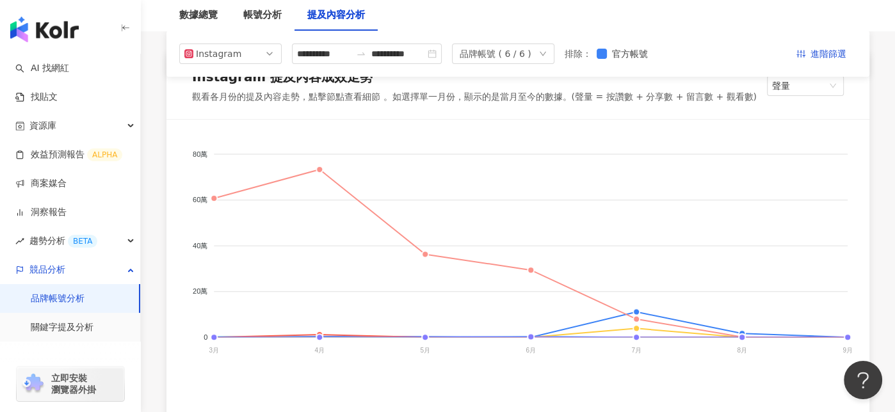
scroll to position [128, 0]
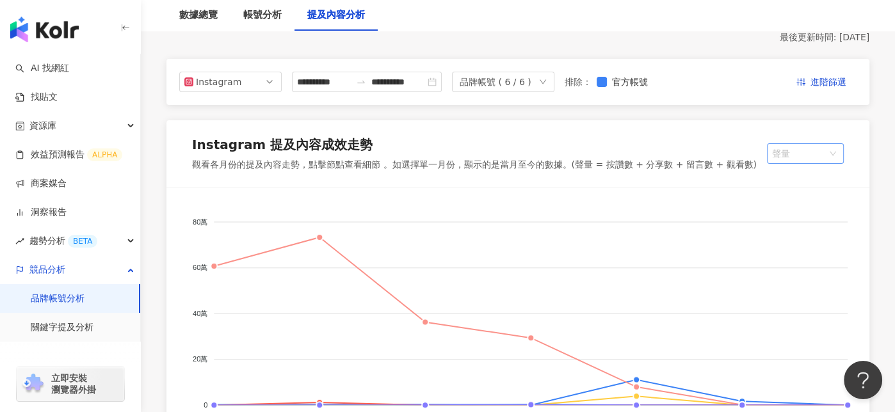
click at [800, 149] on span "聲量" at bounding box center [805, 153] width 67 height 19
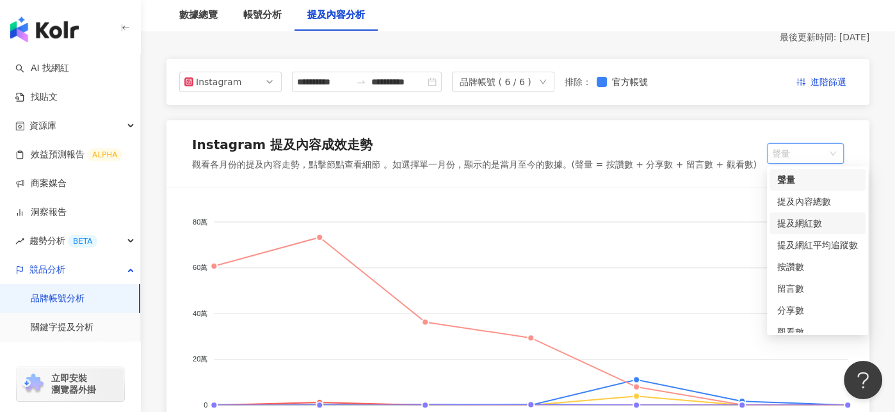
scroll to position [32, 0]
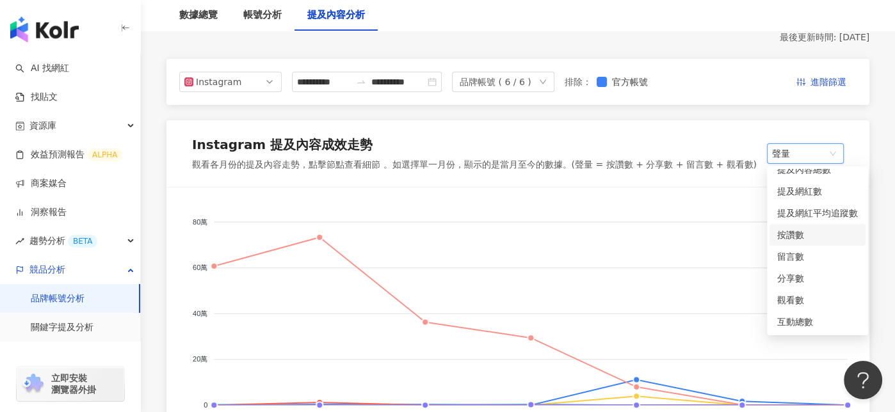
click at [619, 186] on div "Instagram 提及內容成效走勢 觀看各月份的提及內容走勢，點擊節點查看細節 。如選擇單一月份，顯示的是當月至今的數據。(聲量 = 按讚數 + 分享數 +…" at bounding box center [517, 153] width 703 height 67
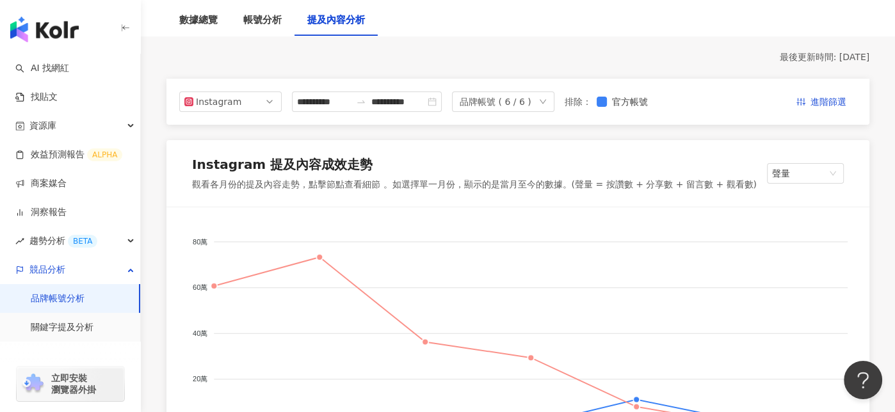
scroll to position [0, 0]
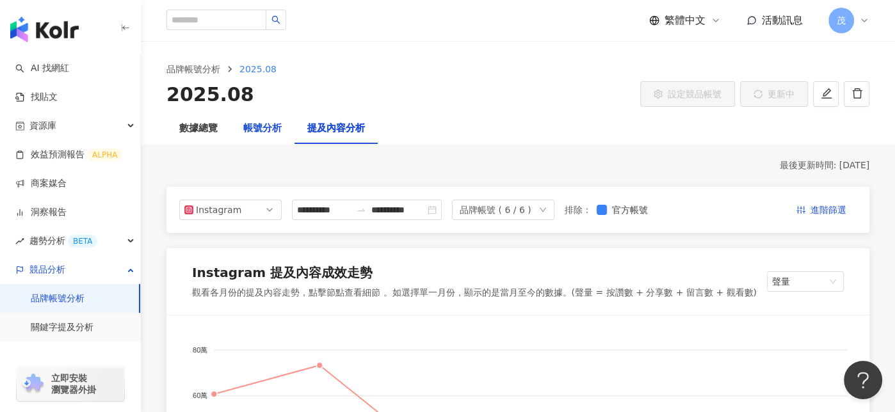
click at [266, 131] on div "帳號分析" at bounding box center [262, 128] width 38 height 15
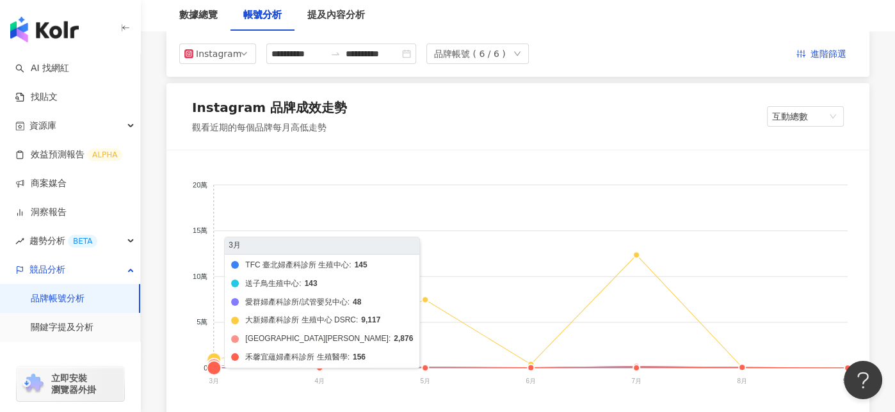
scroll to position [64, 0]
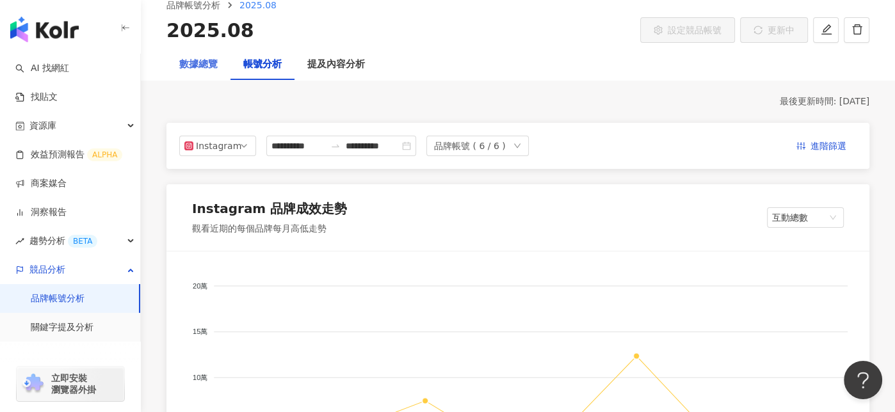
click at [204, 72] on div "數據總覽" at bounding box center [198, 64] width 64 height 31
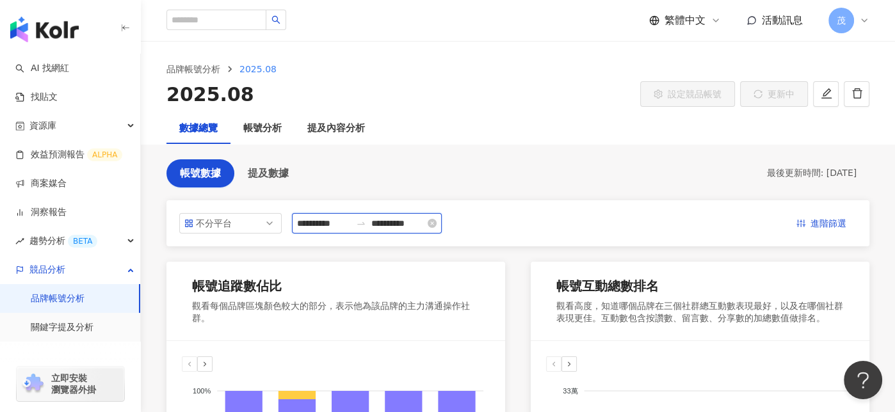
click at [339, 221] on input "**********" at bounding box center [324, 223] width 54 height 14
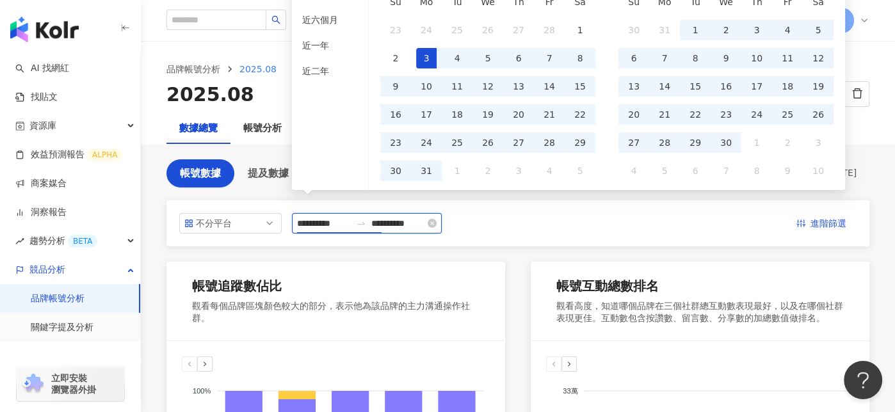
click at [324, 222] on input "**********" at bounding box center [324, 223] width 54 height 14
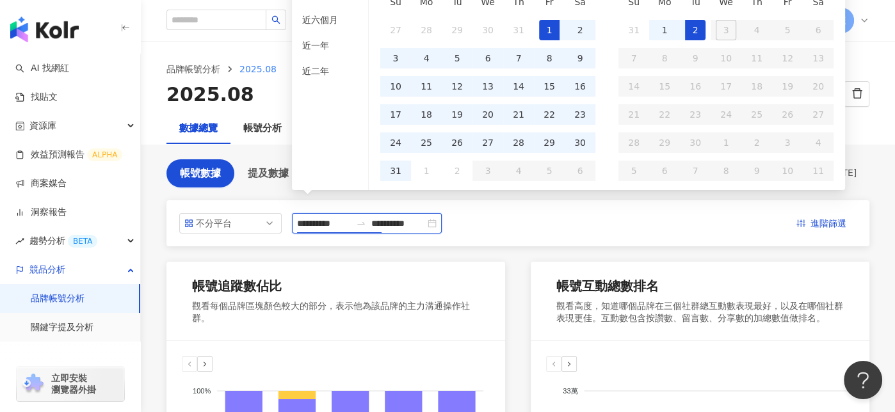
type input "**********"
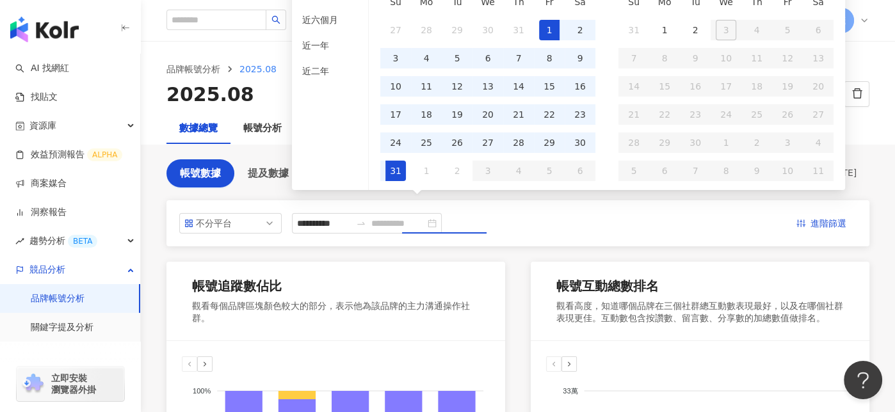
click at [393, 167] on div "31" at bounding box center [395, 171] width 20 height 20
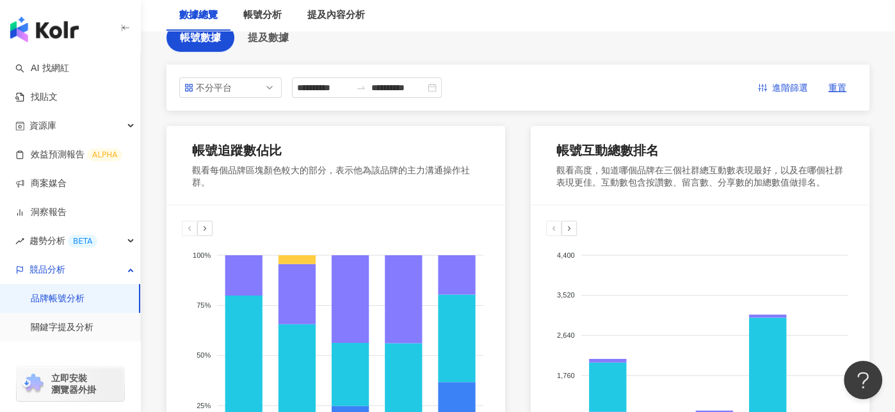
scroll to position [64, 0]
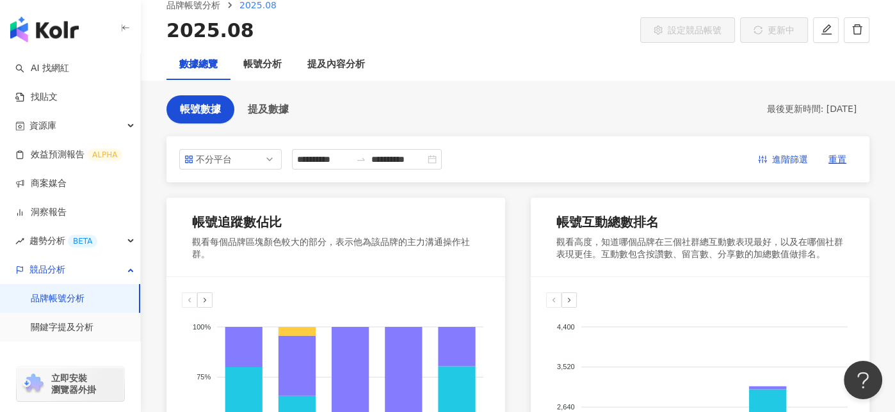
click at [232, 144] on div "**********" at bounding box center [517, 159] width 703 height 46
click at [234, 152] on div "不分平台" at bounding box center [217, 159] width 42 height 19
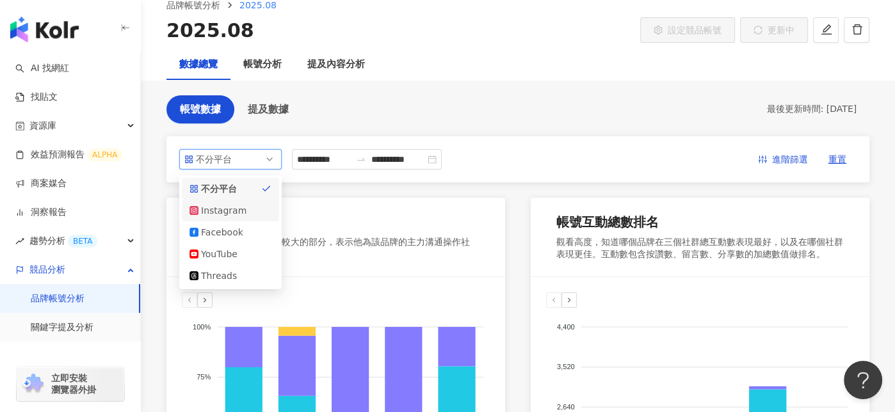
click at [230, 202] on div "Instagram" at bounding box center [230, 211] width 97 height 22
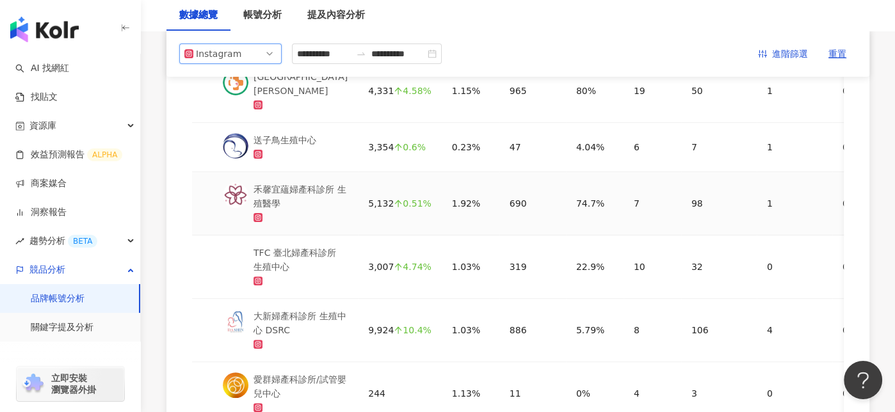
scroll to position [256, 0]
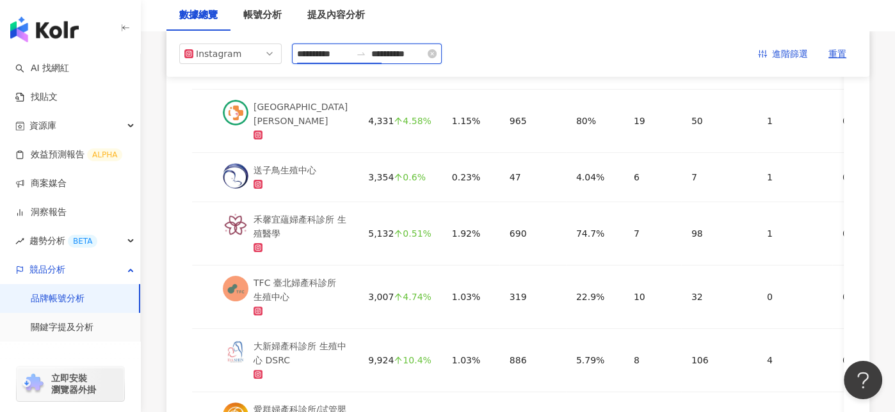
click at [327, 58] on input "**********" at bounding box center [324, 54] width 54 height 14
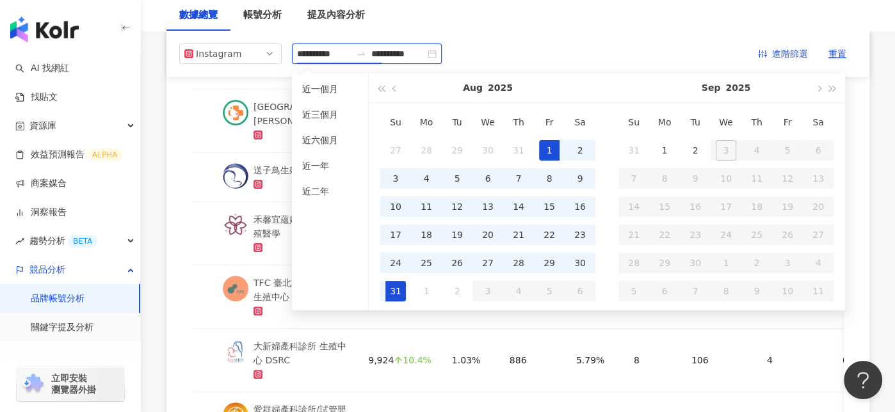
type input "**********"
click at [395, 90] on span "button" at bounding box center [396, 88] width 6 height 6
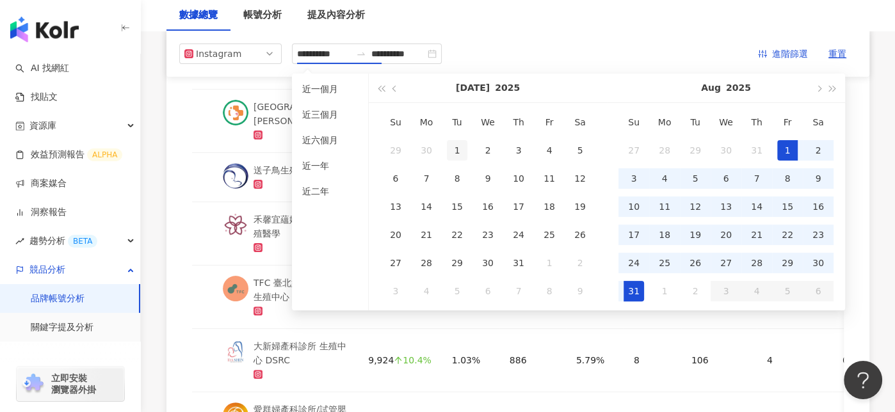
type input "**********"
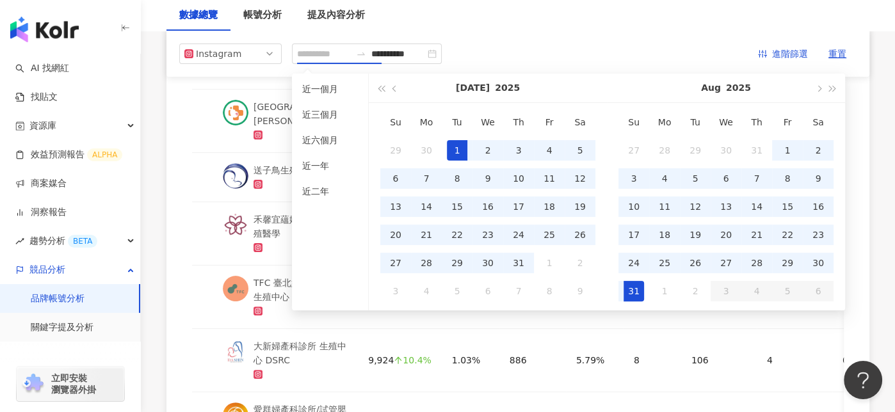
click at [450, 147] on div "1" at bounding box center [457, 150] width 20 height 20
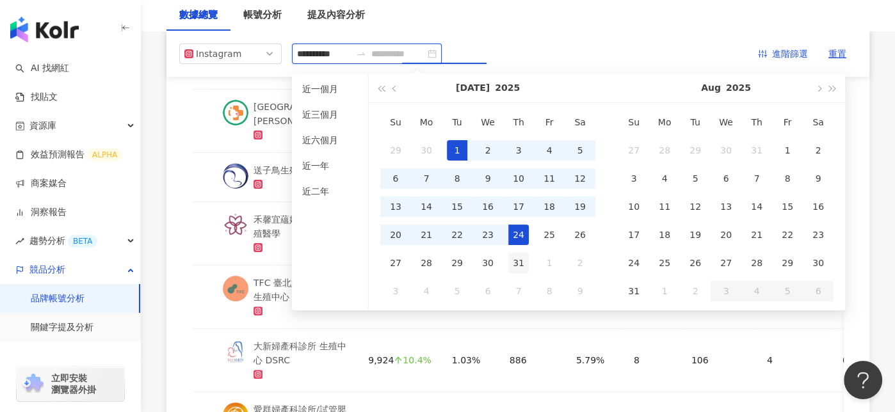
type input "**********"
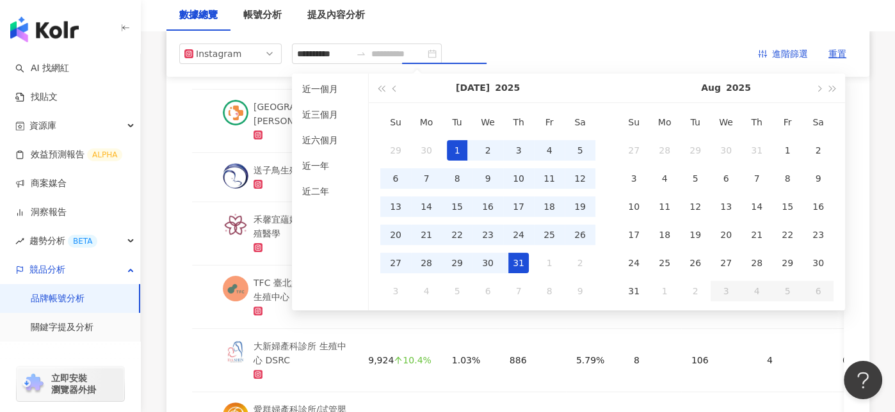
click at [518, 269] on div "31" at bounding box center [518, 263] width 20 height 20
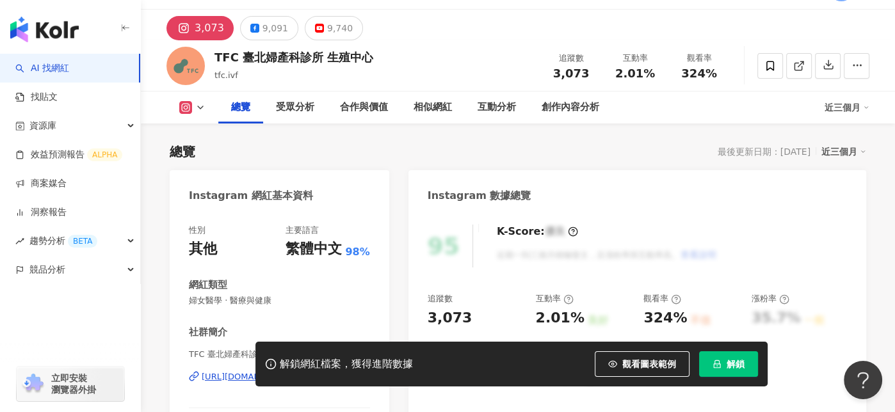
scroll to position [206, 0]
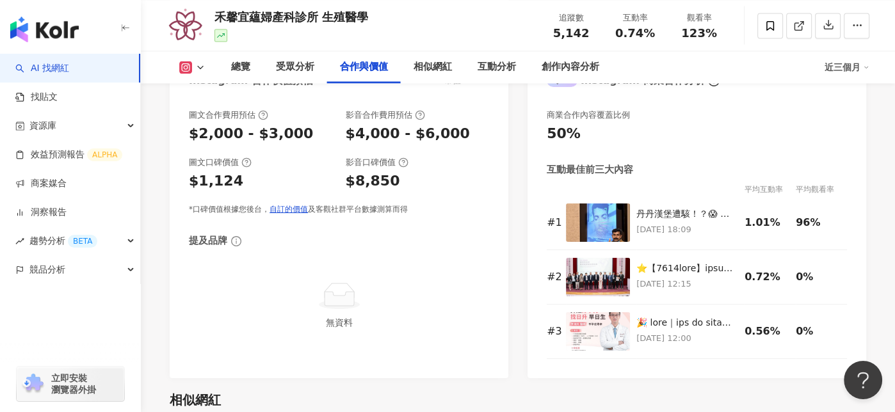
scroll to position [1793, 0]
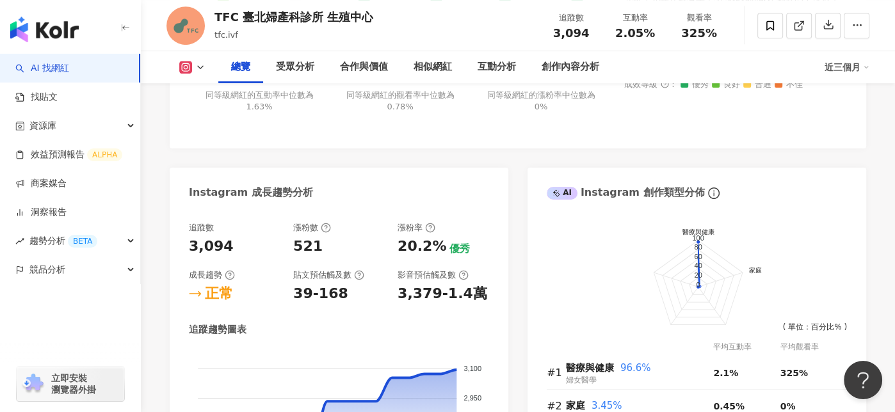
scroll to position [782, 0]
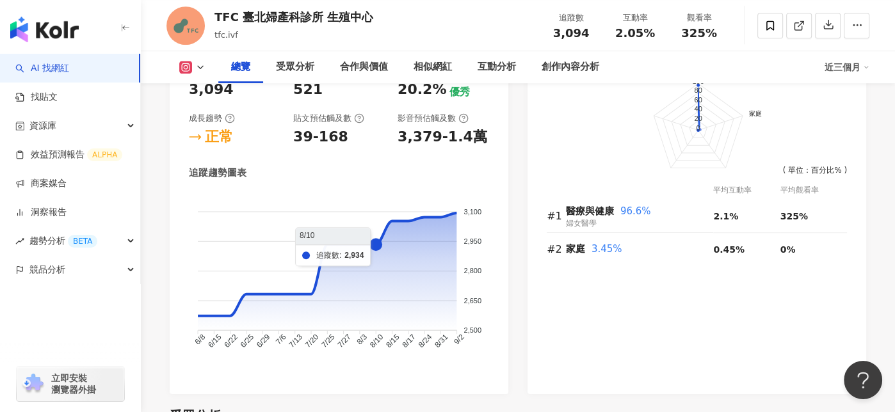
click at [380, 243] on foreignobject at bounding box center [339, 279] width 300 height 173
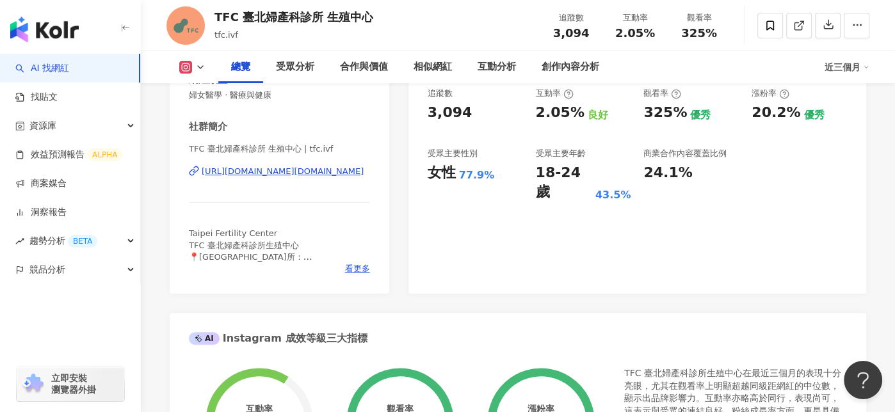
scroll to position [192, 0]
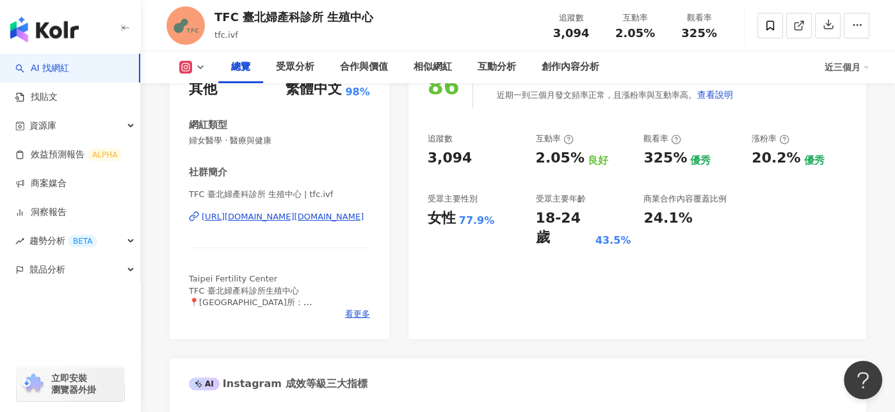
click at [199, 65] on icon at bounding box center [200, 67] width 10 height 10
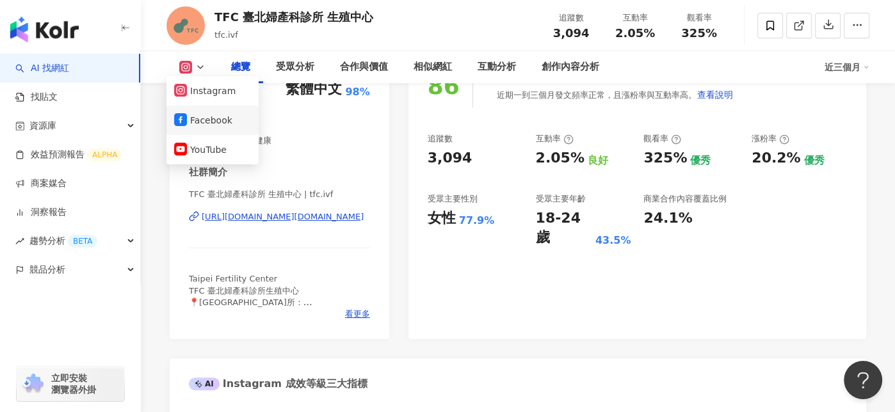
click at [192, 120] on button "Facebook" at bounding box center [212, 120] width 77 height 18
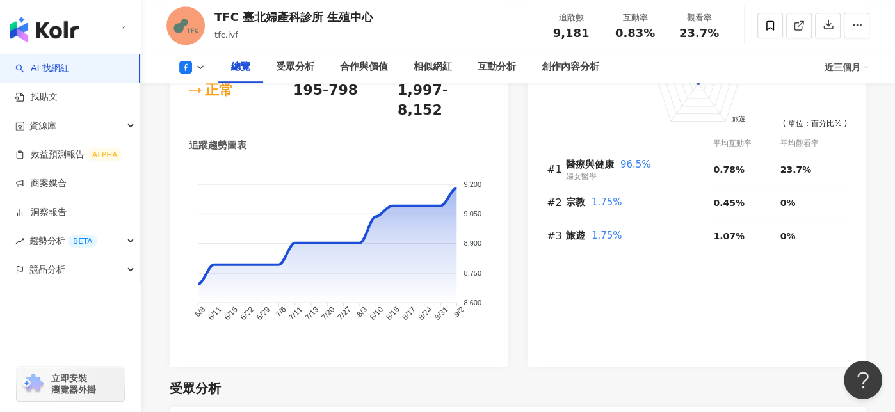
scroll to position [896, 0]
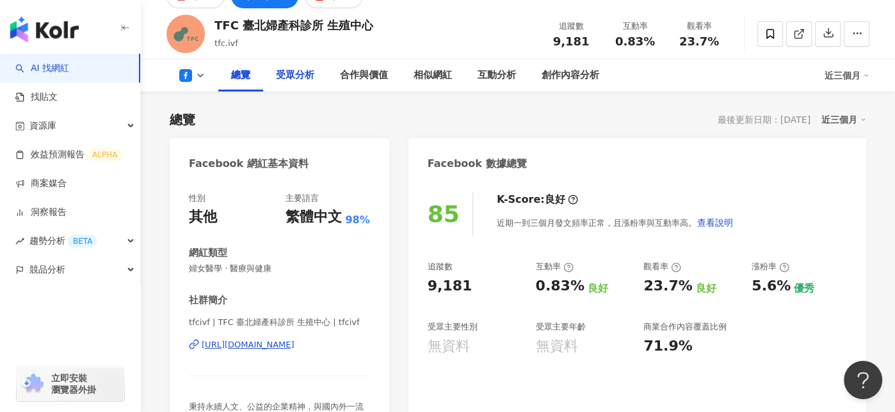
click at [304, 77] on div "受眾分析" at bounding box center [295, 75] width 38 height 15
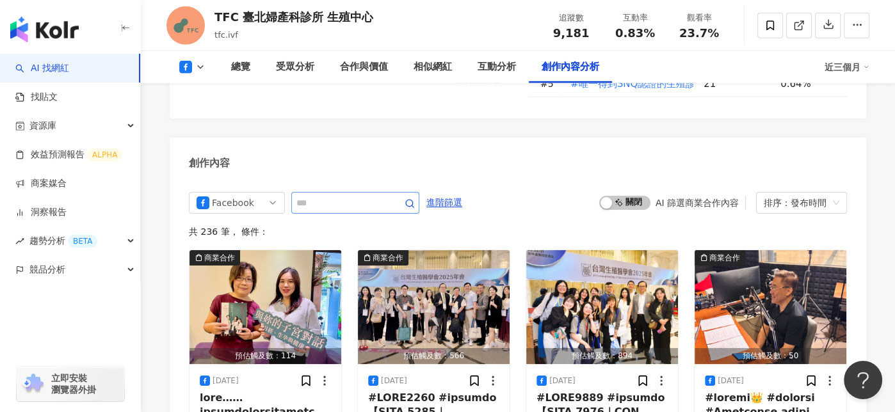
scroll to position [3228, 0]
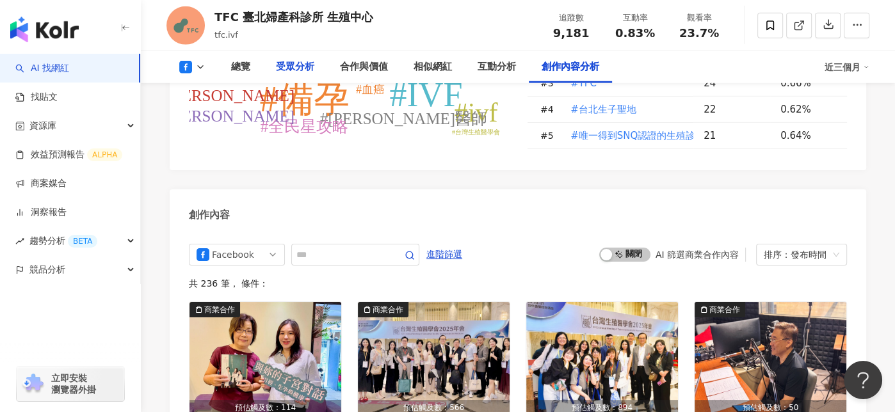
click at [287, 63] on div "受眾分析" at bounding box center [295, 67] width 38 height 15
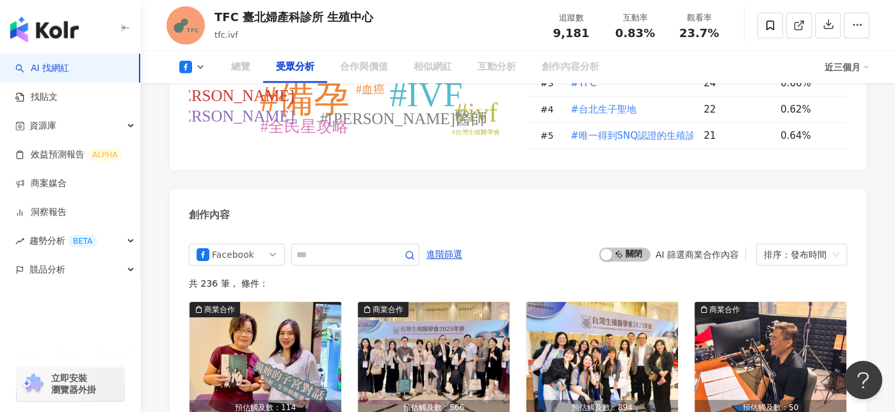
scroll to position [1094, 0]
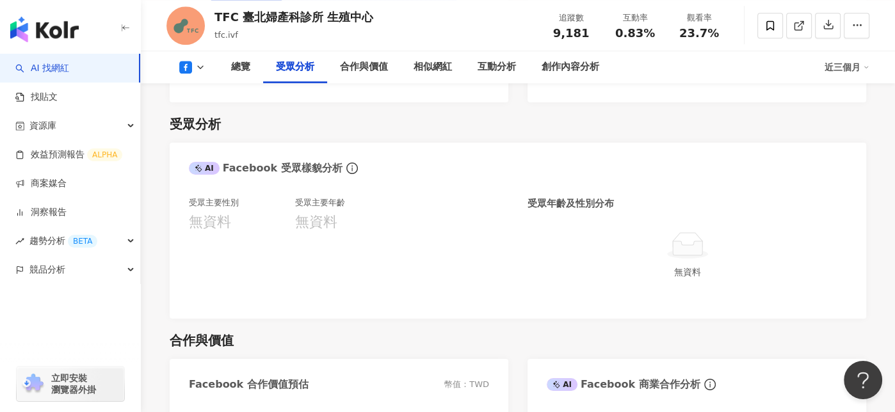
click at [558, 26] on span "9,181" at bounding box center [571, 32] width 36 height 13
click at [564, 33] on span "9,181" at bounding box center [571, 32] width 36 height 13
click at [569, 15] on div "追蹤數" at bounding box center [571, 18] width 49 height 13
click at [240, 61] on div "總覽" at bounding box center [240, 67] width 19 height 15
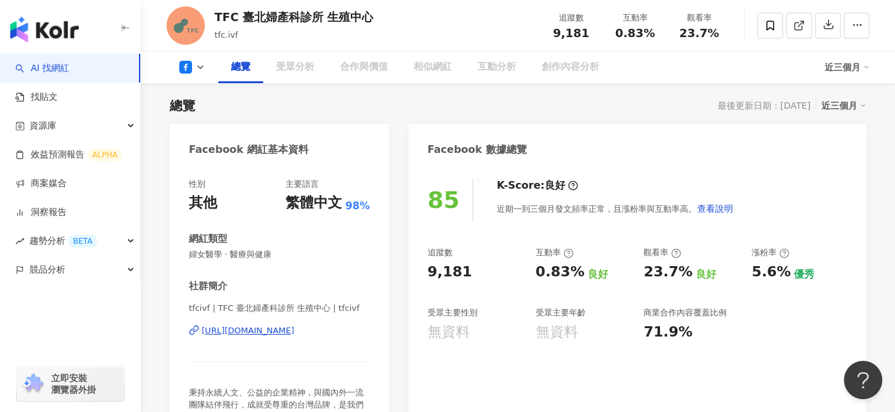
click at [176, 67] on button at bounding box center [192, 67] width 52 height 13
click at [183, 67] on icon at bounding box center [185, 67] width 13 height 13
click at [192, 75] on div "總覽 受眾分析 合作與價值 相似網紅 互動分析 創作內容分析 近三個月" at bounding box center [517, 67] width 703 height 32
click at [187, 63] on icon at bounding box center [185, 67] width 13 height 13
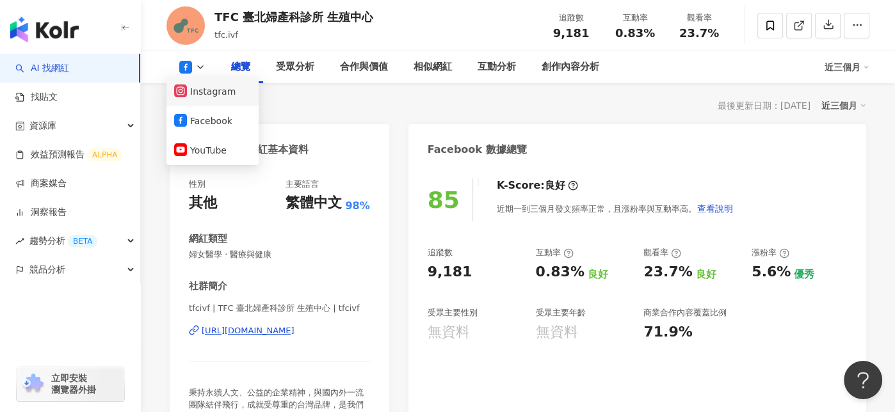
click at [199, 92] on button "Instagram" at bounding box center [212, 92] width 77 height 18
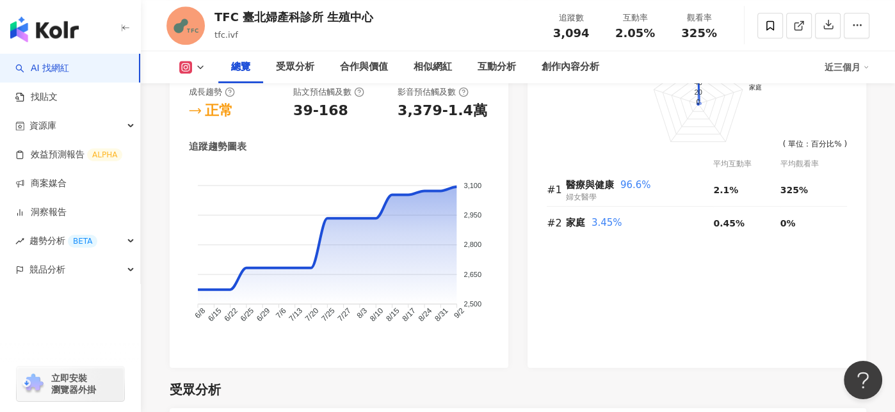
scroll to position [718, 0]
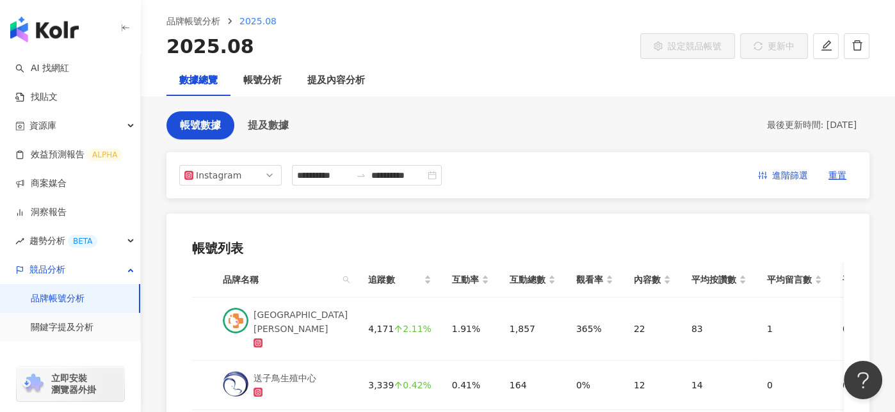
scroll to position [128, 0]
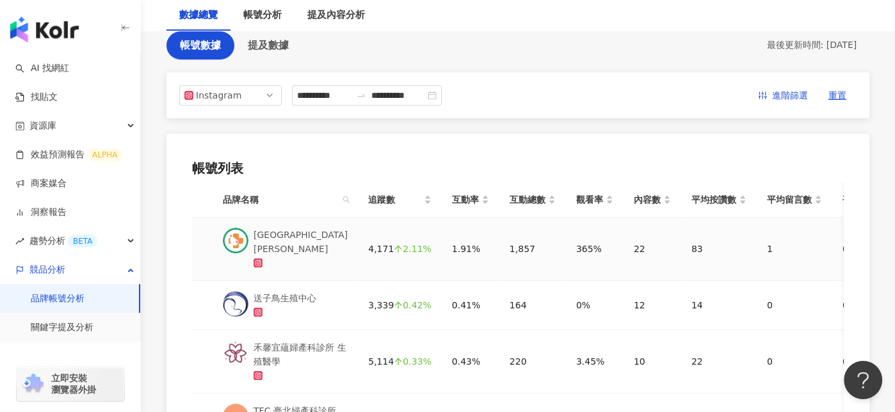
click at [291, 257] on div at bounding box center [301, 263] width 94 height 14
click at [256, 91] on span "Instagram" at bounding box center [230, 95] width 92 height 19
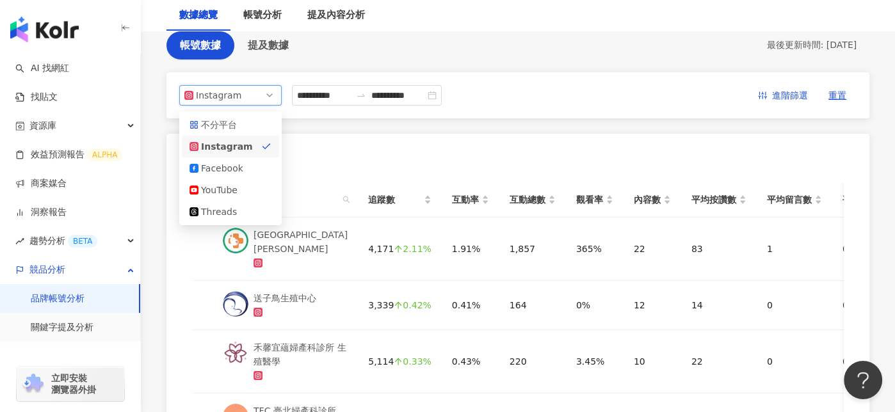
click at [321, 63] on div "**********" at bounding box center [517, 343] width 703 height 624
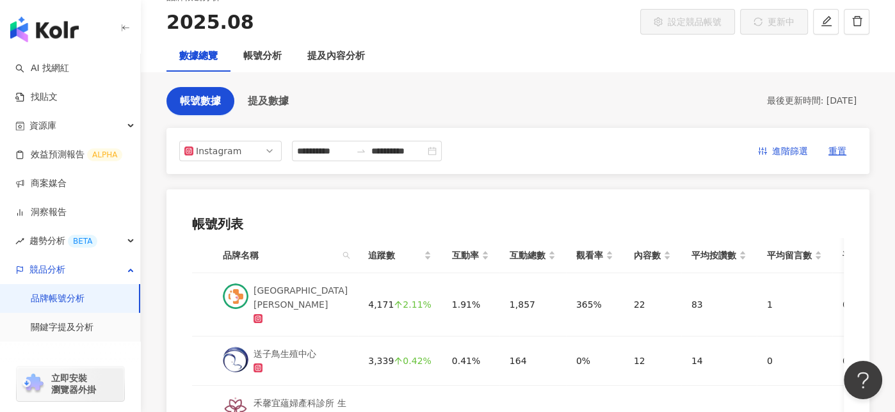
scroll to position [136, 0]
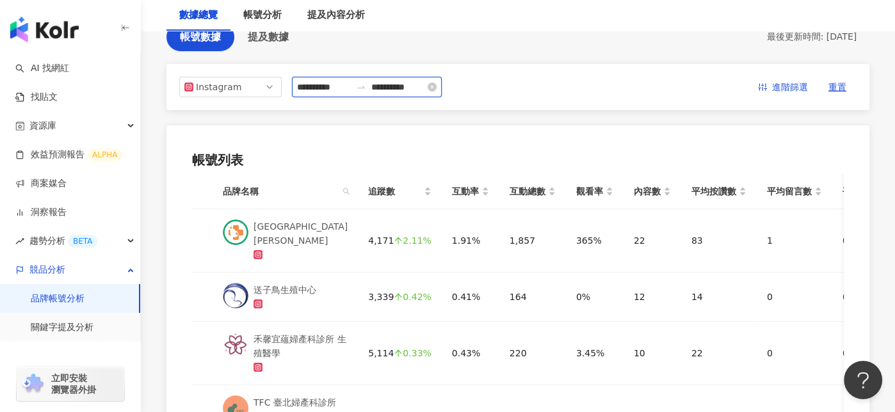
click at [337, 86] on input "**********" at bounding box center [324, 87] width 54 height 14
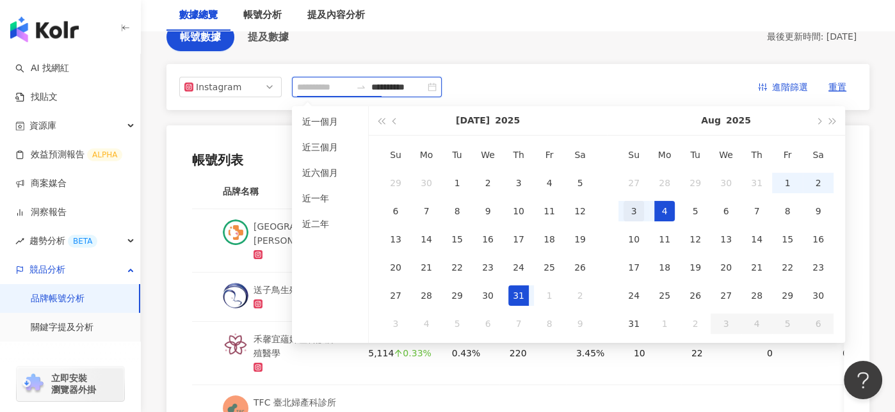
type input "**********"
click at [642, 213] on div "3" at bounding box center [634, 211] width 20 height 20
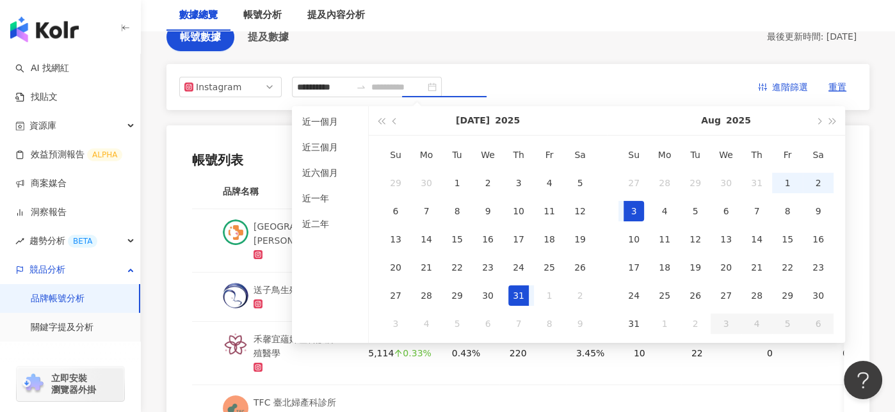
click at [635, 213] on div "3" at bounding box center [634, 211] width 20 height 20
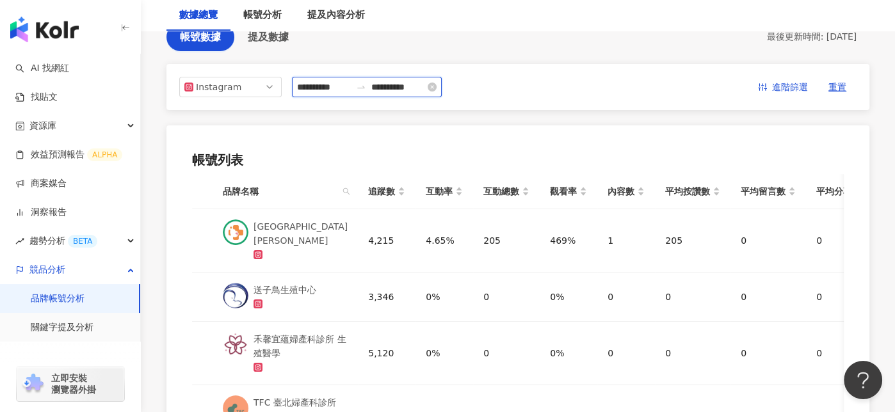
click at [425, 90] on input "**********" at bounding box center [398, 87] width 54 height 14
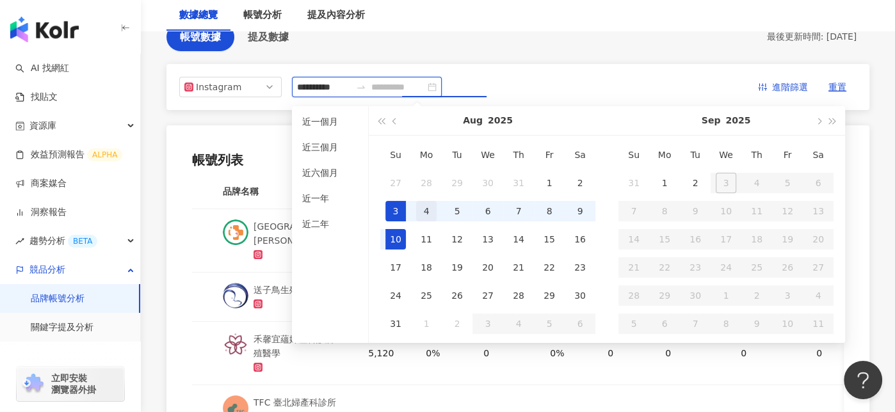
type input "**********"
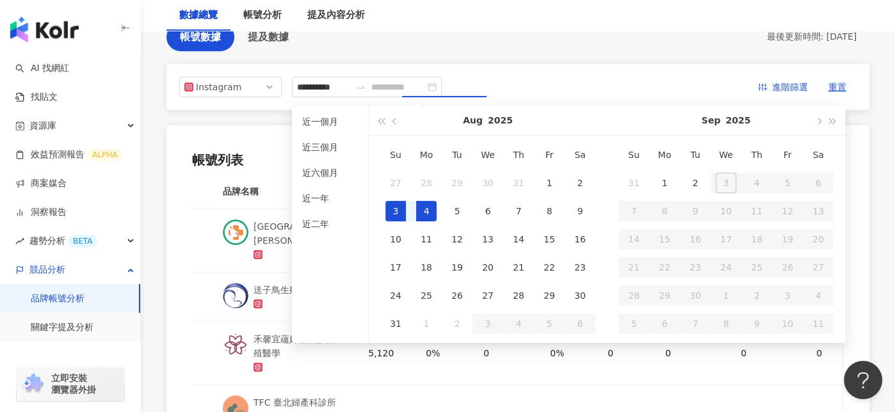
click at [426, 216] on div "4" at bounding box center [426, 211] width 20 height 20
type input "**********"
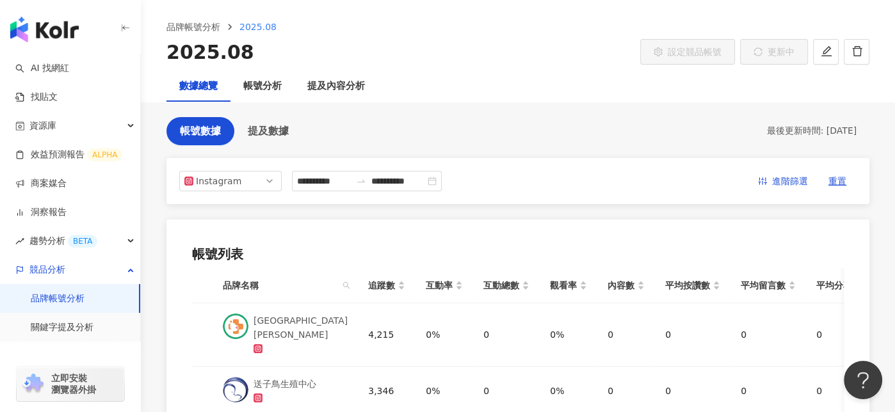
scroll to position [0, 0]
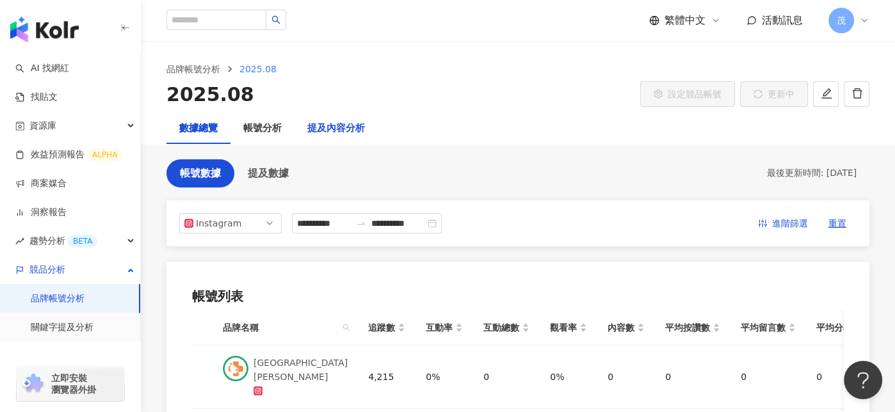
click at [352, 127] on div "提及內容分析" at bounding box center [336, 128] width 58 height 15
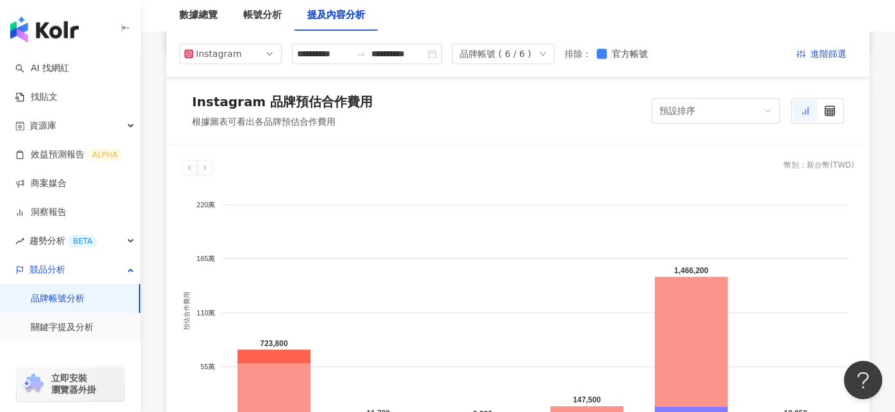
scroll to position [1028, 0]
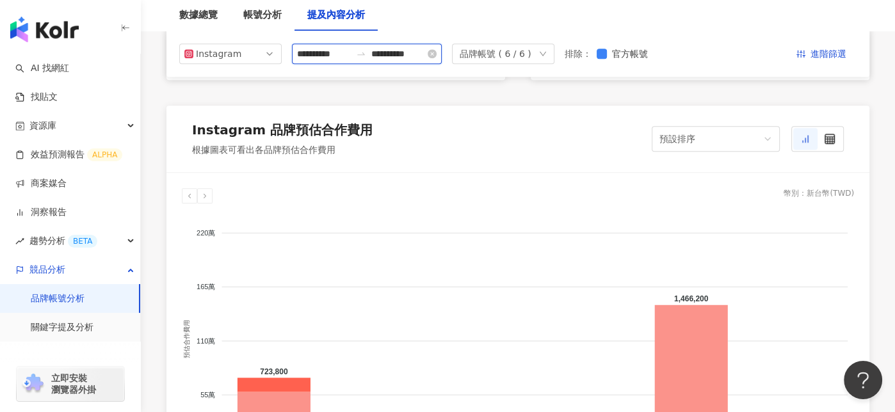
click at [323, 50] on input "**********" at bounding box center [324, 54] width 54 height 14
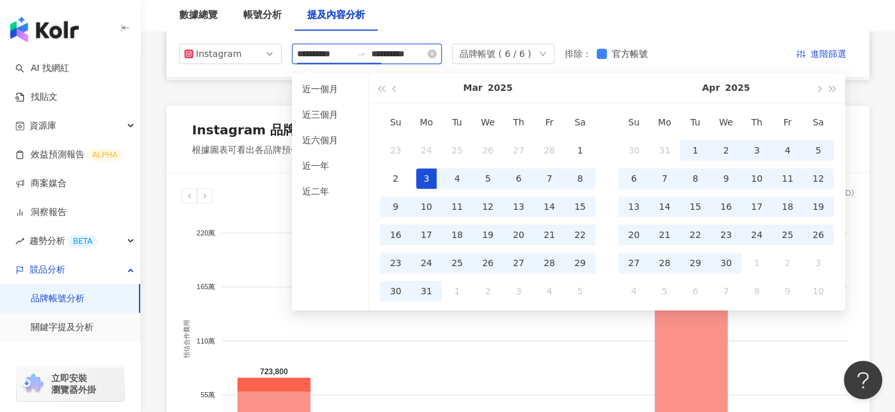
click at [326, 55] on input "**********" at bounding box center [324, 54] width 54 height 14
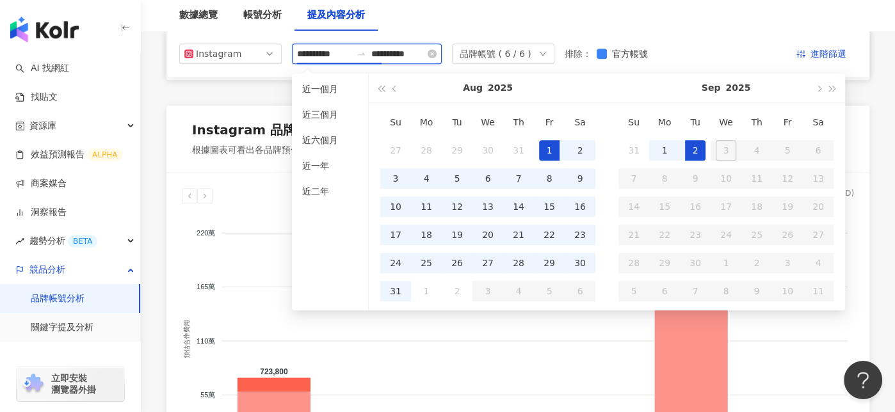
type input "**********"
click at [425, 54] on input "**********" at bounding box center [398, 54] width 54 height 14
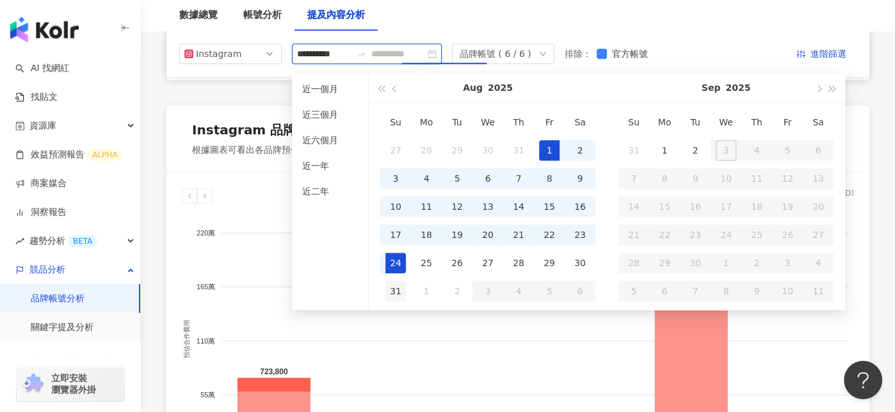
type input "**********"
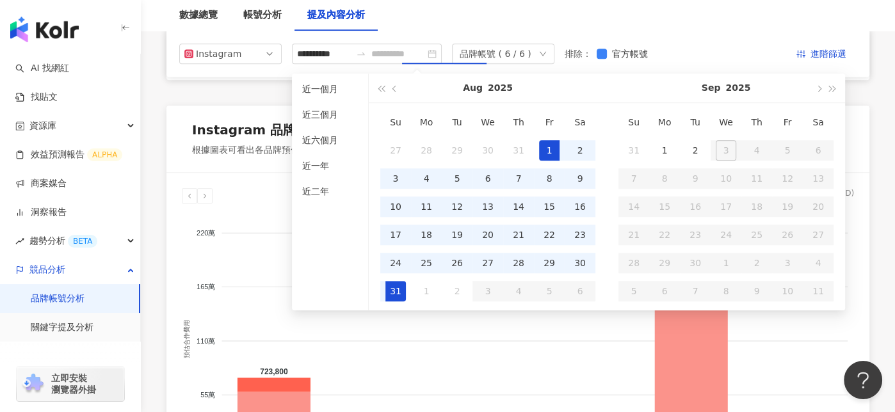
click at [399, 291] on div "31" at bounding box center [395, 291] width 20 height 20
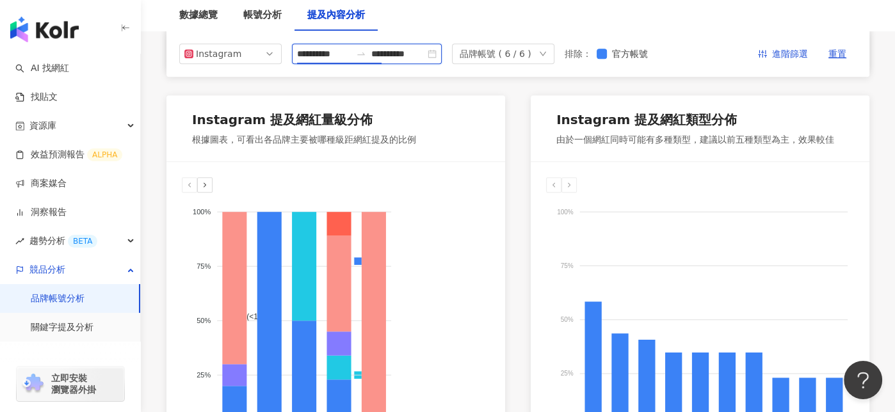
scroll to position [508, 0]
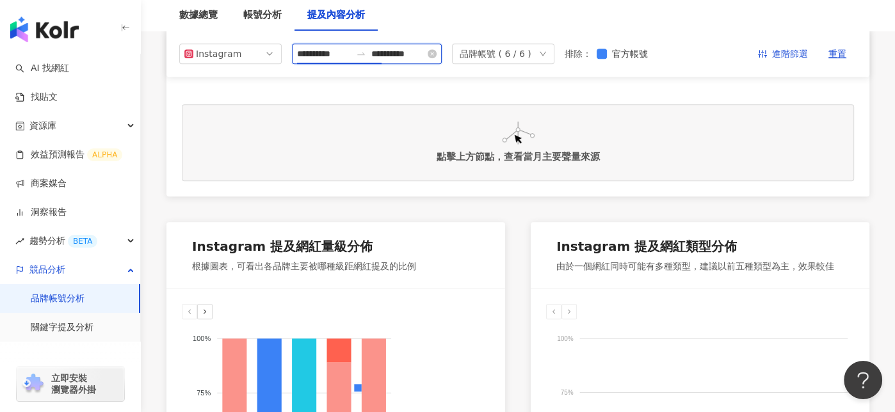
click at [325, 58] on input "**********" at bounding box center [324, 54] width 54 height 14
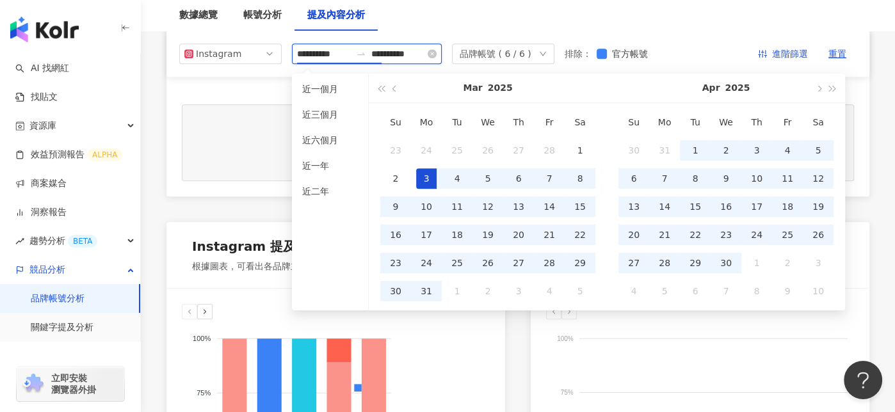
click at [330, 55] on input "**********" at bounding box center [324, 54] width 54 height 14
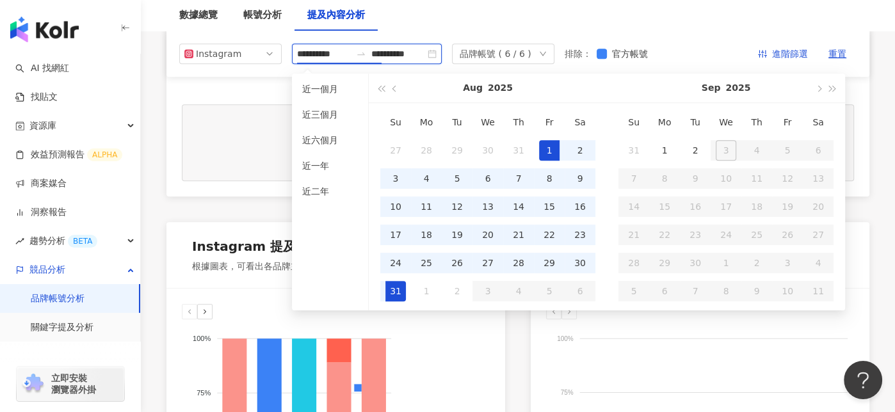
type input "**********"
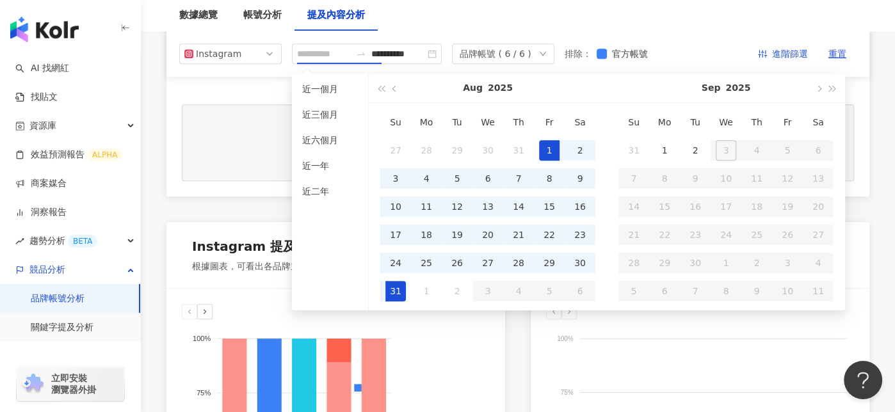
click at [553, 154] on div "1" at bounding box center [549, 150] width 20 height 20
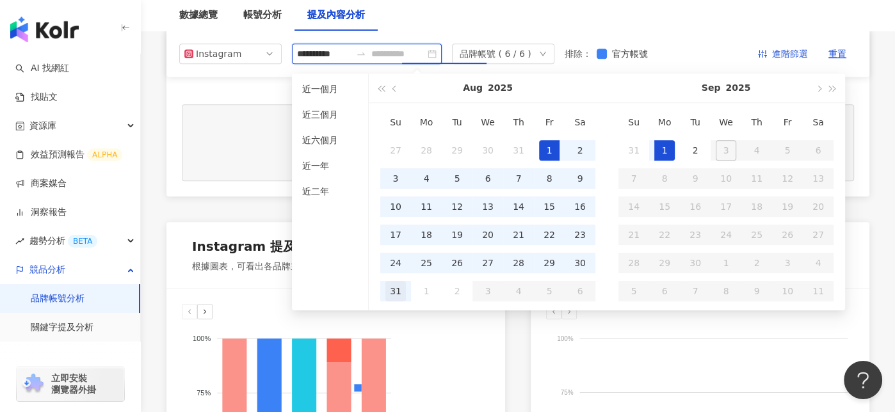
type input "**********"
click at [400, 289] on div "31" at bounding box center [395, 291] width 20 height 20
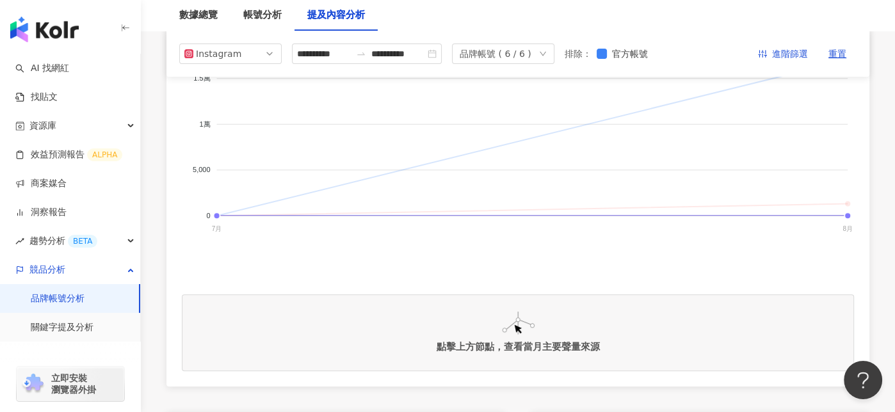
scroll to position [218, 0]
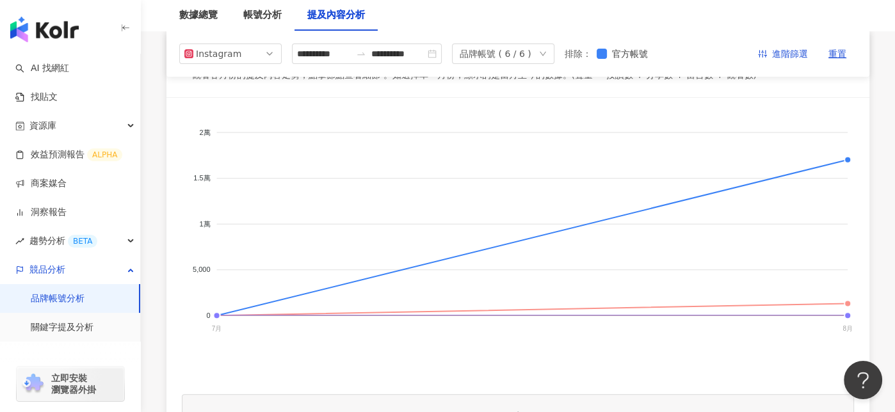
click at [597, 65] on div "**********" at bounding box center [517, 54] width 703 height 46
click at [555, 54] on div "品牌帳號 ( 6 / 6 )" at bounding box center [503, 54] width 102 height 20
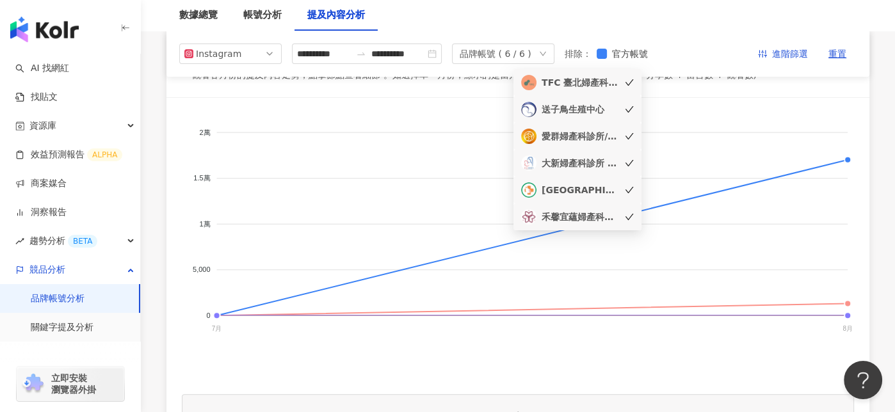
click at [629, 83] on icon "check" at bounding box center [629, 82] width 9 height 9
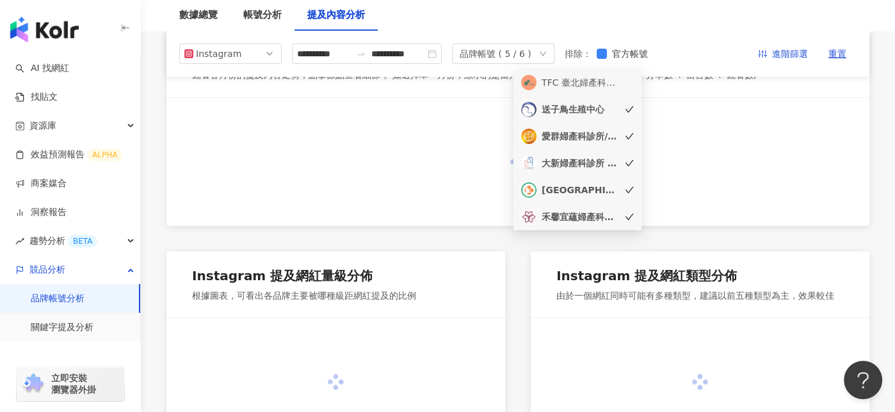
click at [629, 104] on div "送子鳥生殖中心" at bounding box center [577, 109] width 113 height 15
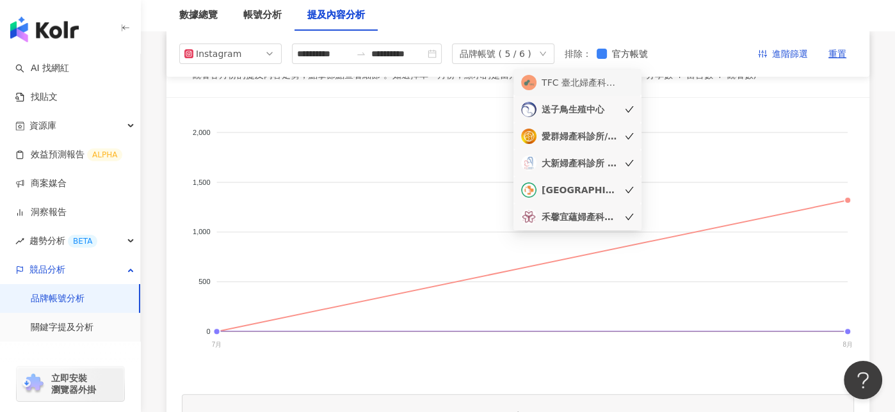
click at [629, 139] on icon "check" at bounding box center [629, 136] width 9 height 9
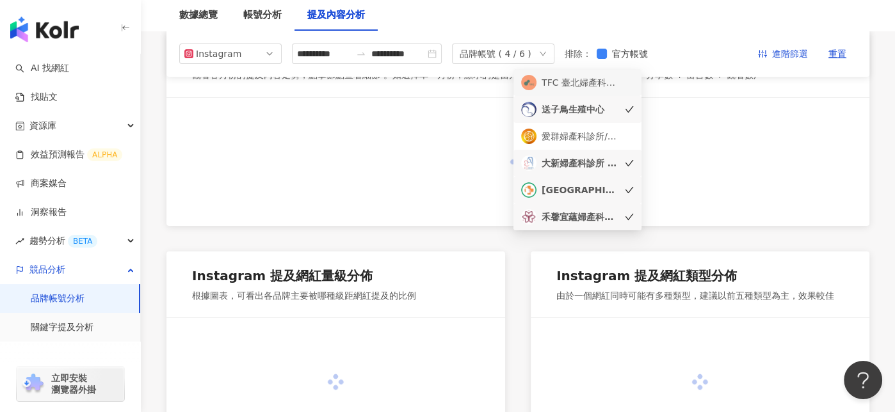
click at [629, 161] on icon "check" at bounding box center [629, 163] width 9 height 9
click at [626, 222] on div "禾馨宜蘊婦產科診所 生殖醫學" at bounding box center [577, 216] width 113 height 15
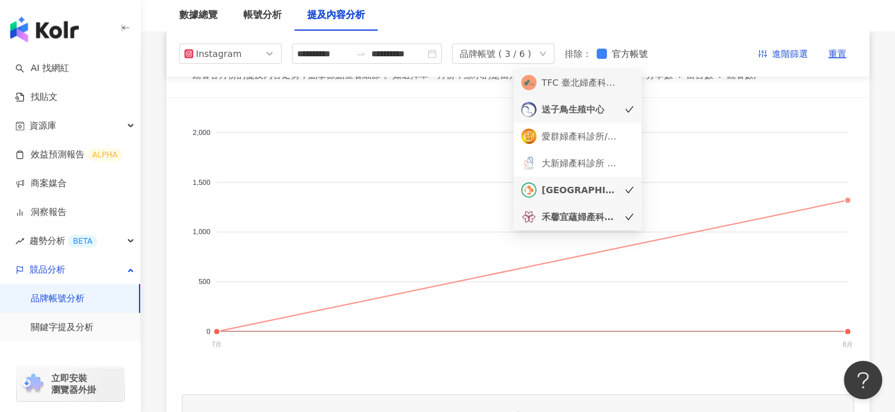
click at [626, 106] on icon "check" at bounding box center [629, 109] width 9 height 9
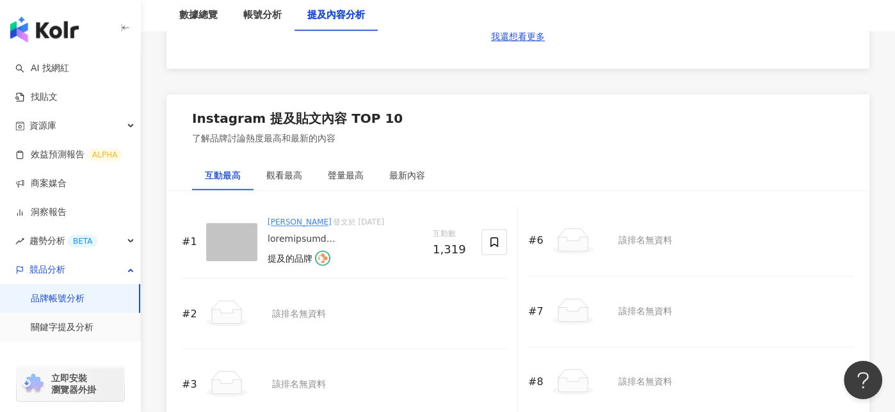
scroll to position [1947, 0]
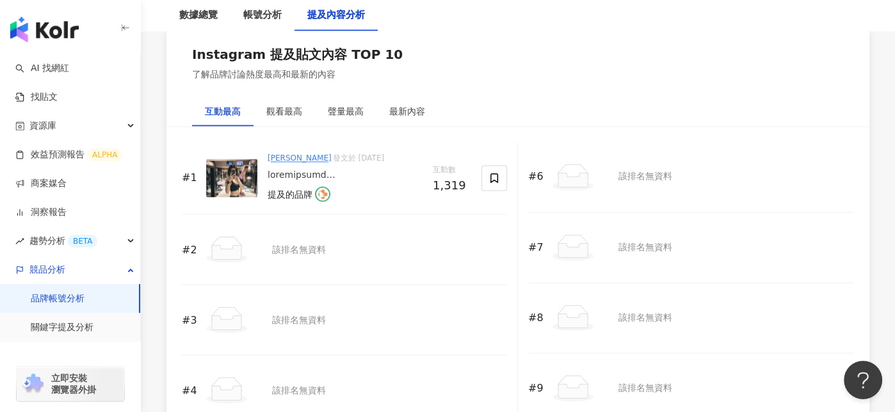
drag, startPoint x: 343, startPoint y: 169, endPoint x: 515, endPoint y: 72, distance: 197.5
click at [515, 72] on div "Instagram 提及貼文內容 TOP 10 了解品牌討論熱度最高和最新的內容" at bounding box center [517, 63] width 703 height 67
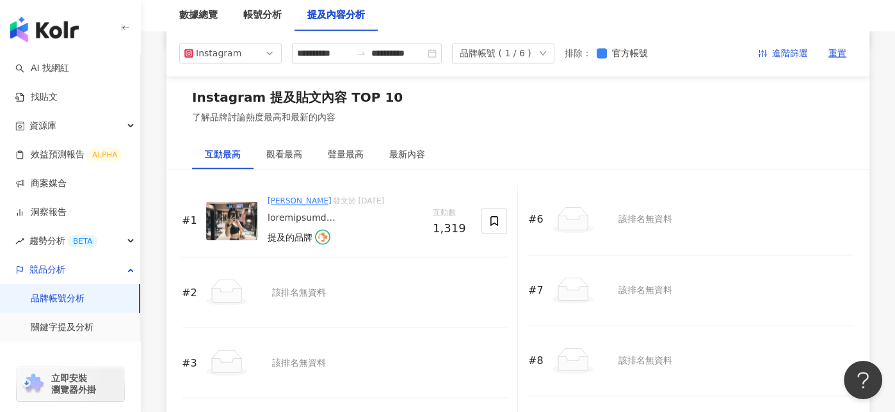
scroll to position [1882, 0]
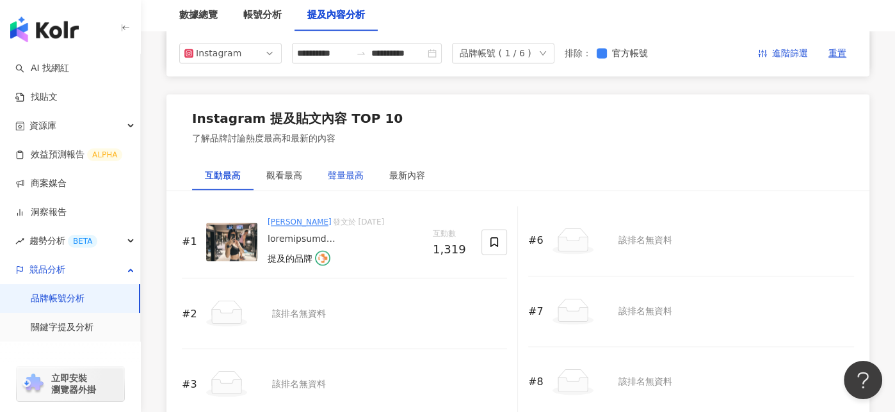
click at [355, 172] on div "聲量最高" at bounding box center [346, 175] width 36 height 14
click at [415, 173] on div "最新內容" at bounding box center [407, 175] width 36 height 14
click at [224, 171] on div "互動最高" at bounding box center [223, 175] width 36 height 14
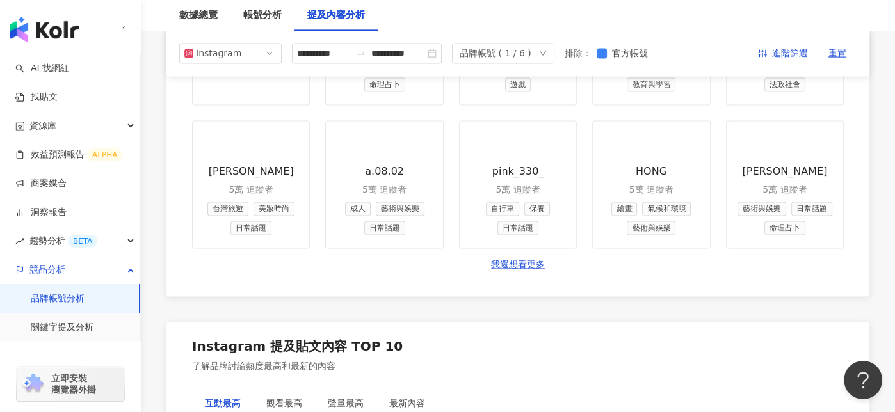
scroll to position [1626, 0]
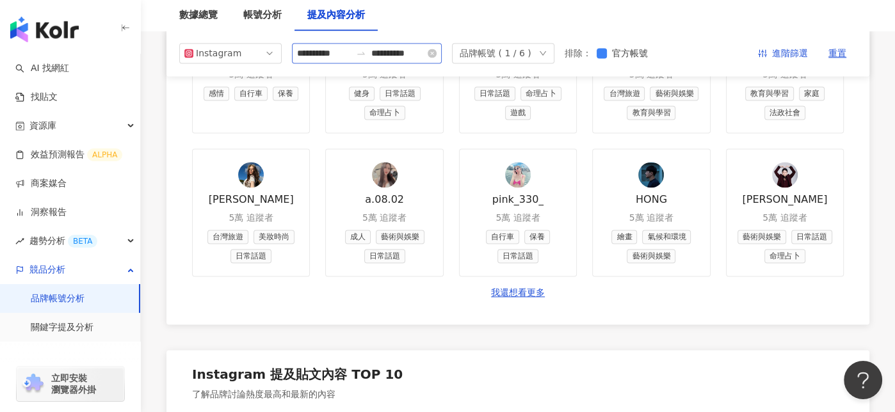
click at [333, 61] on div "**********" at bounding box center [367, 54] width 150 height 20
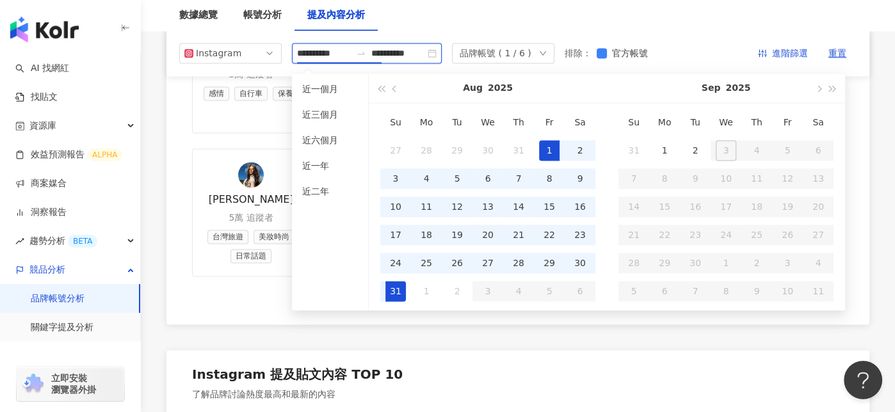
type input "**********"
click at [394, 90] on span "button" at bounding box center [396, 88] width 6 height 6
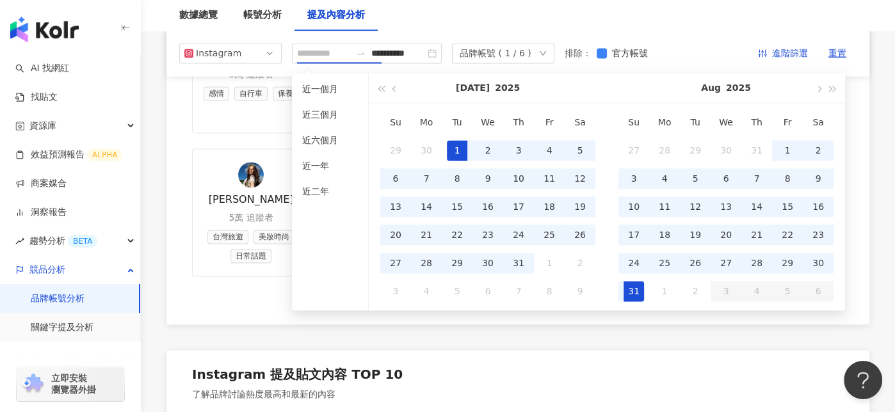
click at [455, 148] on div "1" at bounding box center [457, 150] width 20 height 20
click at [458, 24] on div "數據總覽 帳號分析 提及內容分析" at bounding box center [518, 15] width 754 height 31
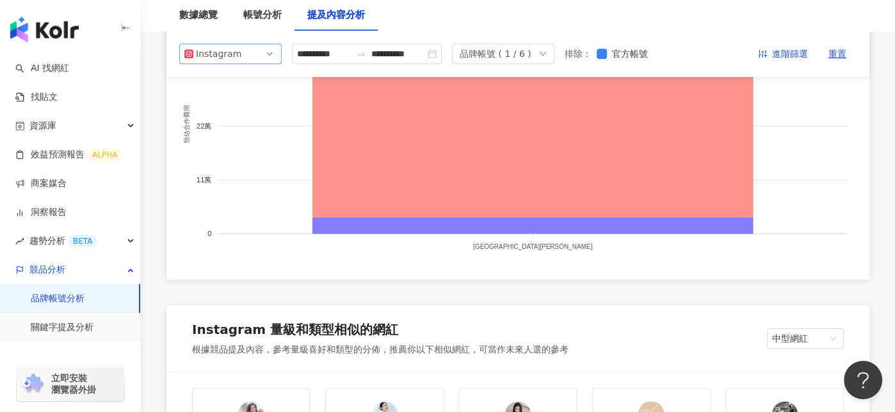
scroll to position [1191, 0]
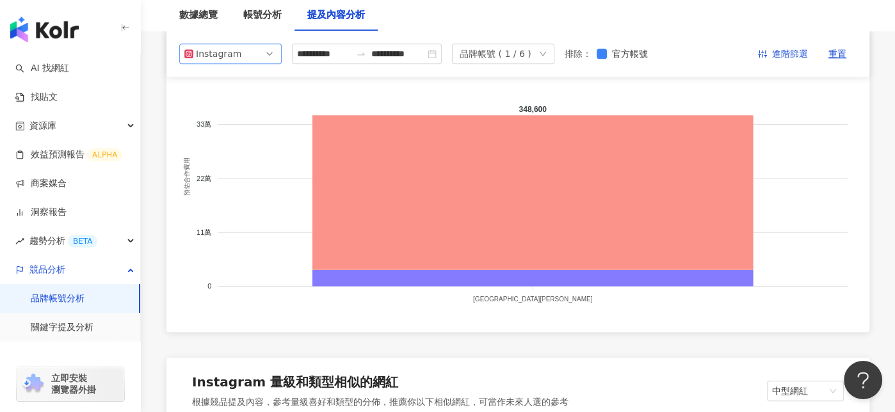
click at [225, 53] on div "Instagram" at bounding box center [217, 53] width 42 height 19
click at [227, 103] on div "Facebook" at bounding box center [222, 105] width 42 height 14
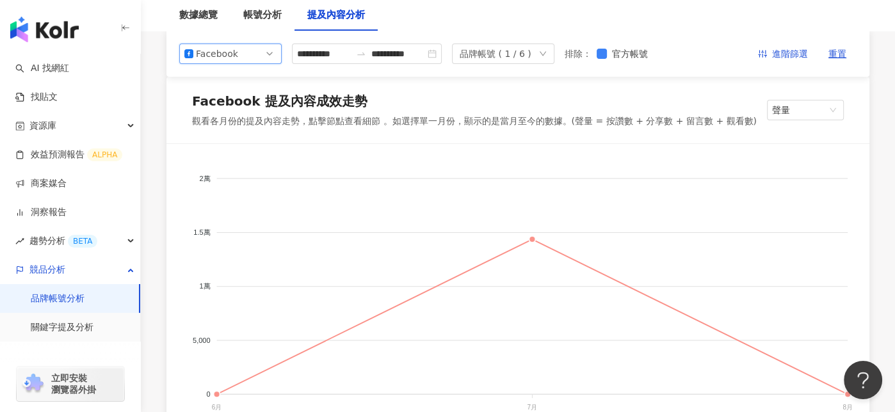
scroll to position [64, 0]
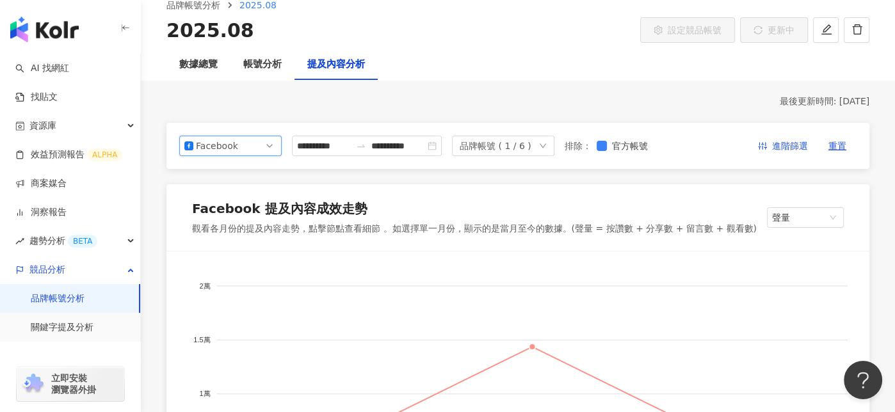
click at [555, 141] on div "品牌帳號 ( 1 / 6 )" at bounding box center [503, 146] width 102 height 20
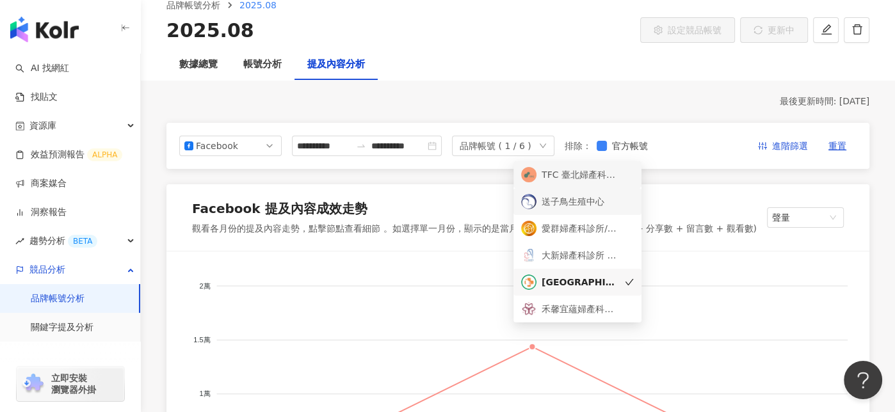
click at [619, 177] on div "TFC 臺北婦產科診所 生殖中心" at bounding box center [577, 174] width 113 height 15
click at [625, 280] on icon "check" at bounding box center [629, 282] width 9 height 9
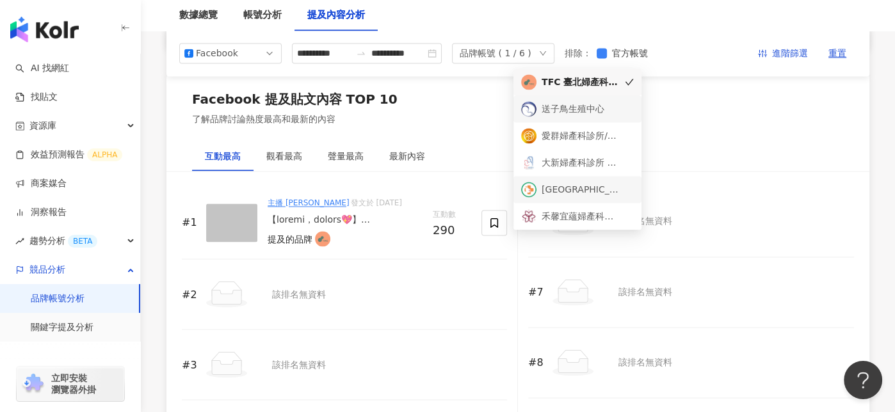
scroll to position [1857, 0]
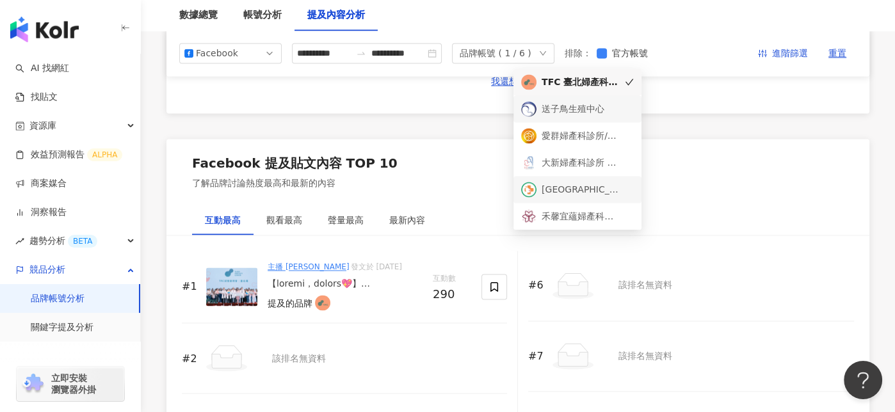
click at [367, 278] on div at bounding box center [345, 284] width 155 height 13
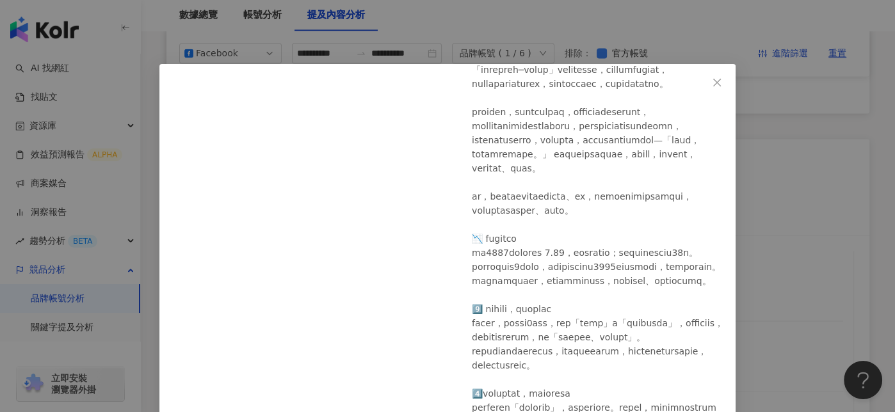
scroll to position [158, 0]
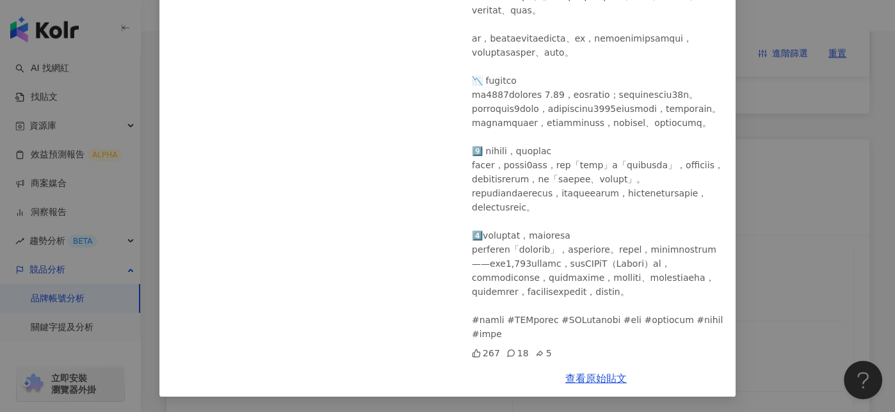
click at [741, 256] on div "主播 徐韻翔 2025/8/10 267 18 5 查看原始貼文" at bounding box center [447, 206] width 895 height 412
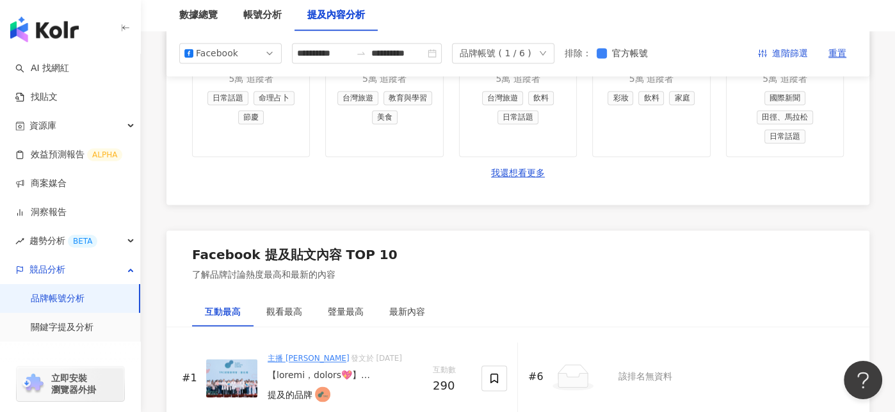
scroll to position [1601, 0]
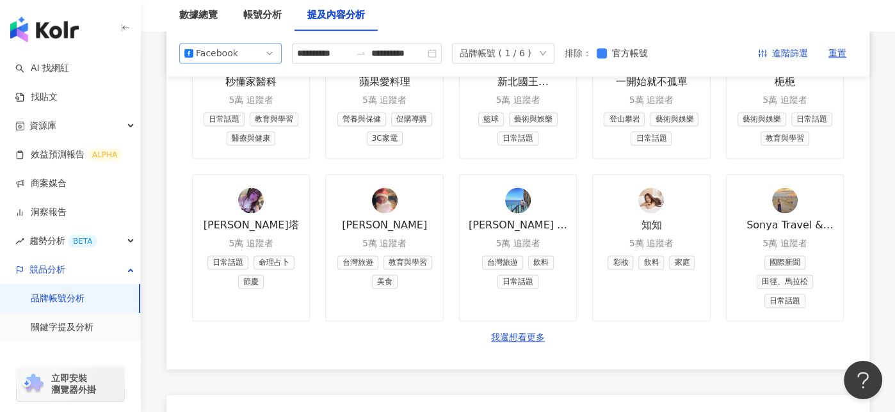
click at [254, 57] on span "Facebook" at bounding box center [230, 53] width 92 height 19
click at [239, 84] on div "Instagram" at bounding box center [222, 83] width 42 height 14
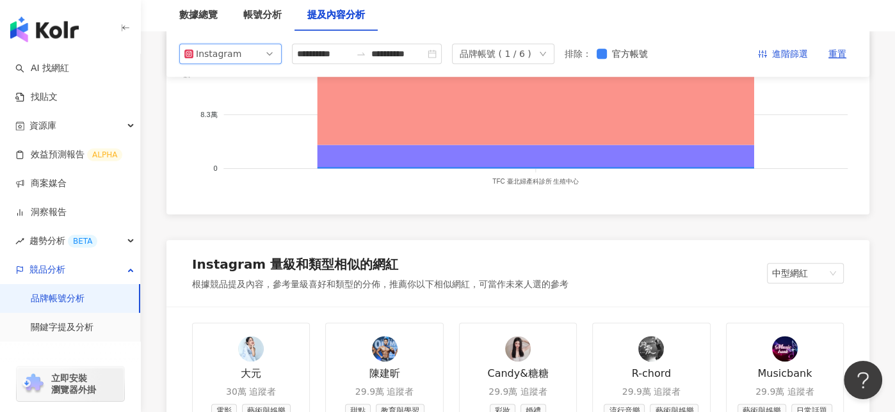
scroll to position [1217, 0]
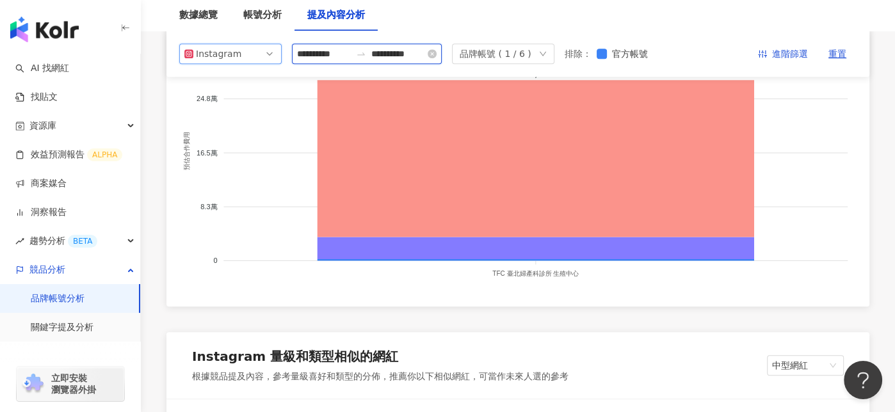
click at [339, 58] on input "**********" at bounding box center [324, 54] width 54 height 14
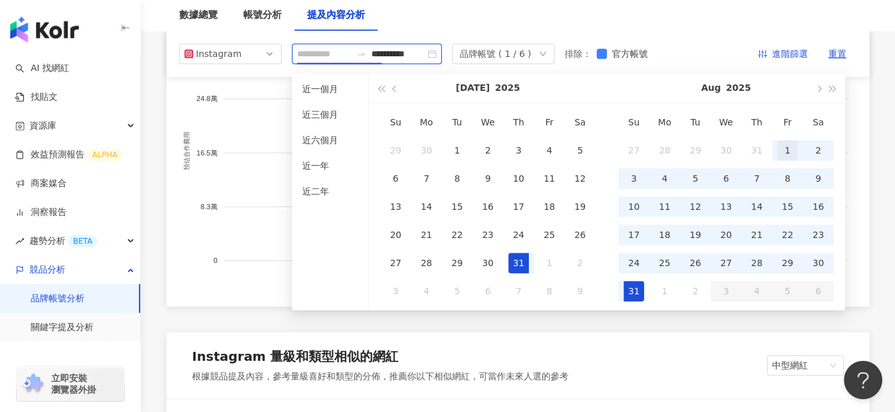
type input "**********"
click at [786, 150] on div "1" at bounding box center [787, 150] width 20 height 20
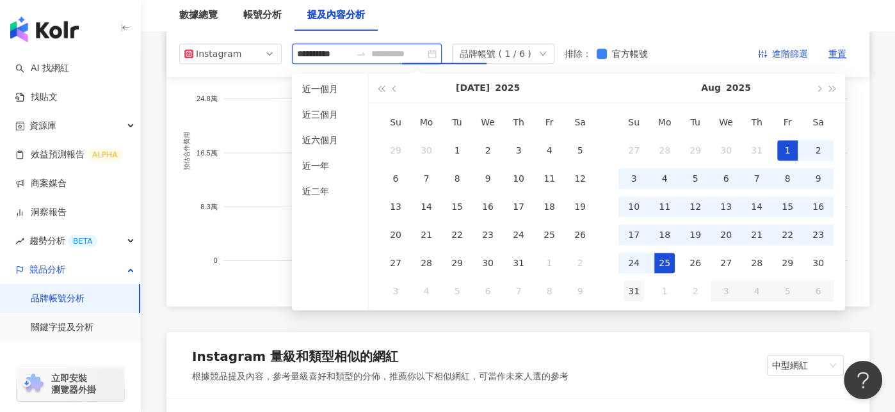
type input "**********"
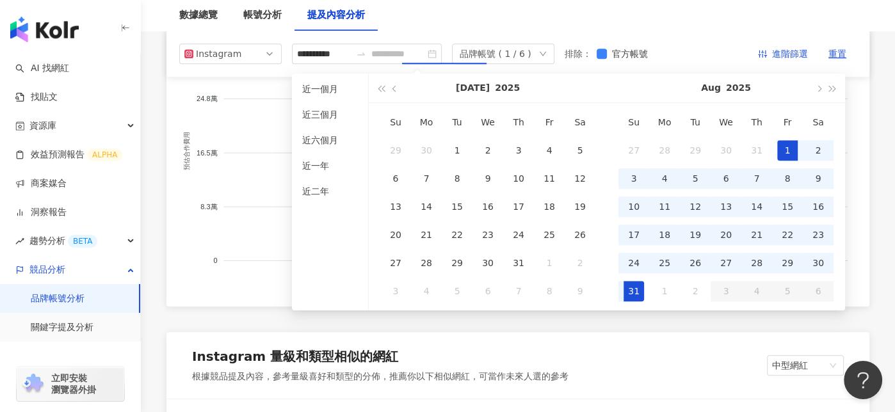
click at [631, 293] on div "31" at bounding box center [634, 291] width 20 height 20
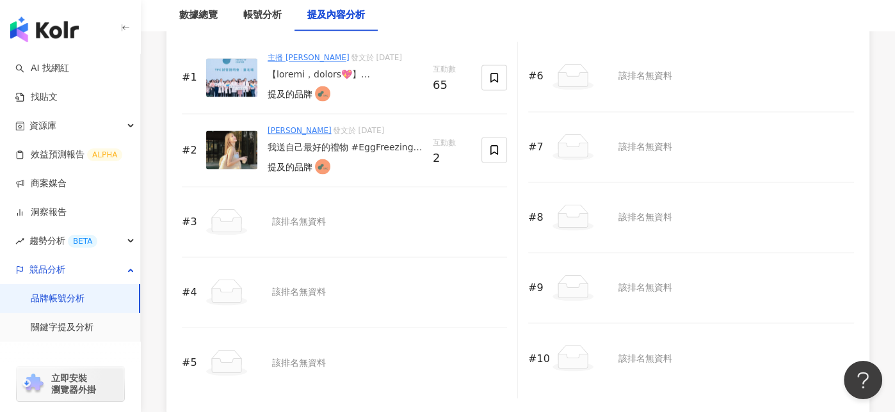
scroll to position [2049, 0]
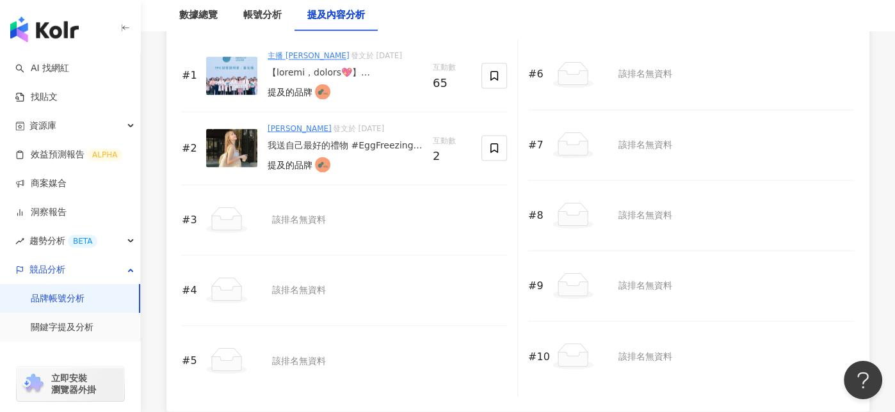
click at [271, 124] on link "[PERSON_NAME]" at bounding box center [300, 128] width 64 height 9
click at [359, 147] on div "鄭凱欣 發文於 2025/8/25 我送自己最好的禮物 #EggFreezing #凍卵 @tfc.ivf @ivf_dr.hung 提及的品牌" at bounding box center [345, 147] width 155 height 51
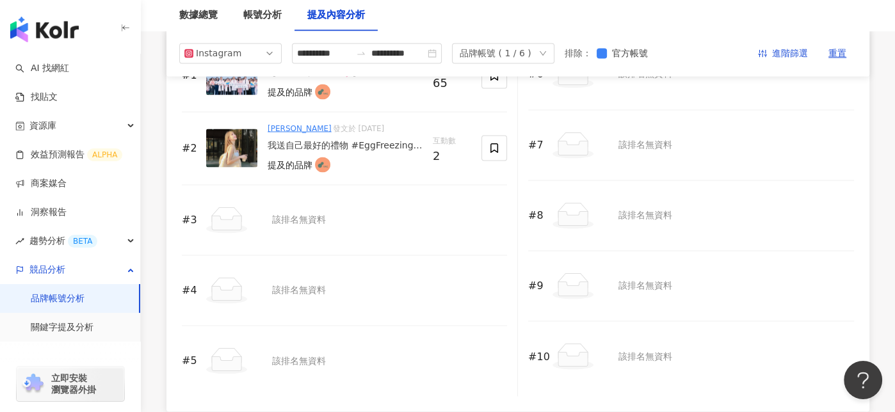
click at [314, 140] on div "我送自己最好的禮物 #EggFreezing #凍卵 @tfc.ivf @ivf_dr.hung" at bounding box center [345, 145] width 155 height 13
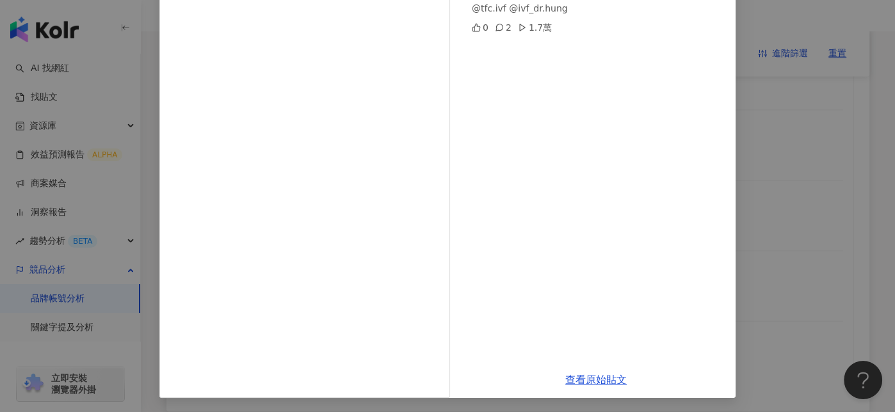
scroll to position [146, 0]
click at [606, 384] on link "查看原始貼文" at bounding box center [595, 379] width 61 height 12
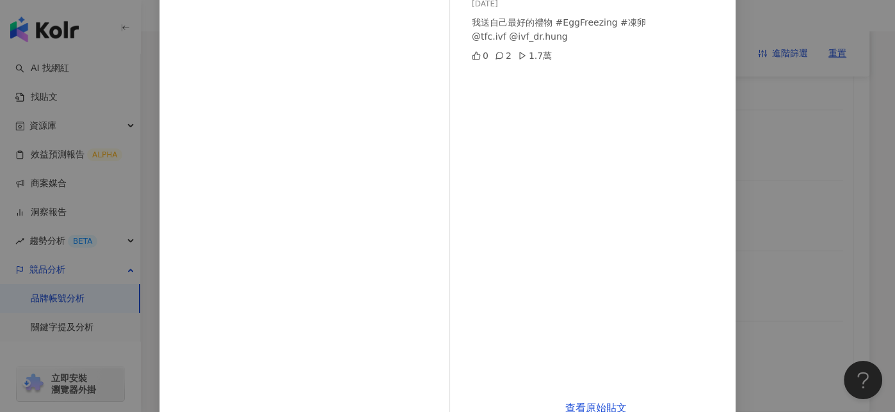
scroll to position [128, 0]
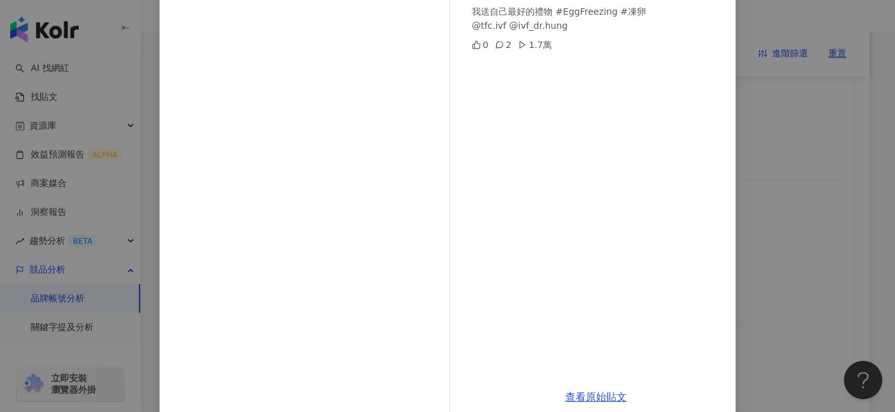
click at [740, 125] on div "鄭凱欣 2025/8/25 我送自己最好的禮物 #EggFreezing #凍卵 @tfc.ivf @ivf_dr.hung 0 2 1.7萬 查看原始貼文" at bounding box center [447, 206] width 895 height 412
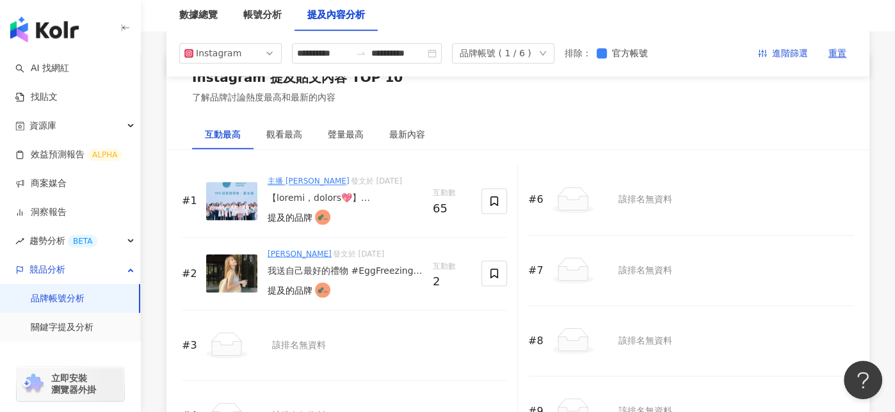
scroll to position [1921, 0]
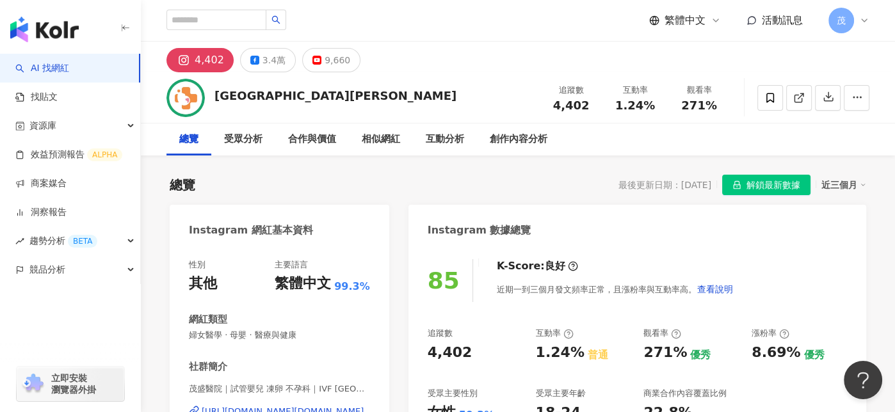
click at [837, 181] on div "近三個月" at bounding box center [844, 185] width 45 height 17
click at [840, 207] on link "近三個月" at bounding box center [850, 211] width 36 height 14
click at [838, 211] on div "Instagram 數據總覽" at bounding box center [638, 226] width 458 height 42
click at [506, 179] on div "總覽 最後更新日期：[DATE] 解鎖最新數據 近三個月" at bounding box center [518, 185] width 697 height 20
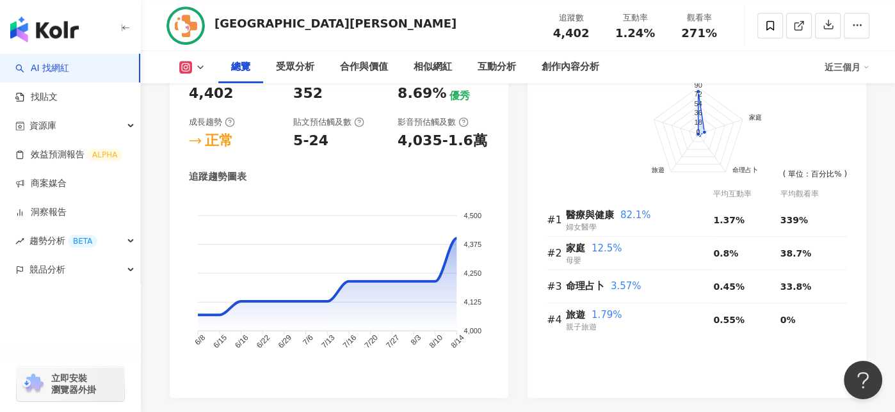
scroll to position [768, 0]
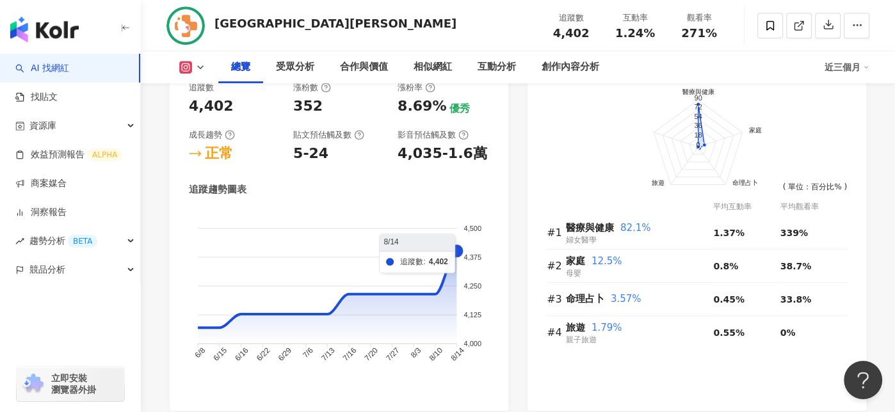
click at [435, 289] on foreignobject at bounding box center [339, 295] width 300 height 173
click at [457, 256] on foreignobject at bounding box center [339, 295] width 300 height 173
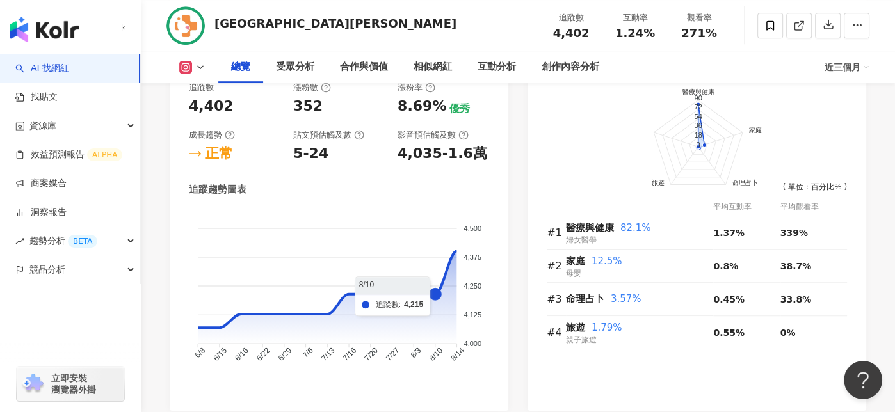
click at [433, 293] on foreignobject at bounding box center [339, 295] width 300 height 173
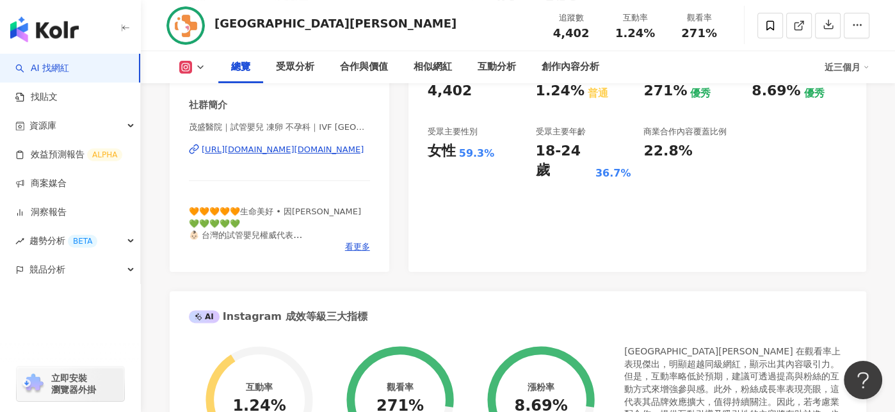
scroll to position [256, 0]
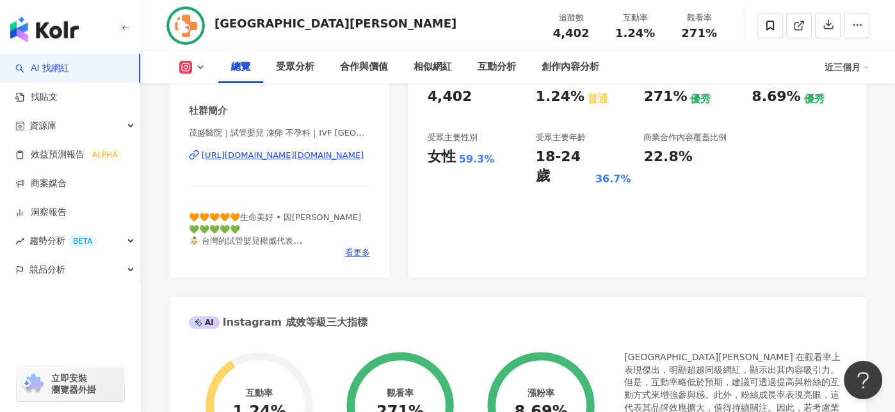
click at [186, 61] on icon at bounding box center [185, 67] width 13 height 13
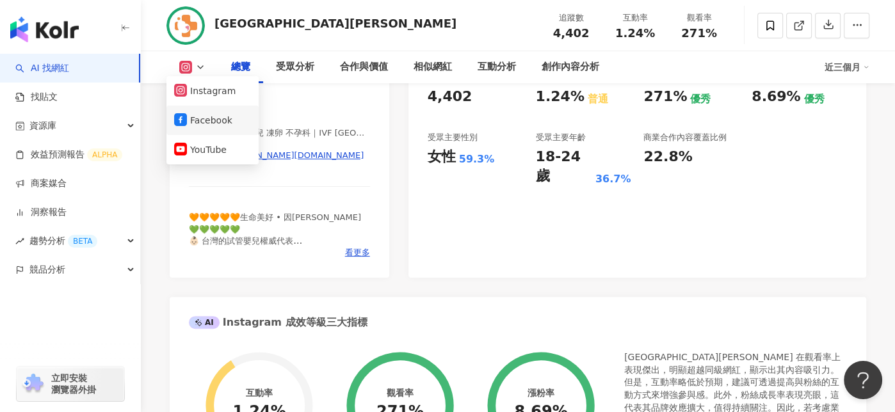
click at [199, 115] on button "Facebook" at bounding box center [212, 120] width 77 height 18
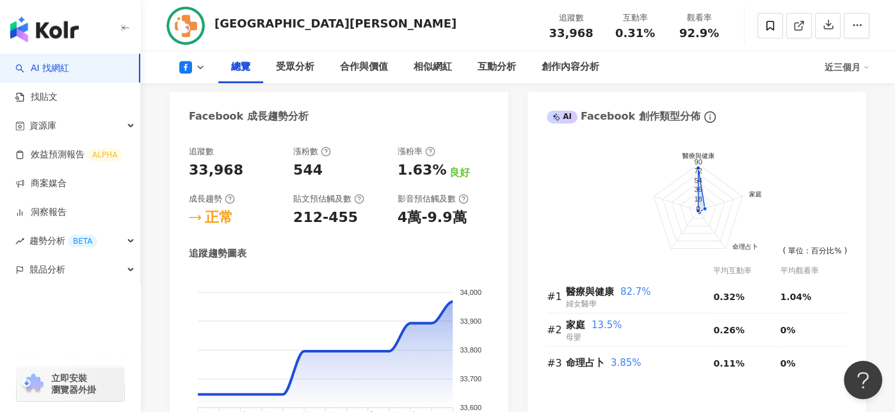
scroll to position [832, 0]
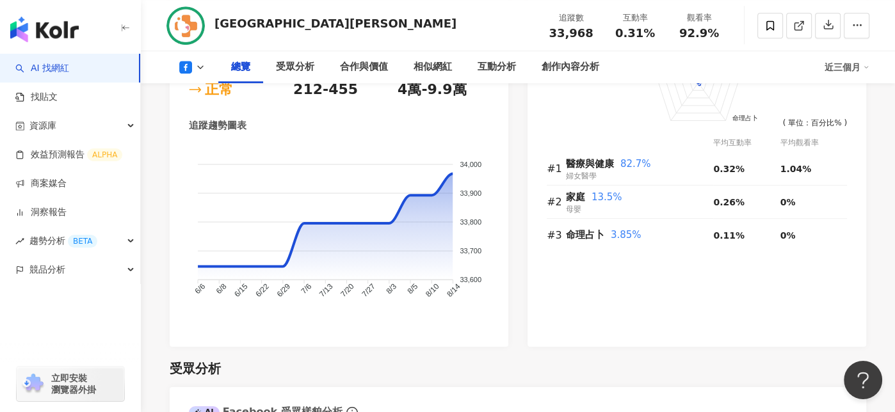
click at [190, 63] on icon at bounding box center [185, 67] width 13 height 13
click at [195, 94] on button "Instagram" at bounding box center [212, 91] width 77 height 18
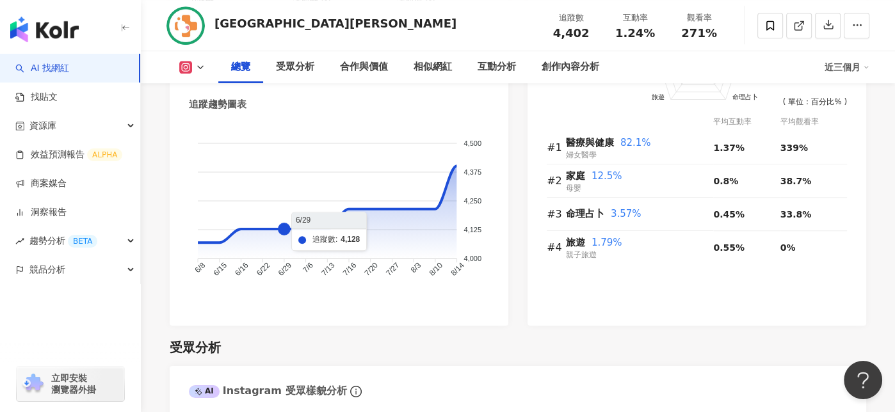
scroll to position [832, 0]
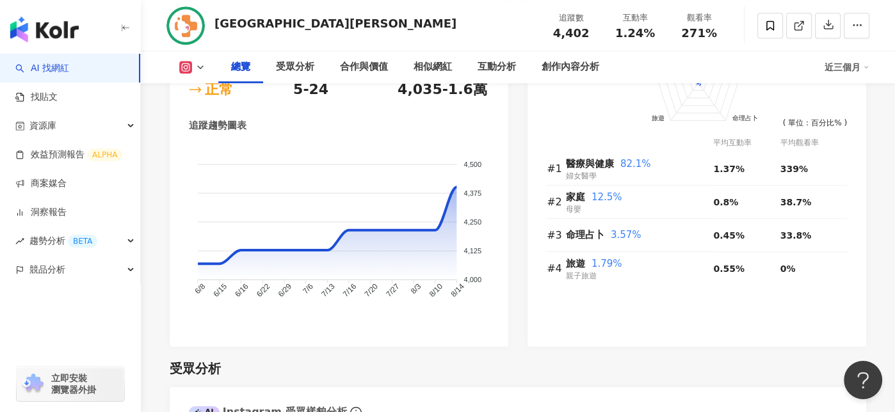
click at [192, 65] on button at bounding box center [192, 67] width 52 height 13
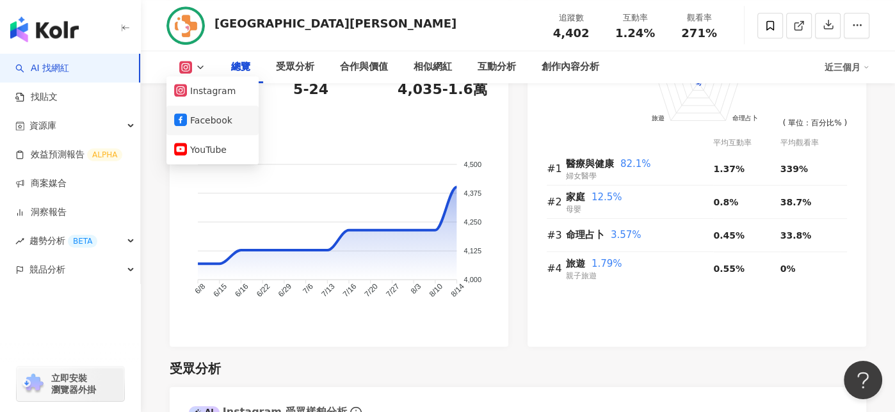
click at [198, 119] on button "Facebook" at bounding box center [212, 120] width 77 height 18
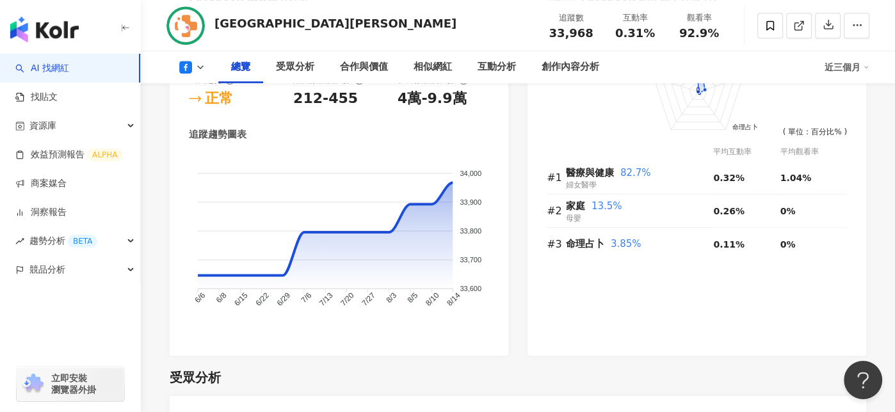
scroll to position [640, 0]
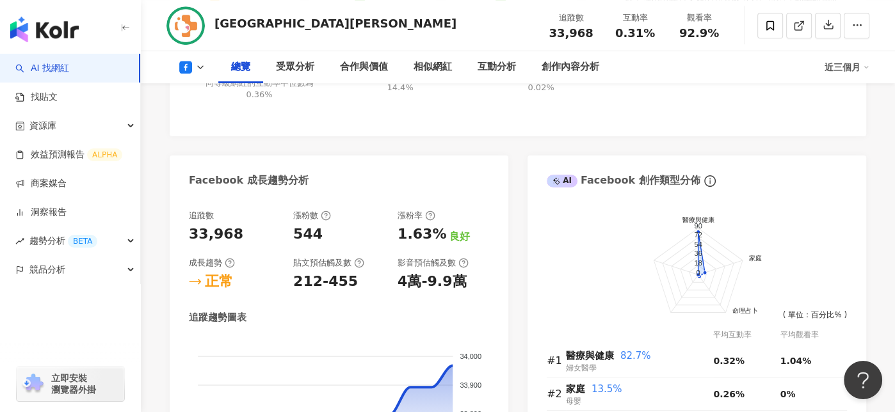
click at [195, 65] on icon at bounding box center [200, 67] width 10 height 10
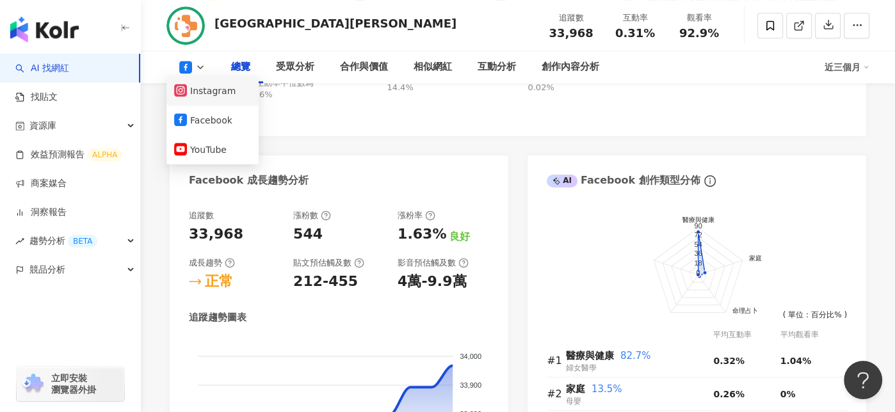
click at [204, 97] on button "Instagram" at bounding box center [212, 91] width 77 height 18
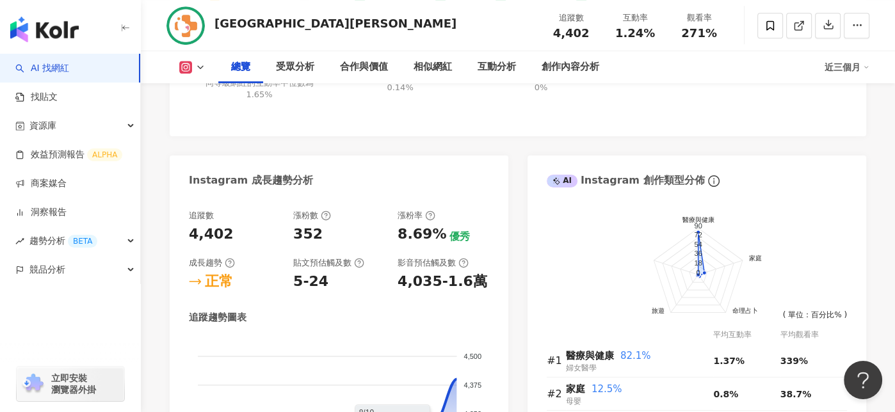
scroll to position [896, 0]
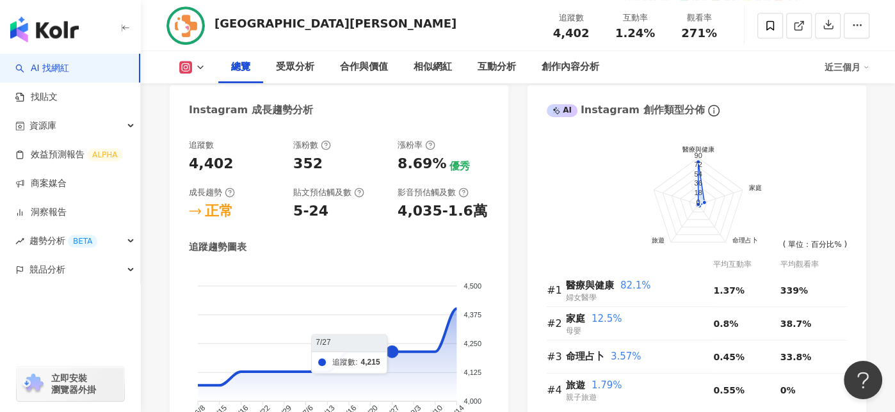
scroll to position [576, 0]
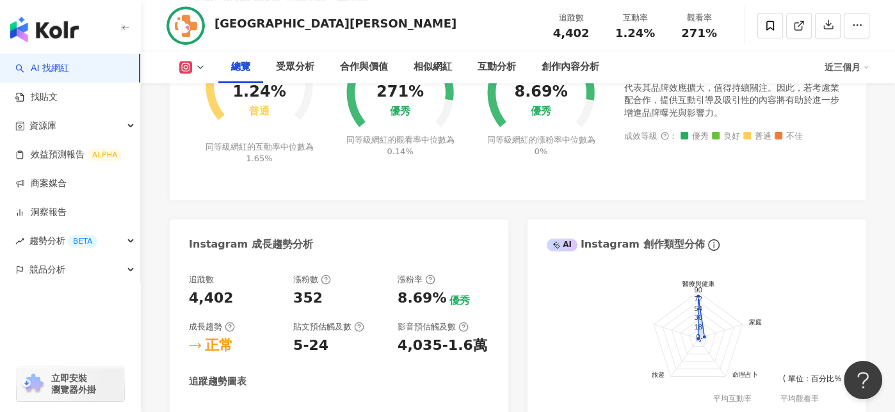
click at [184, 68] on rect at bounding box center [186, 68] width 10 height 10
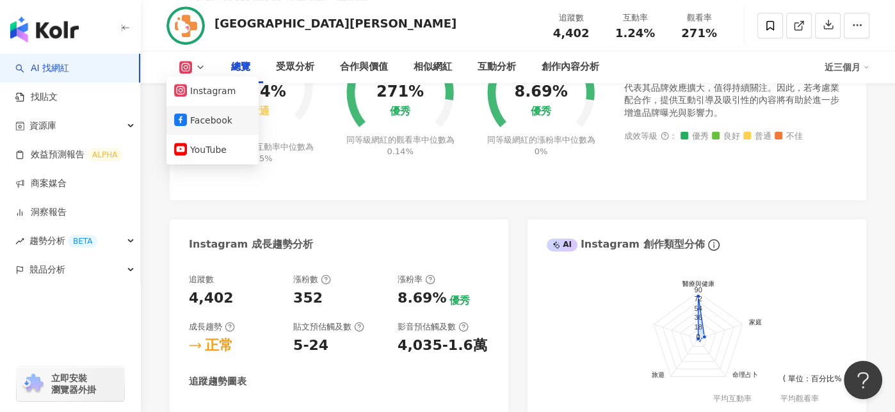
click at [211, 129] on button "Facebook" at bounding box center [212, 120] width 77 height 18
